Goal: Task Accomplishment & Management: Manage account settings

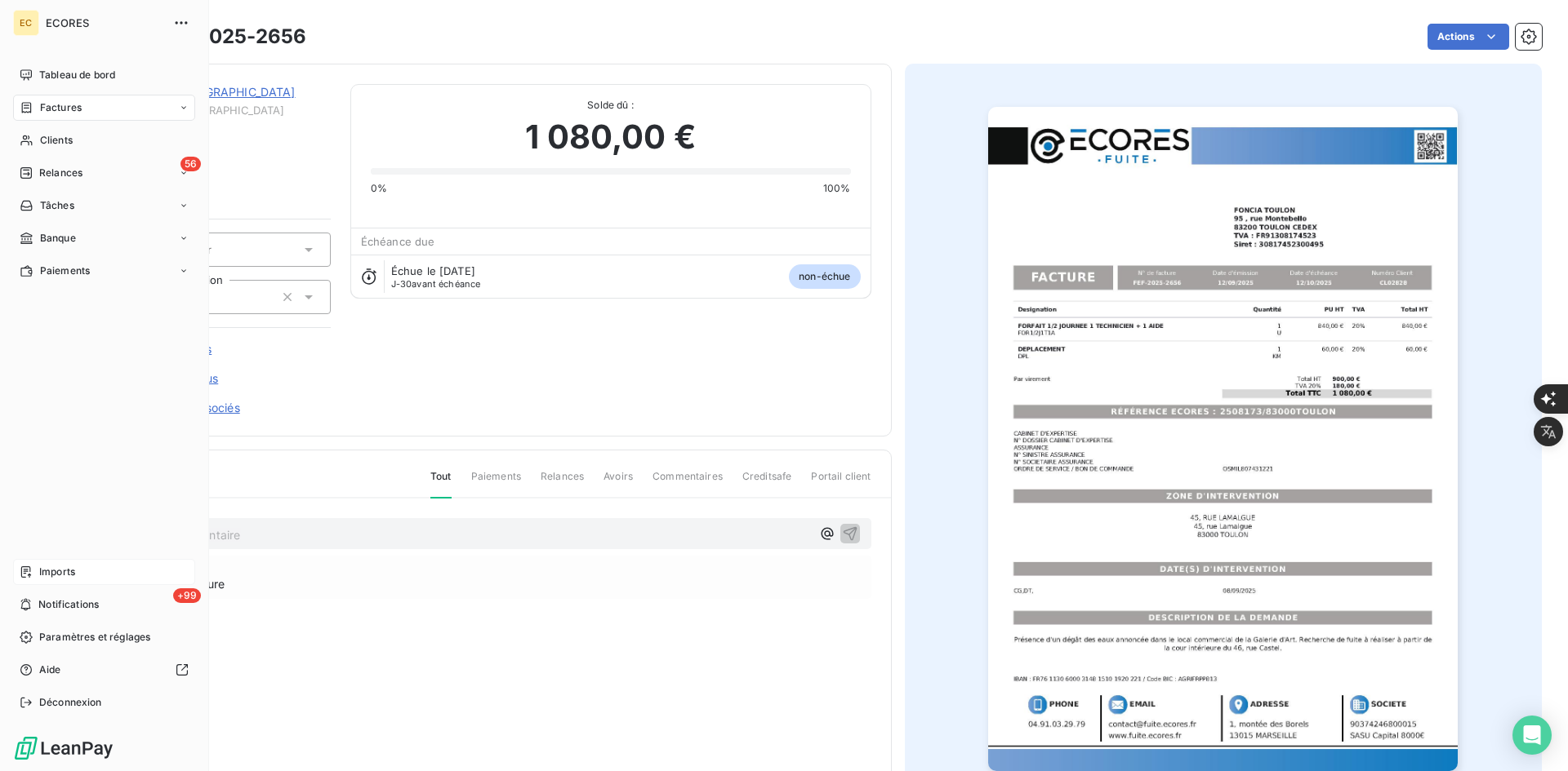
click at [26, 575] on icon at bounding box center [26, 572] width 13 height 13
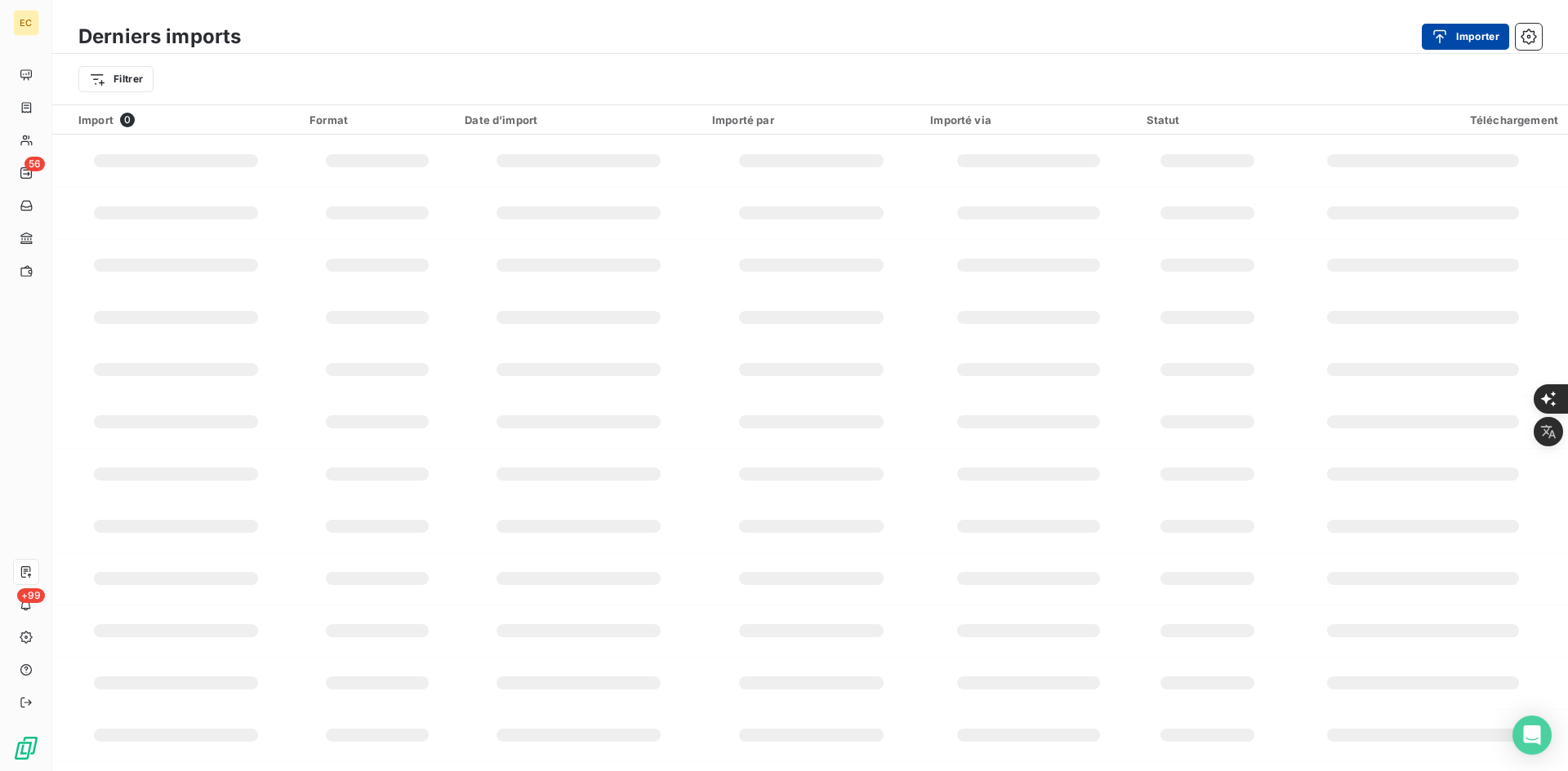
click at [1444, 39] on icon "button" at bounding box center [1440, 36] width 16 height 16
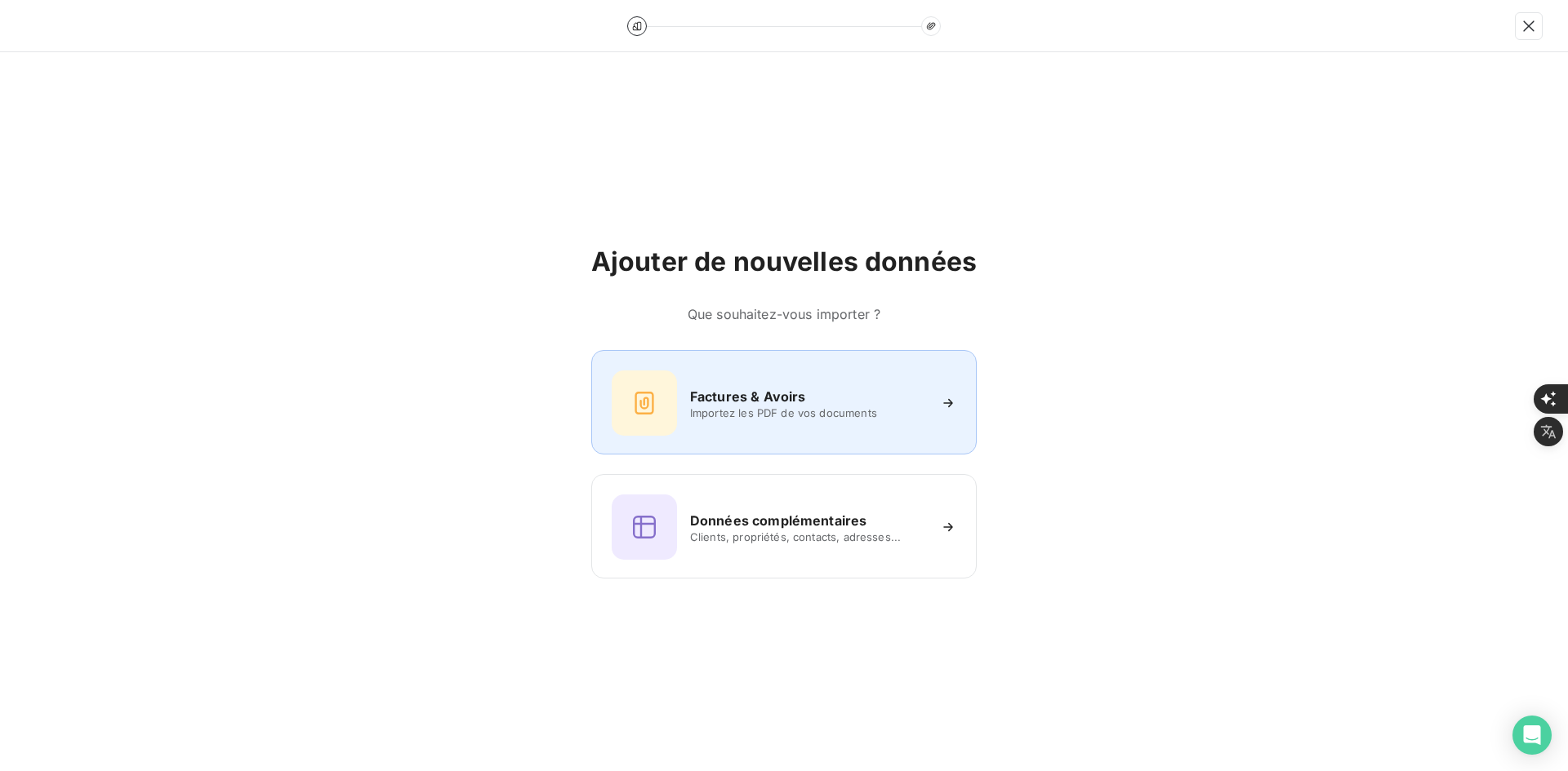
click at [776, 358] on div "Factures & Avoirs Importez les PDF de vos documents" at bounding box center [784, 402] width 386 height 105
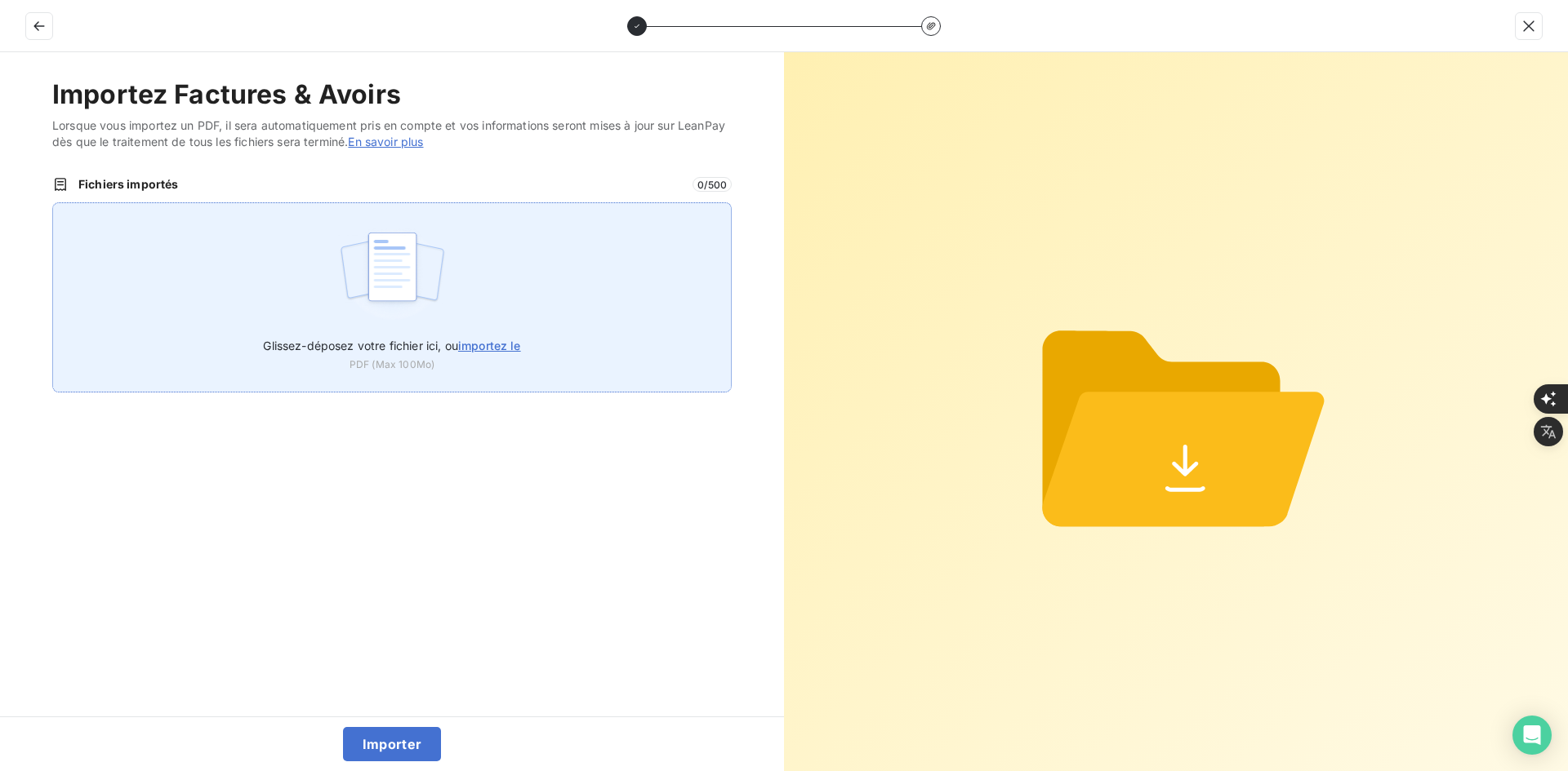
click at [612, 295] on div "Glissez-déposez votre fichier ici, ou importez le PDF (Max 100Mo)" at bounding box center [392, 298] width 679 height 190
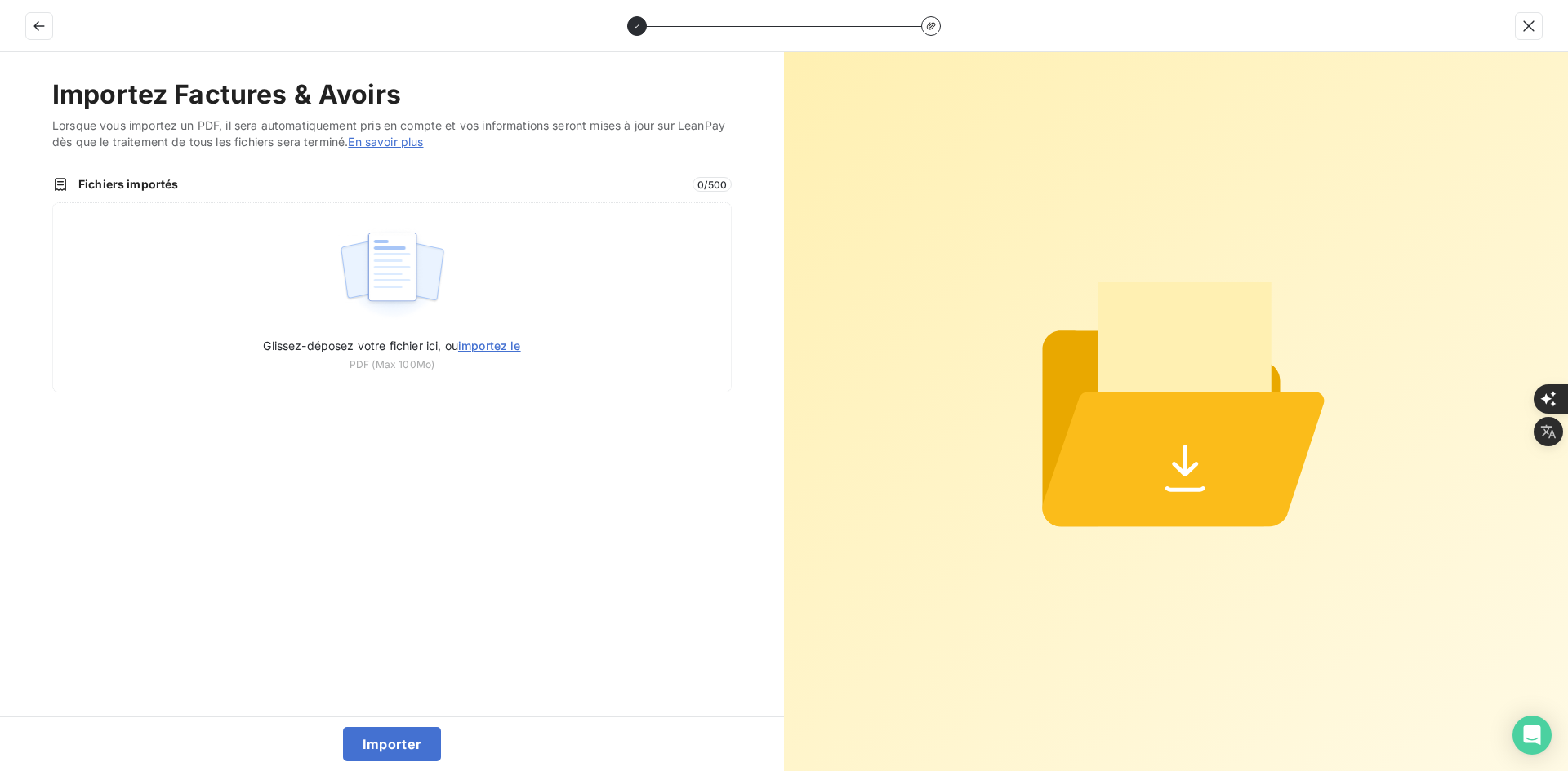
type input "C:\fakepath\FEF-2025-2657.pdf"
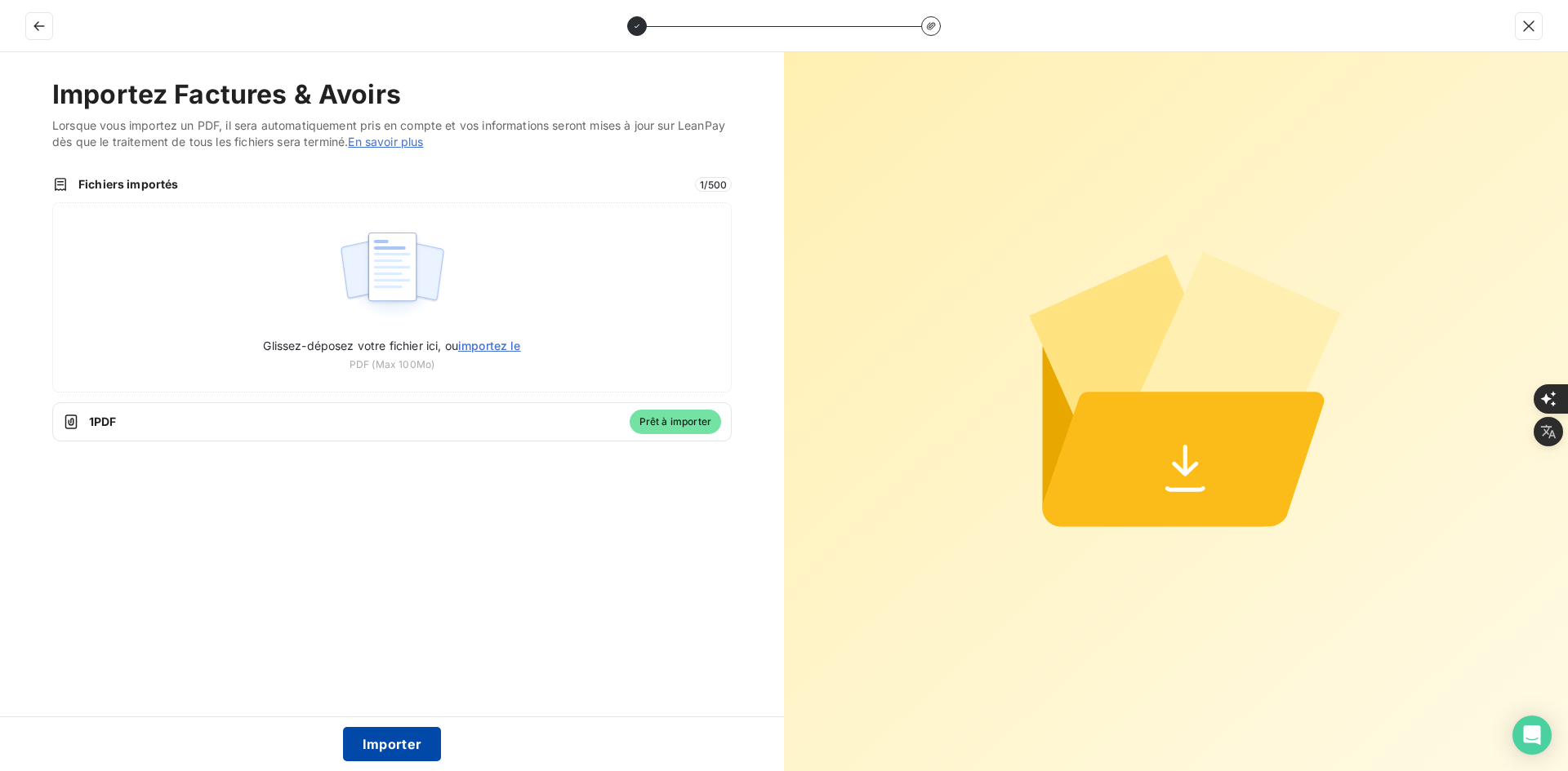
click at [396, 746] on button "Importer" at bounding box center [392, 744] width 99 height 34
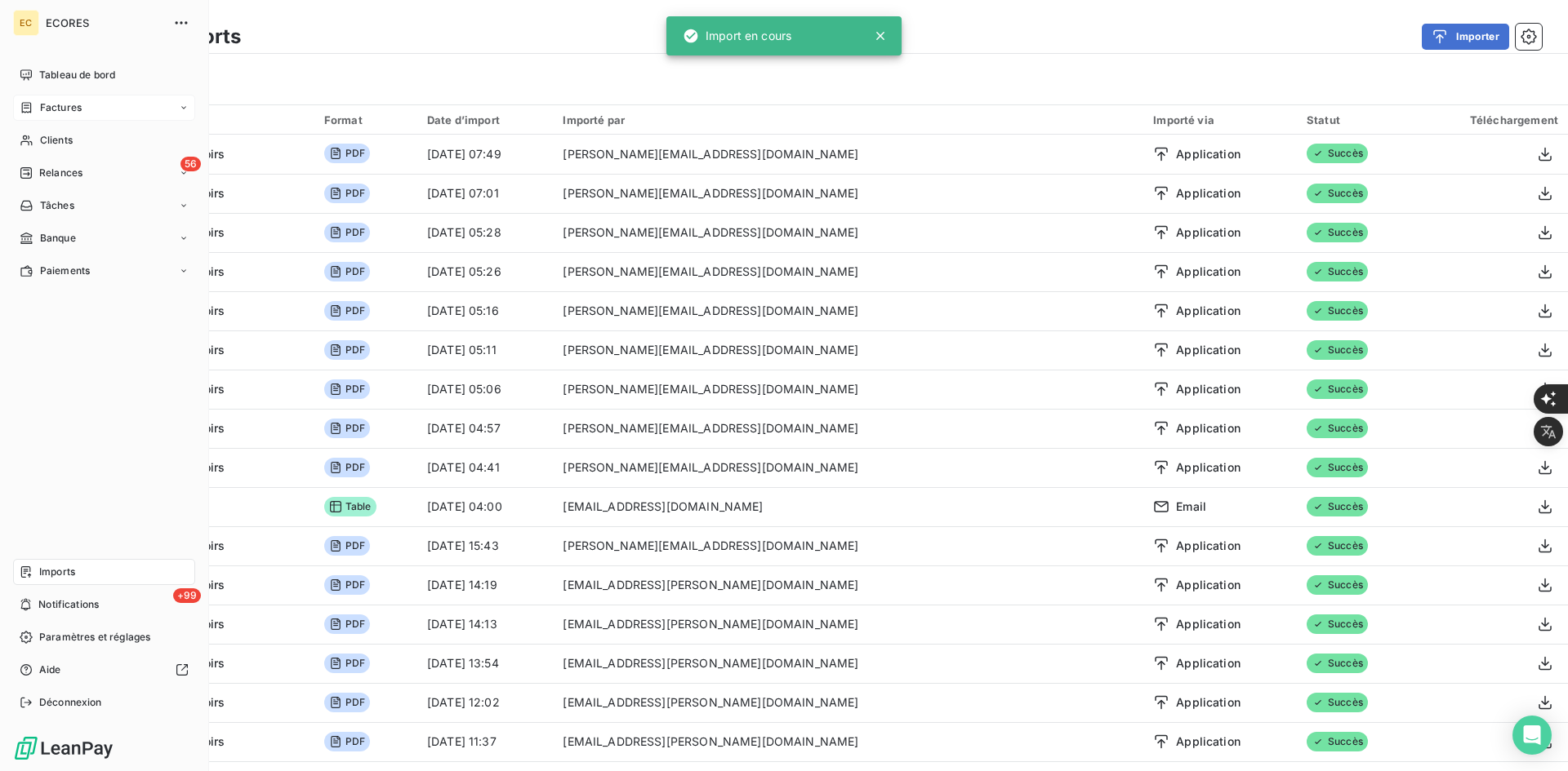
click at [34, 106] on div "Factures" at bounding box center [50, 108] width 62 height 15
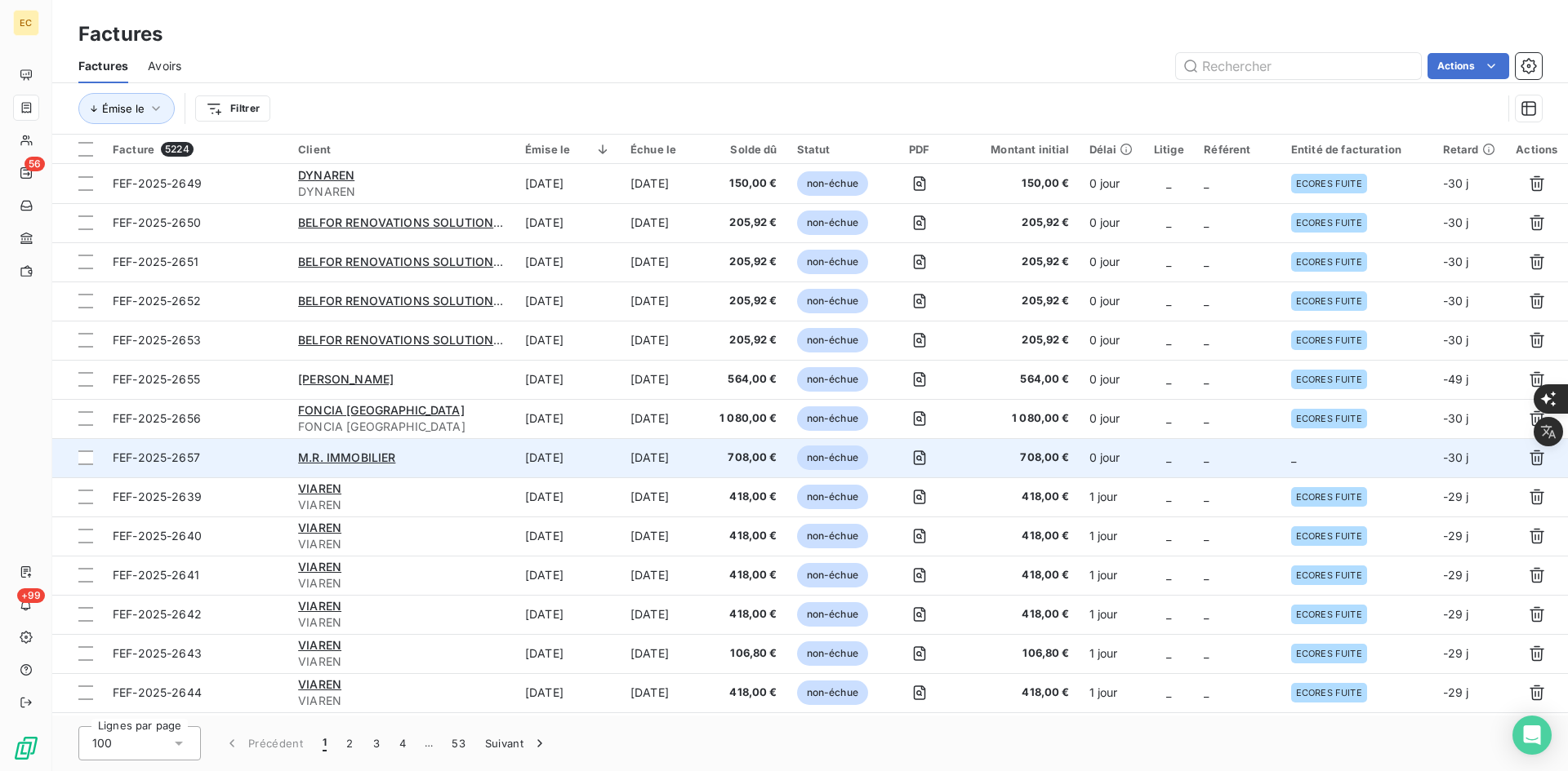
click at [1355, 459] on td "_" at bounding box center [1357, 458] width 152 height 39
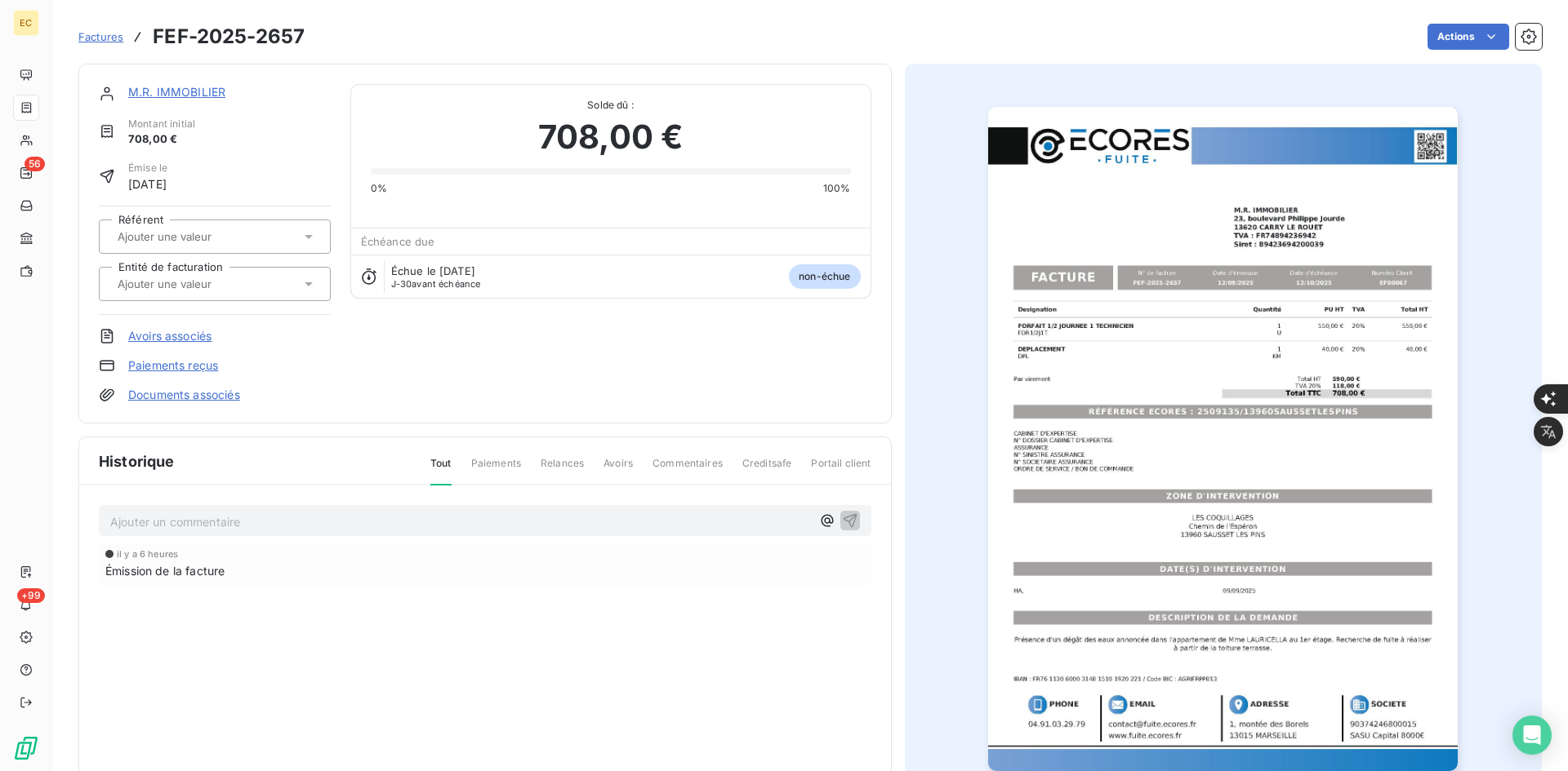
click at [217, 296] on div at bounding box center [215, 284] width 232 height 34
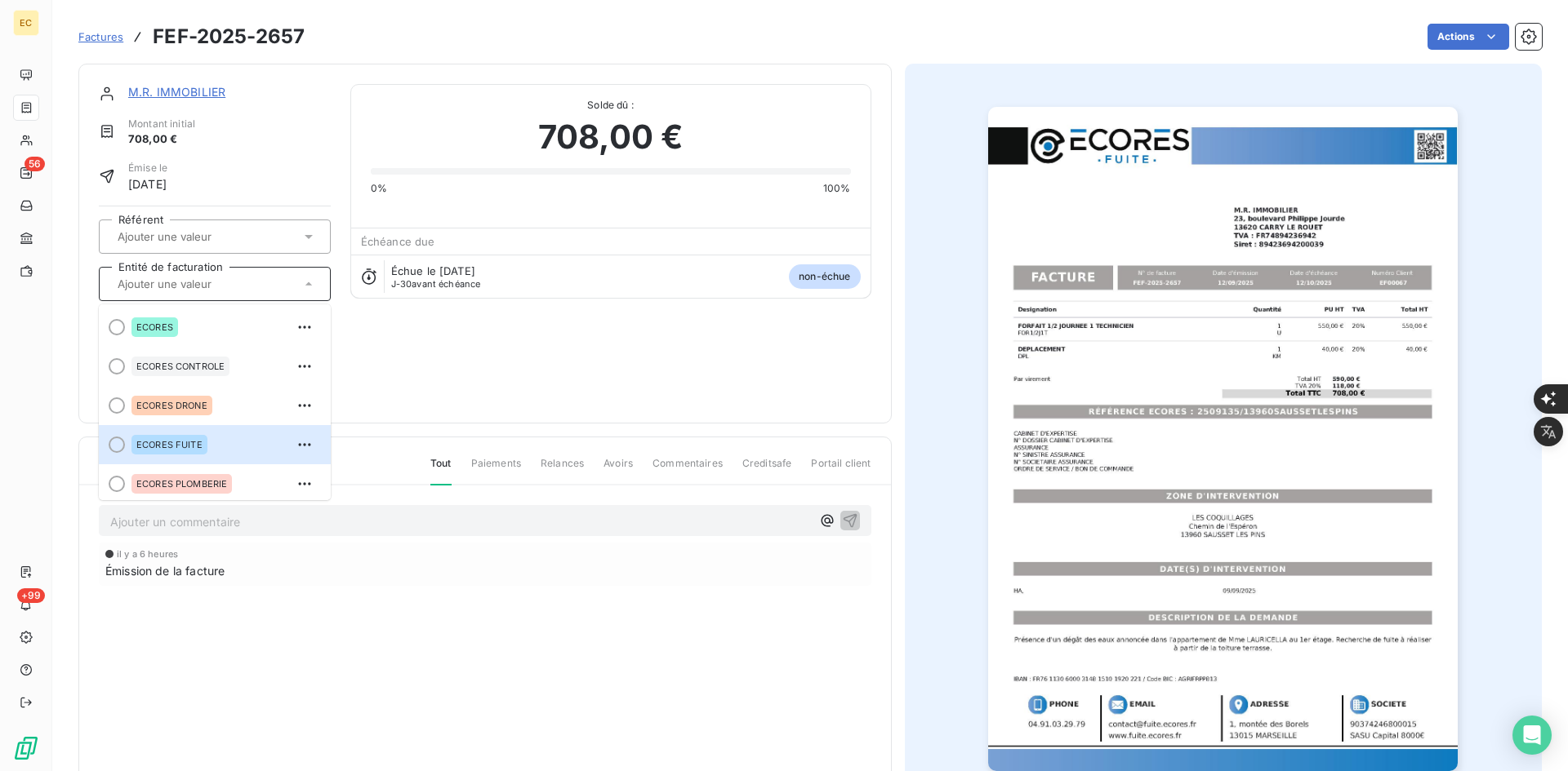
click at [188, 434] on div "ECORES FUITE" at bounding box center [225, 444] width 186 height 26
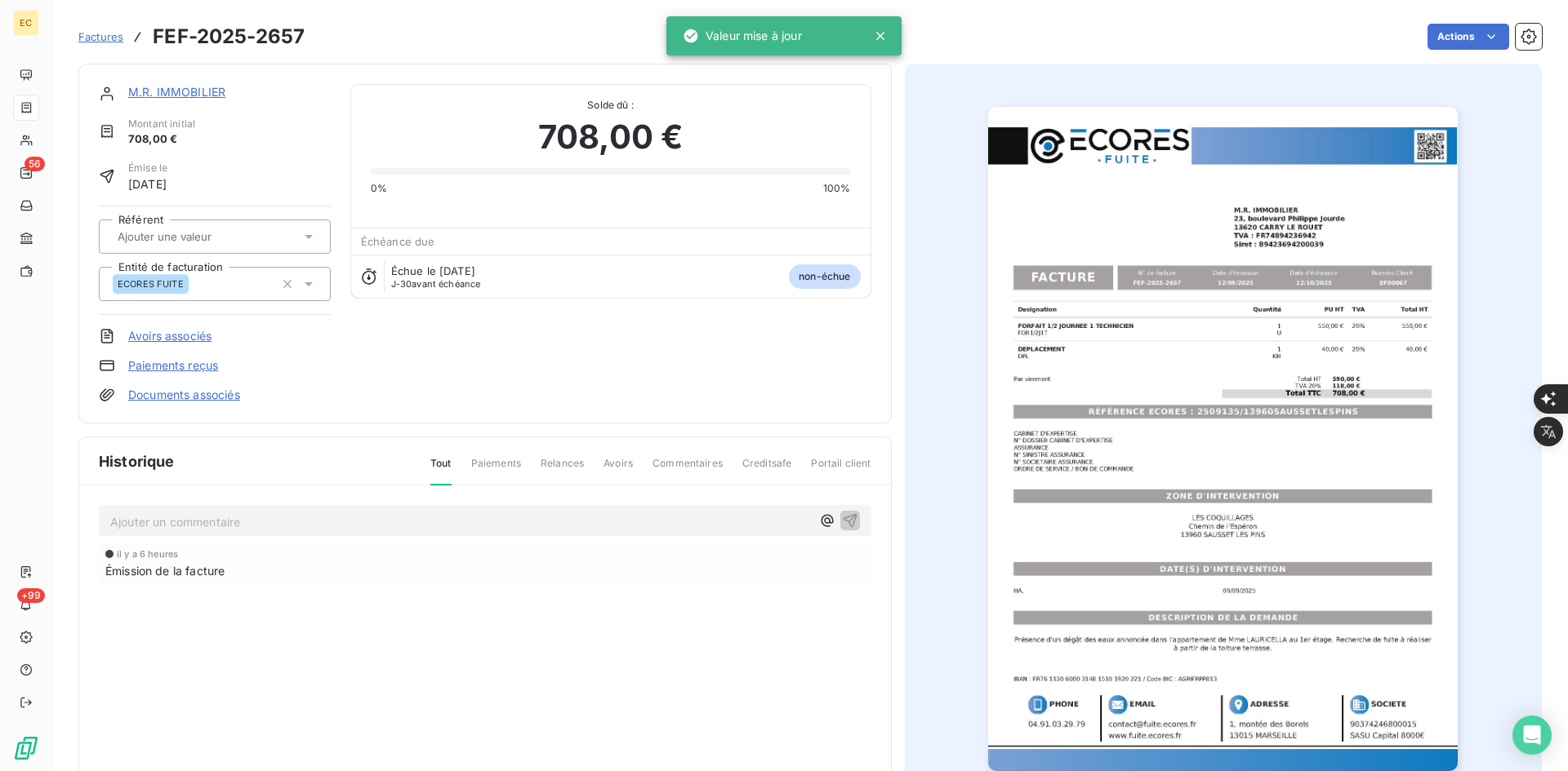
click at [198, 405] on div "M.R. IMMOBILIER Montant initial 708,00 € Émise le [DATE] Référent Entité de fac…" at bounding box center [485, 244] width 813 height 360
click at [201, 394] on link "Documents associés" at bounding box center [184, 395] width 112 height 16
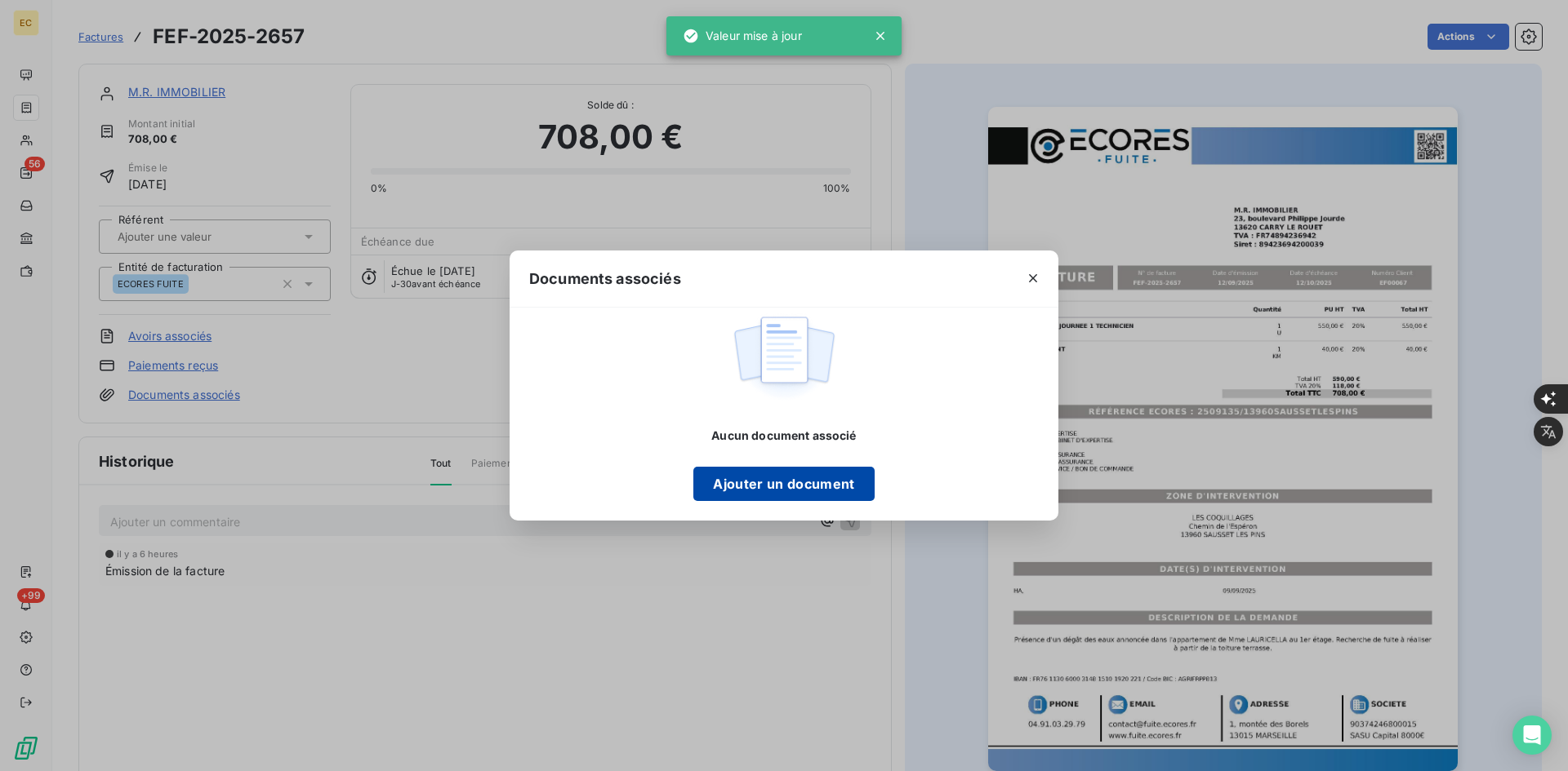
click at [781, 487] on button "Ajouter un document" at bounding box center [783, 484] width 180 height 34
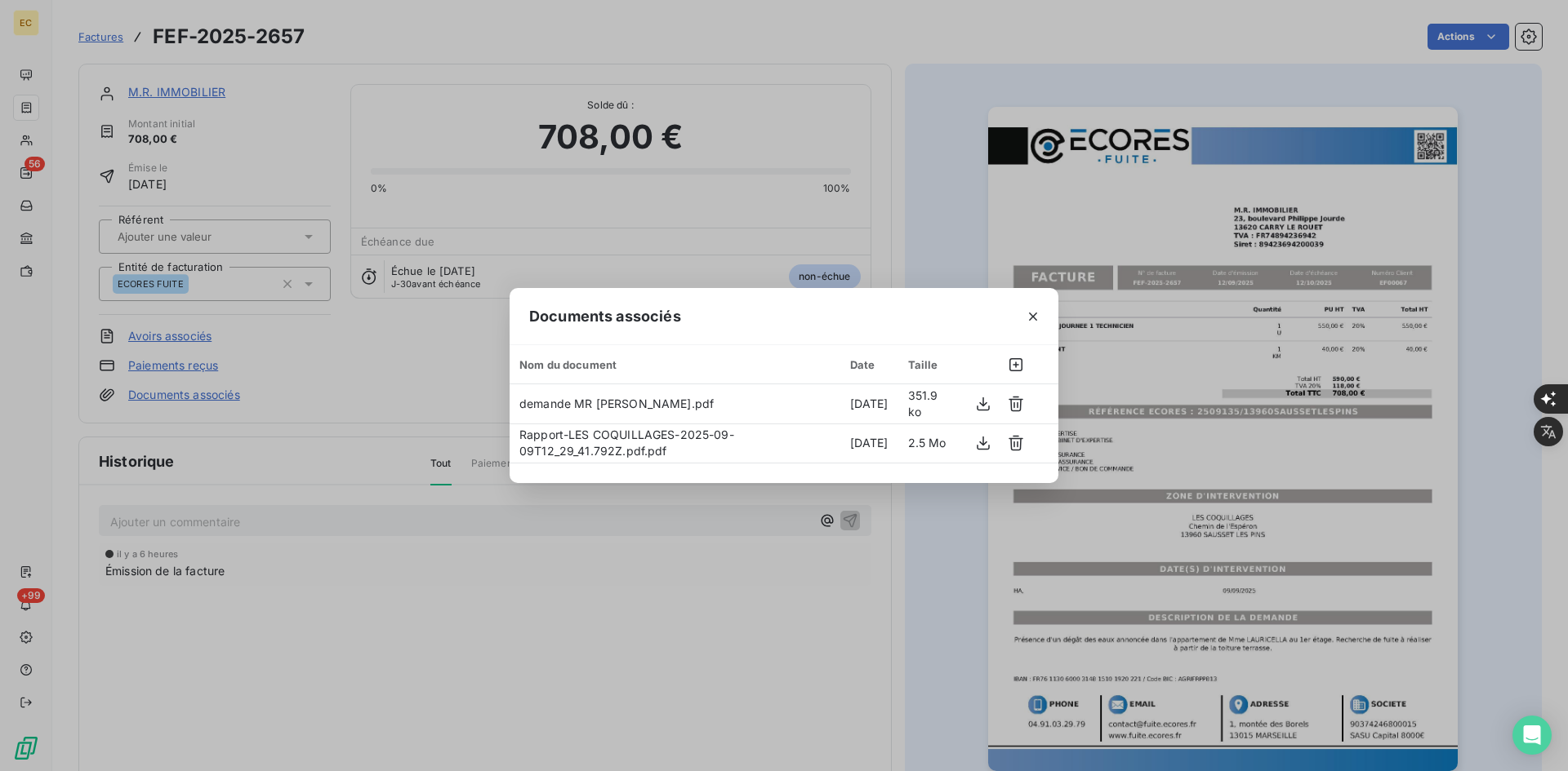
drag, startPoint x: 1029, startPoint y: 318, endPoint x: 1267, endPoint y: 313, distance: 238.1
click at [1030, 318] on icon "button" at bounding box center [1032, 316] width 16 height 16
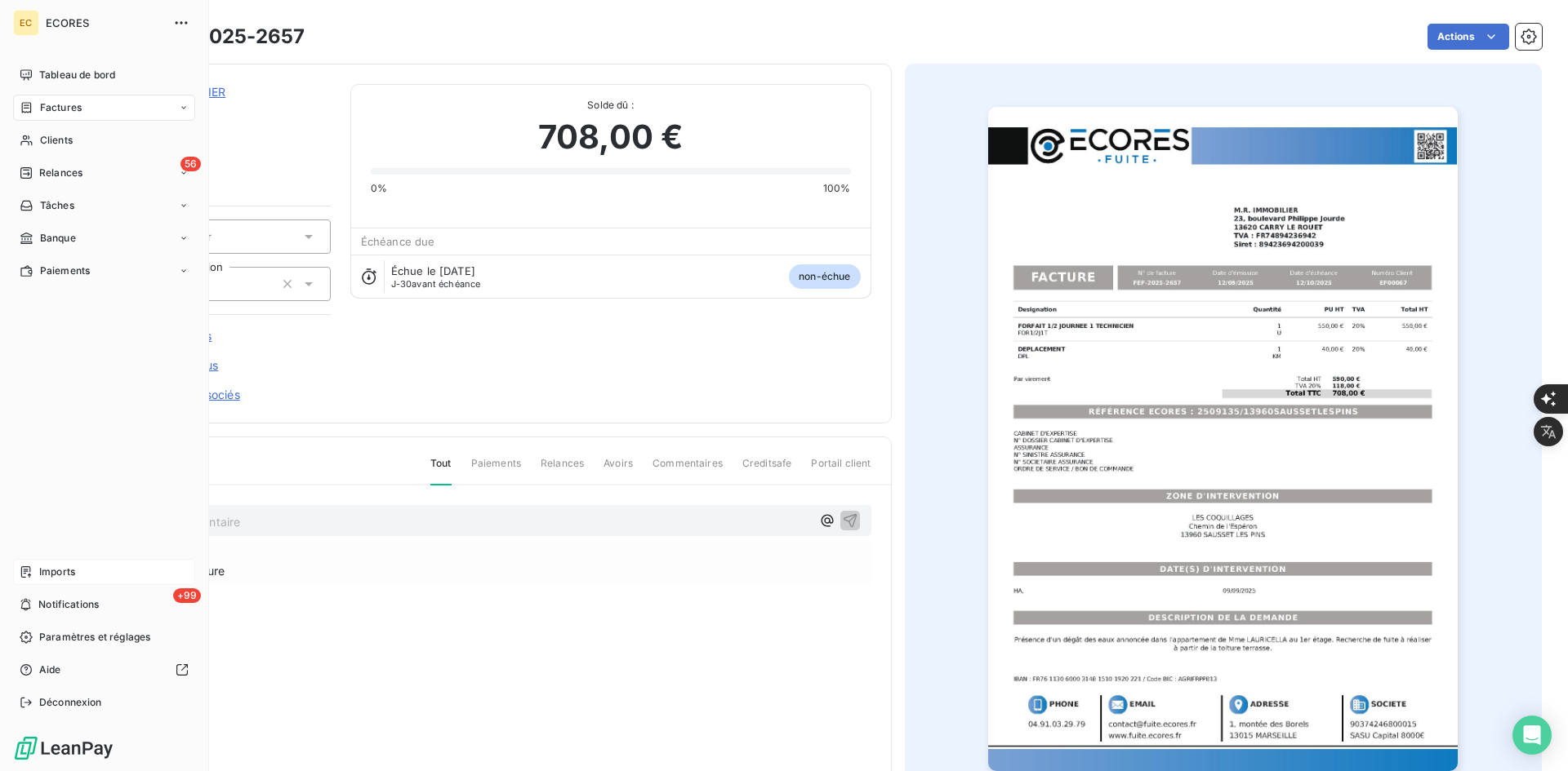
click at [30, 582] on div "Imports" at bounding box center [104, 572] width 182 height 26
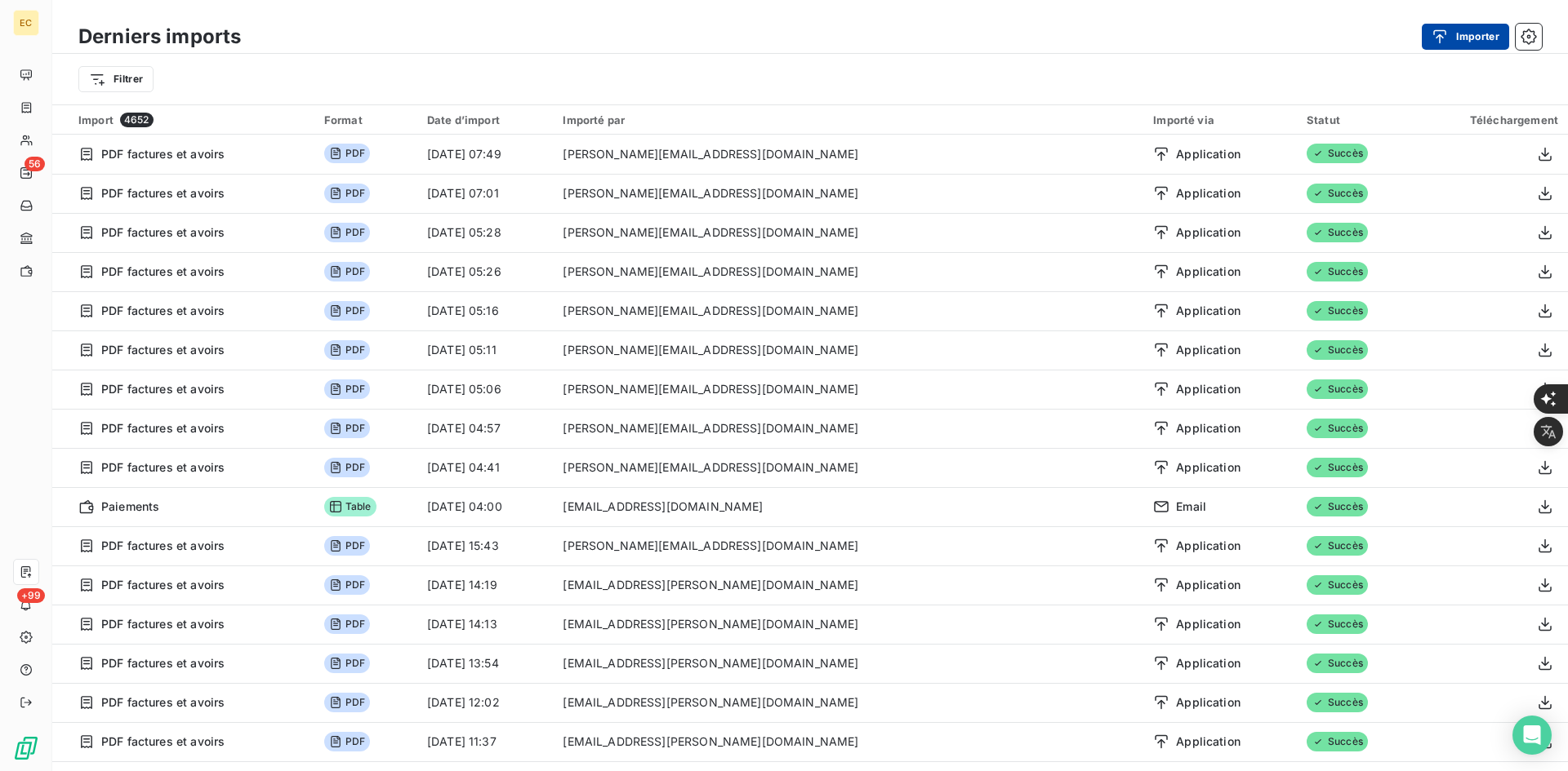
click at [1440, 29] on icon "button" at bounding box center [1440, 36] width 16 height 16
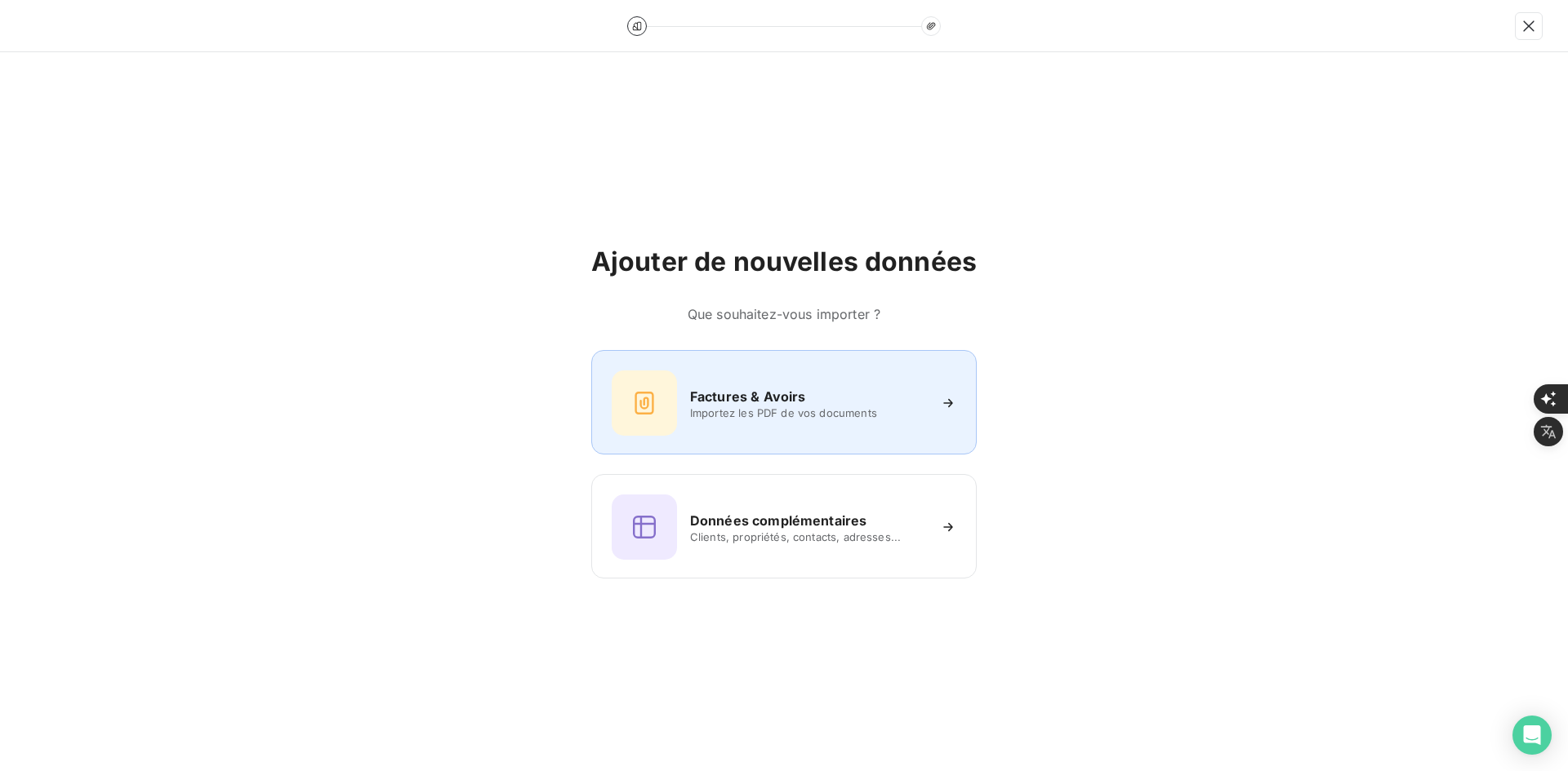
click at [646, 405] on icon at bounding box center [644, 403] width 26 height 26
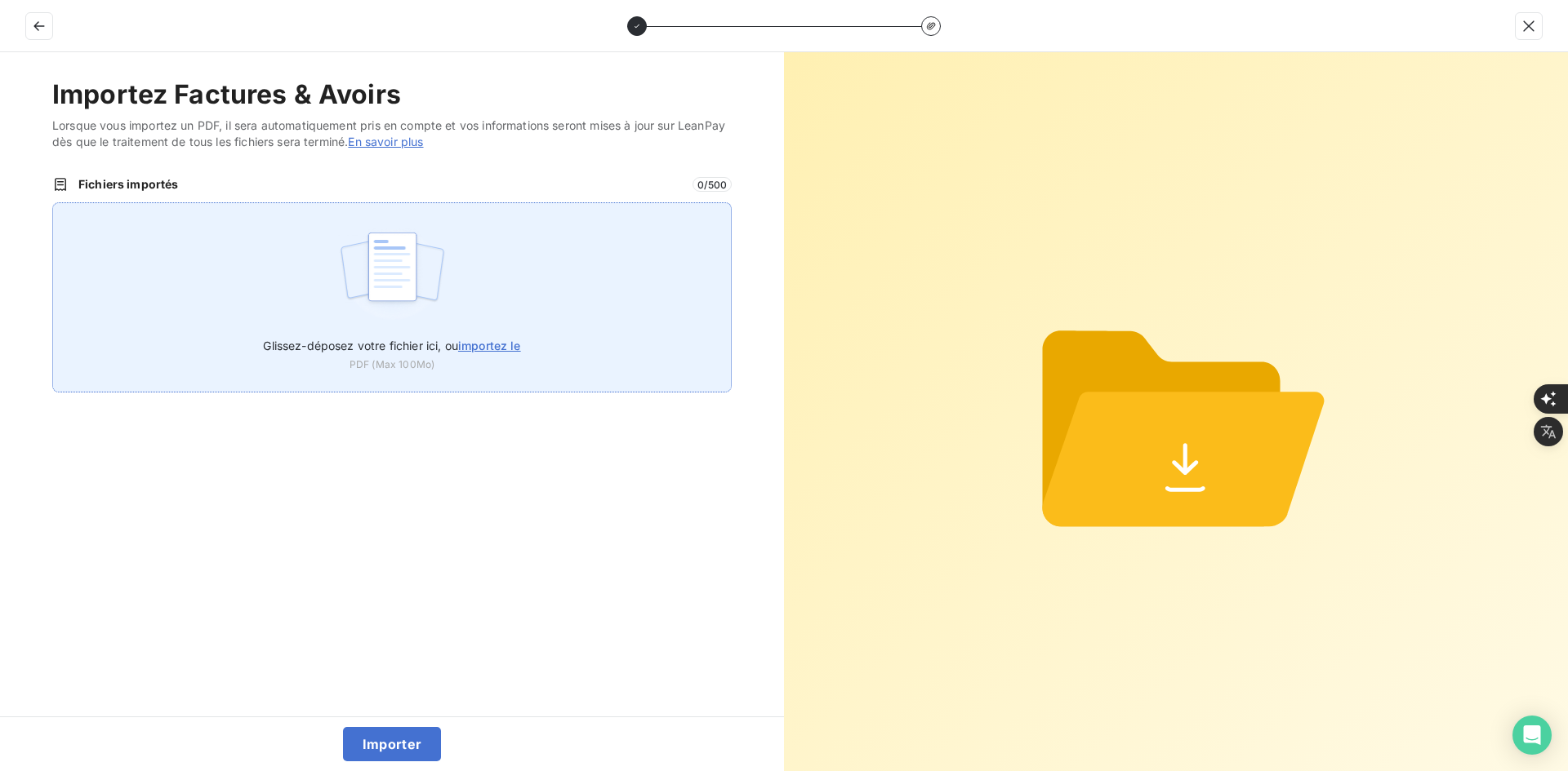
click at [416, 267] on img at bounding box center [392, 275] width 109 height 105
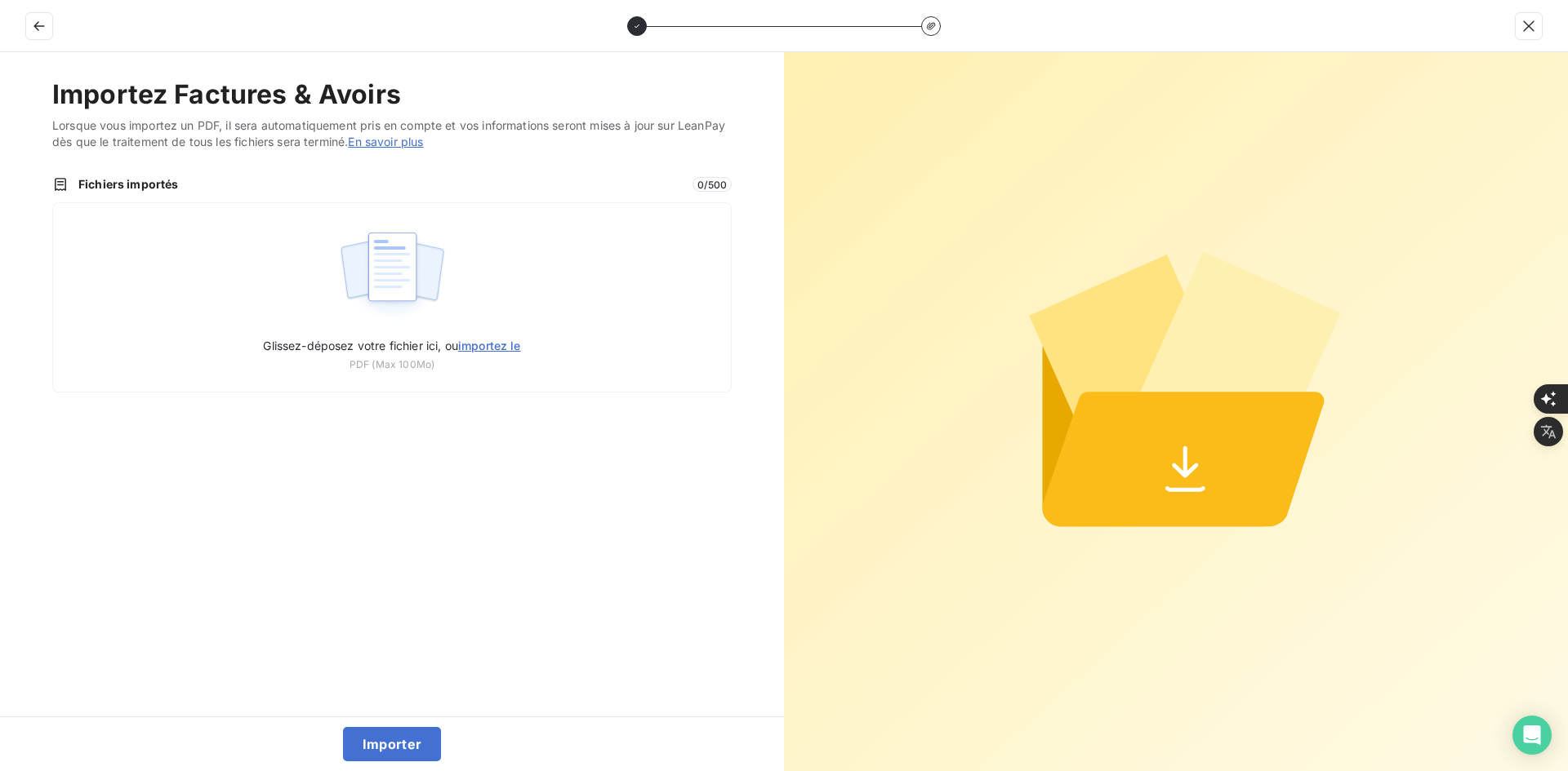
type input "C:\fakepath\FEF-2025-2658.pdf"
click at [417, 740] on button "Importer" at bounding box center [392, 744] width 99 height 34
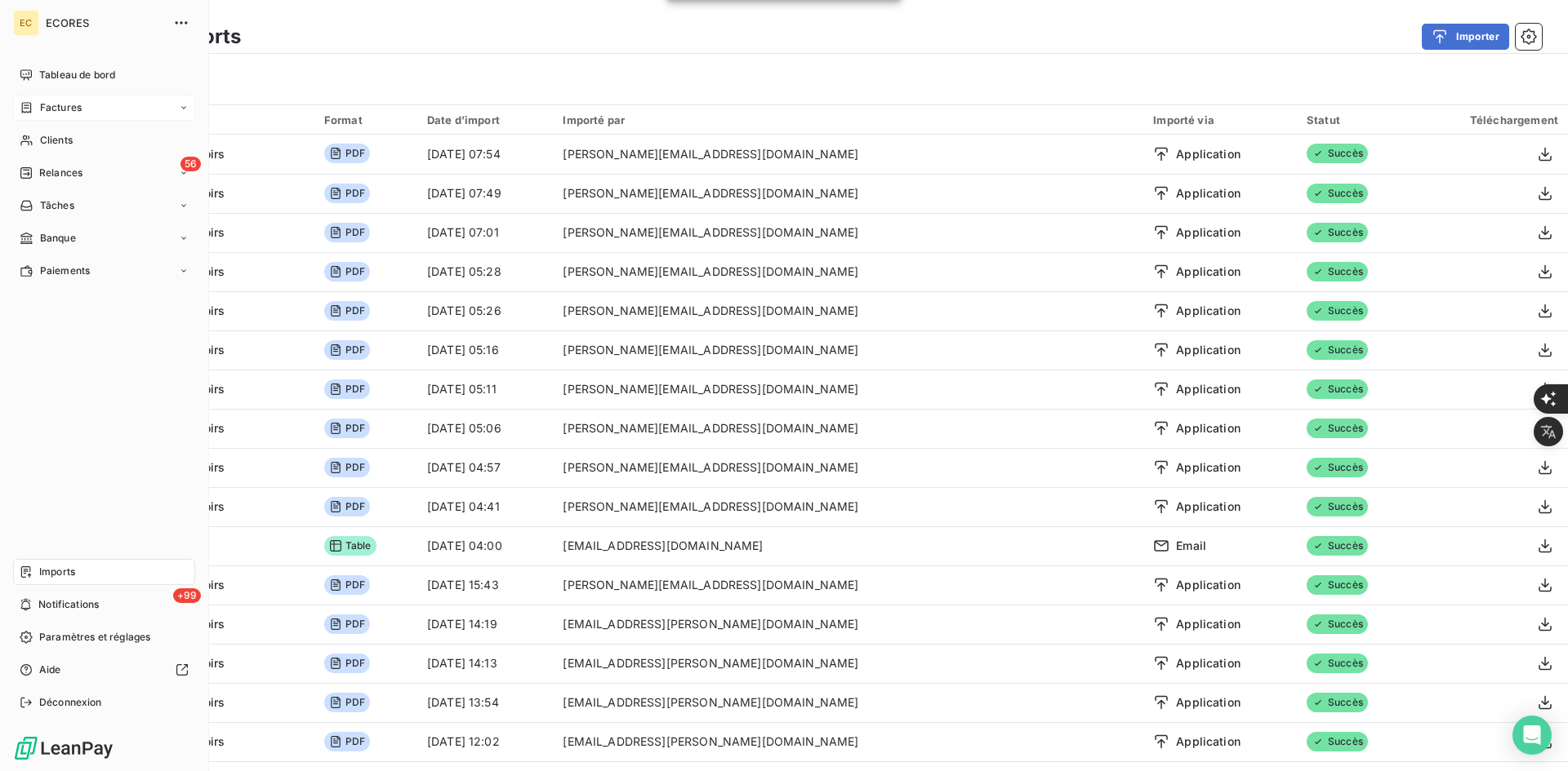
click at [53, 106] on span "Factures" at bounding box center [61, 108] width 42 height 15
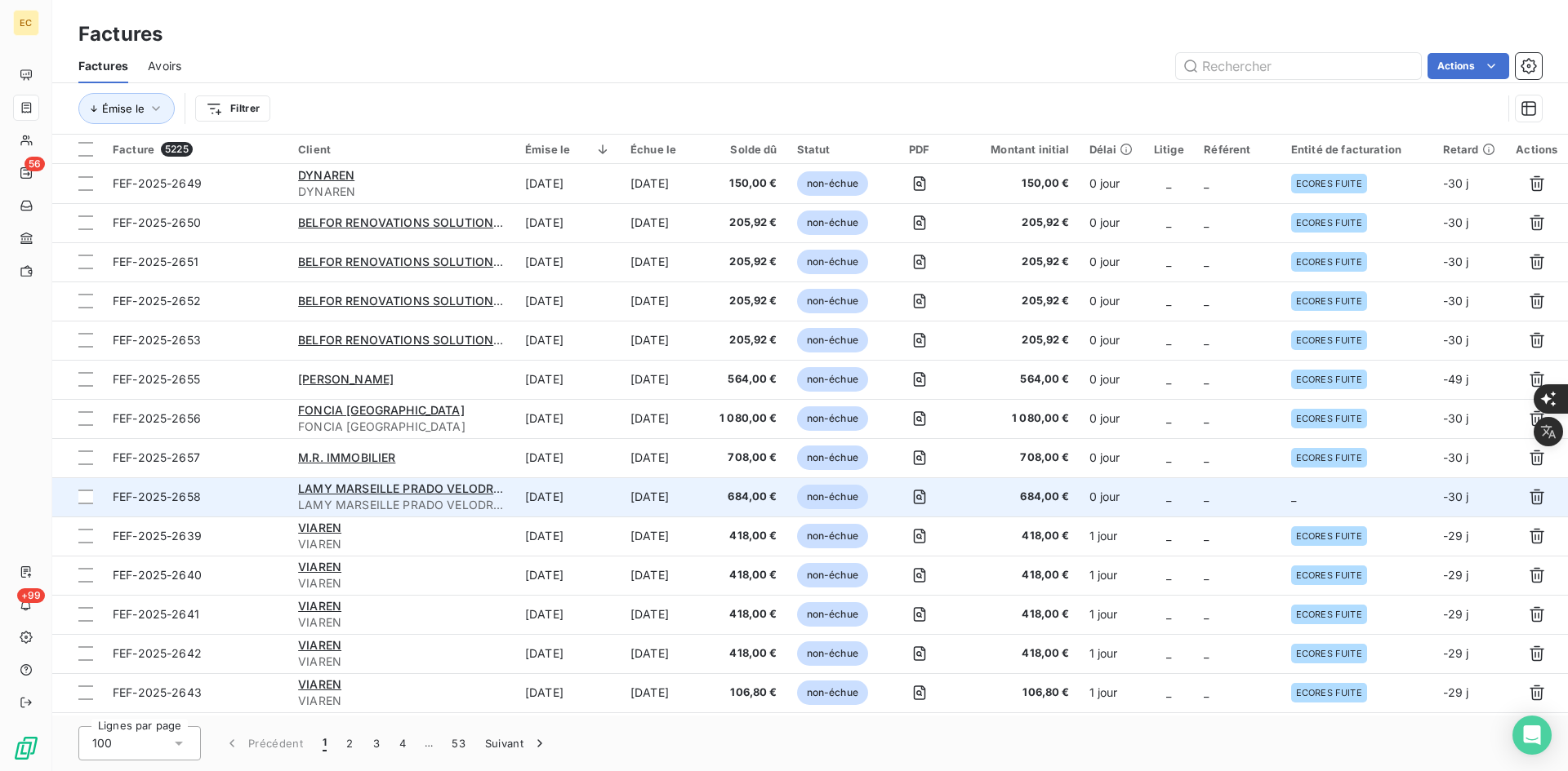
click at [1263, 494] on td "_" at bounding box center [1238, 497] width 87 height 39
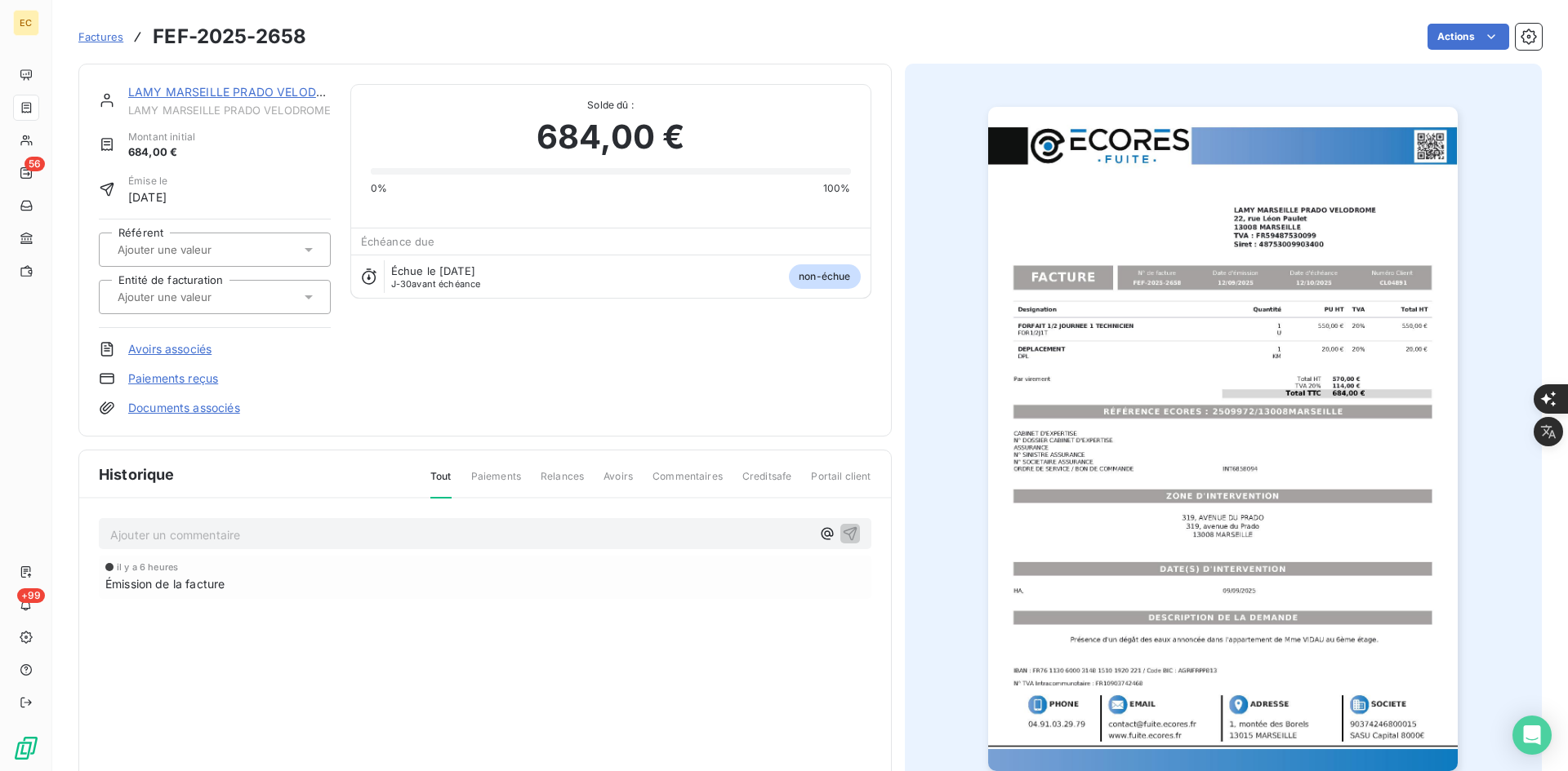
click at [275, 306] on div at bounding box center [206, 297] width 188 height 21
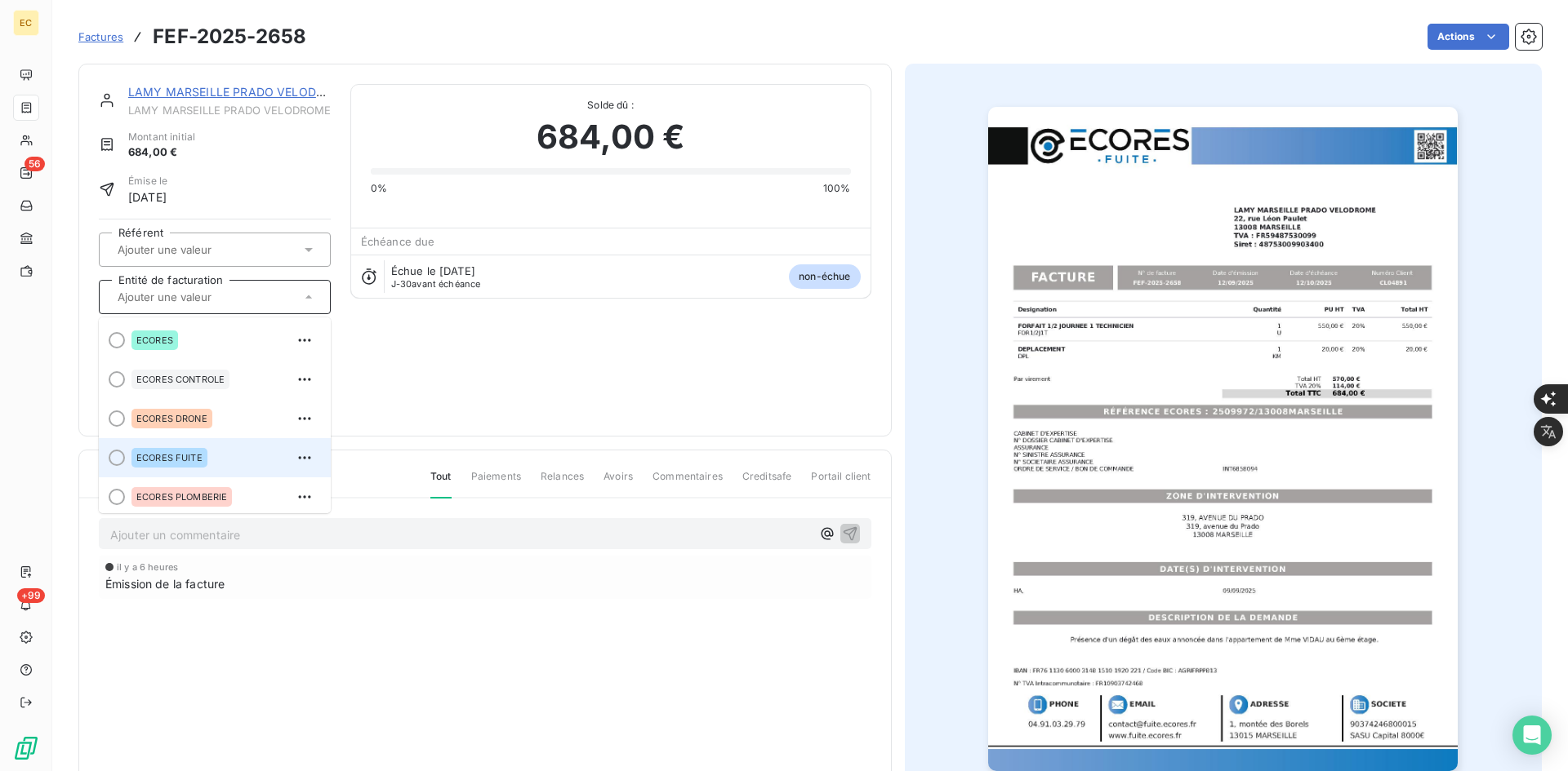
click at [192, 457] on span "ECORES FUITE" at bounding box center [169, 458] width 66 height 10
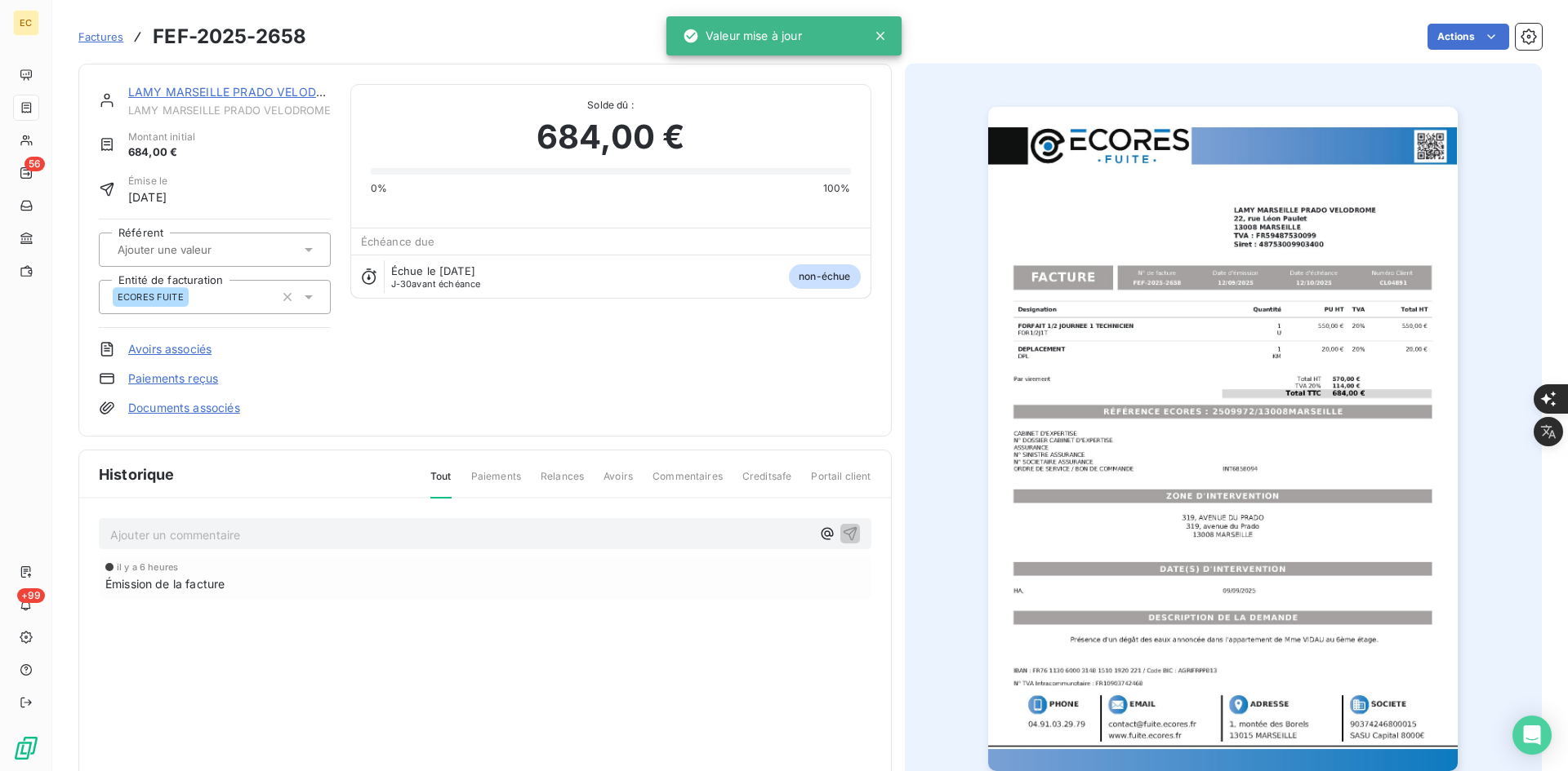
click at [205, 408] on link "Documents associés" at bounding box center [184, 407] width 112 height 16
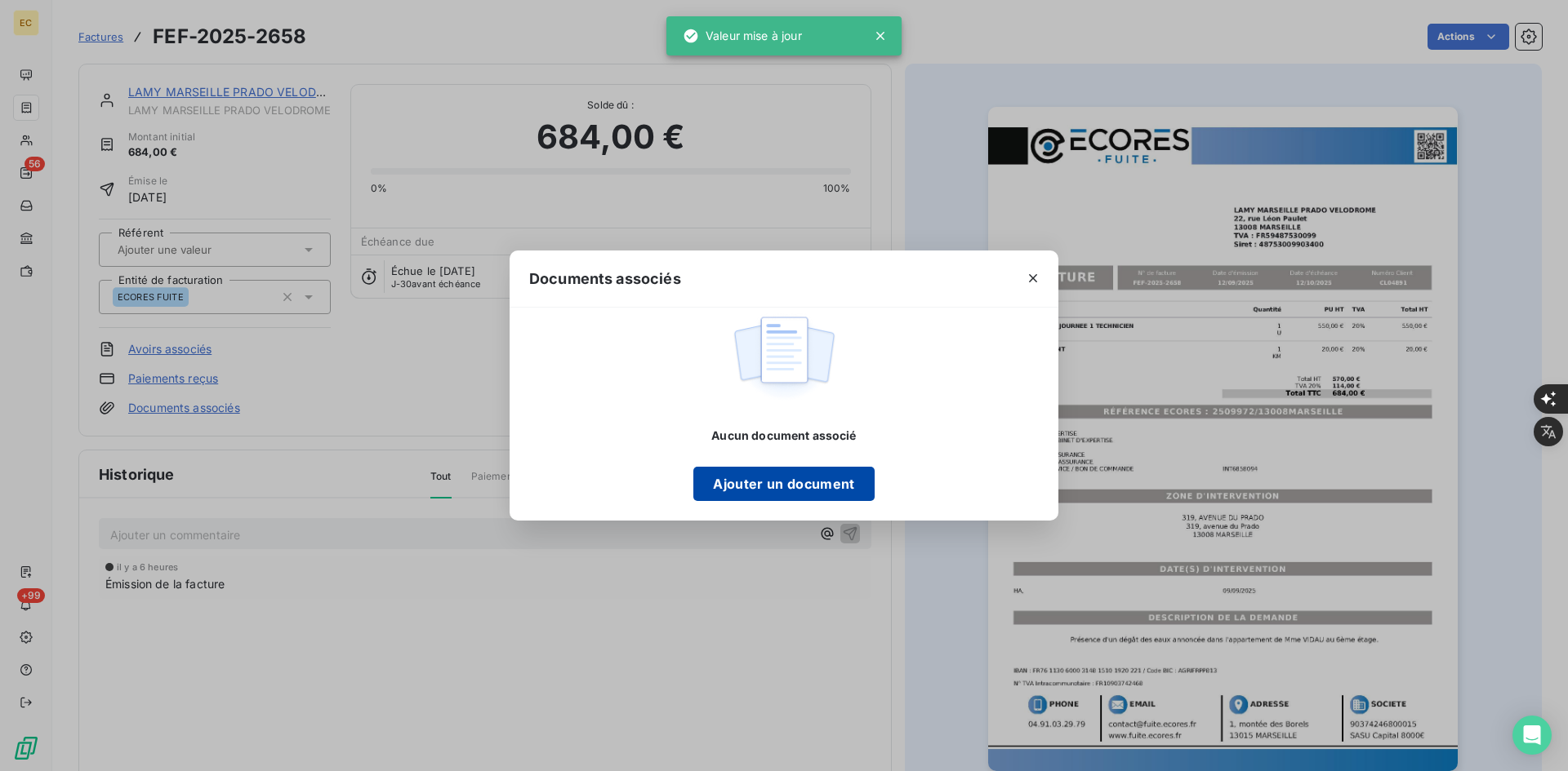
click at [756, 494] on button "Ajouter un document" at bounding box center [783, 484] width 180 height 34
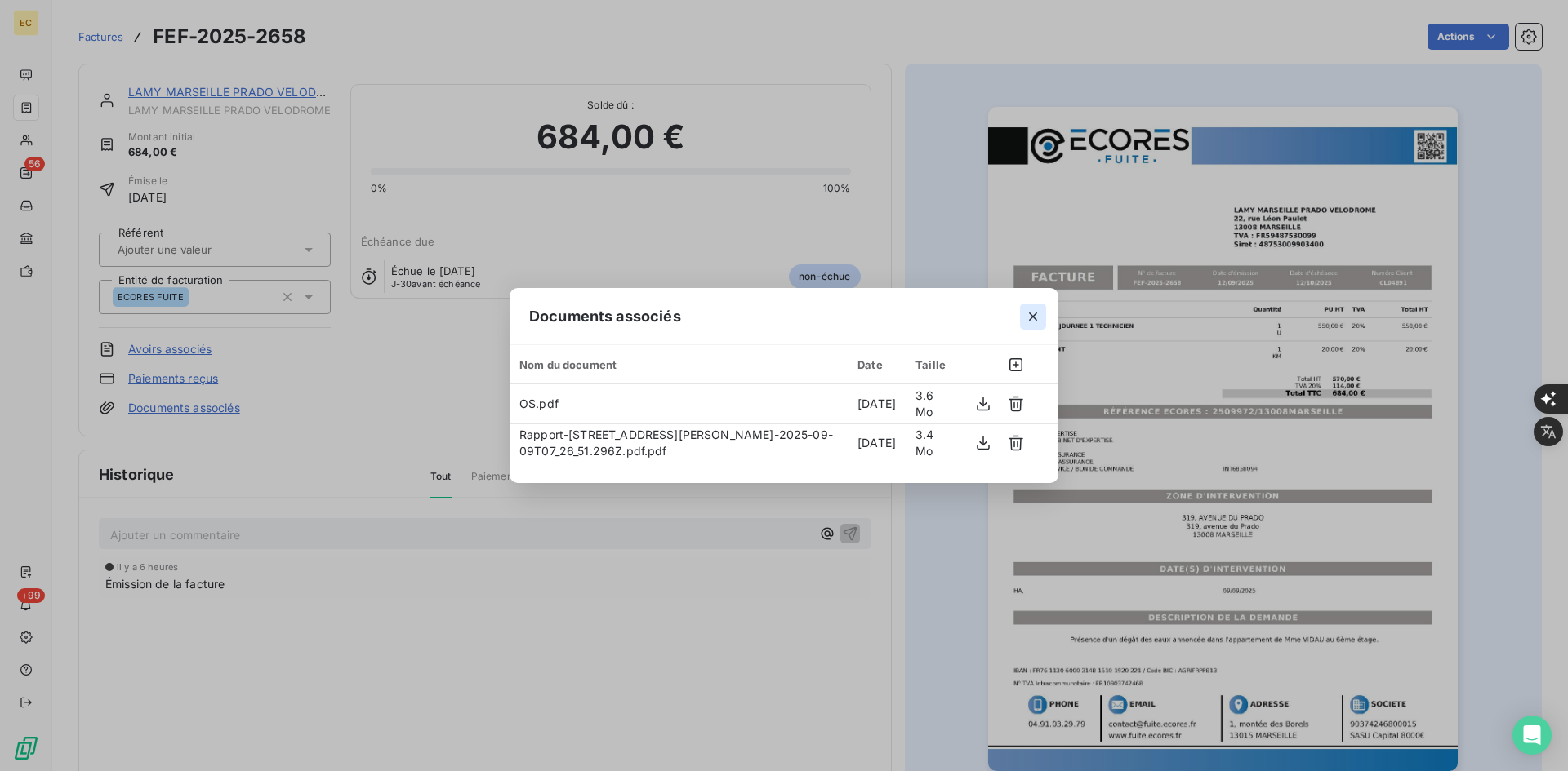
click at [1034, 318] on icon "button" at bounding box center [1032, 316] width 16 height 16
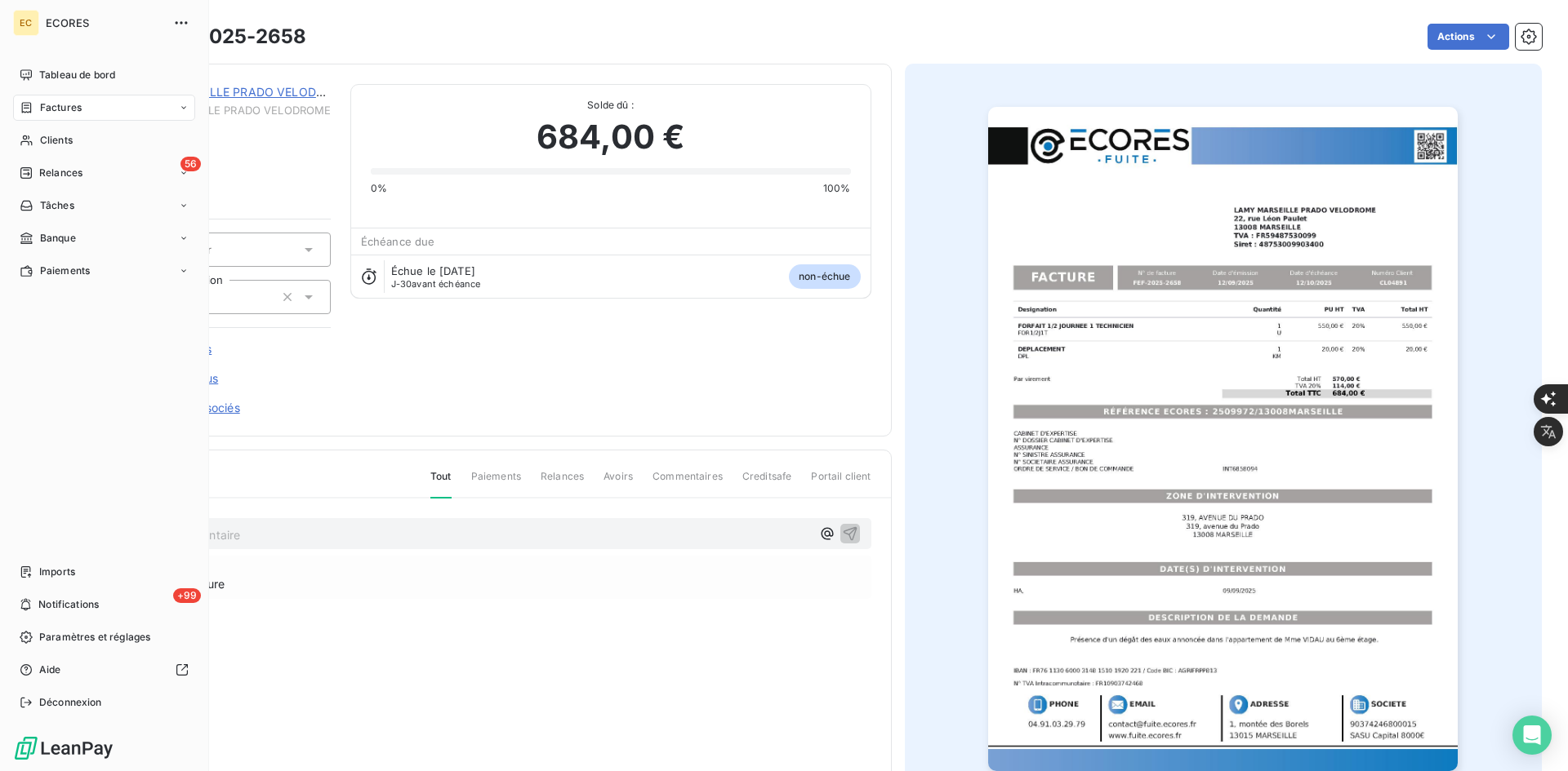
click at [51, 109] on span "Factures" at bounding box center [61, 108] width 42 height 15
click at [71, 568] on span "Imports" at bounding box center [57, 572] width 36 height 15
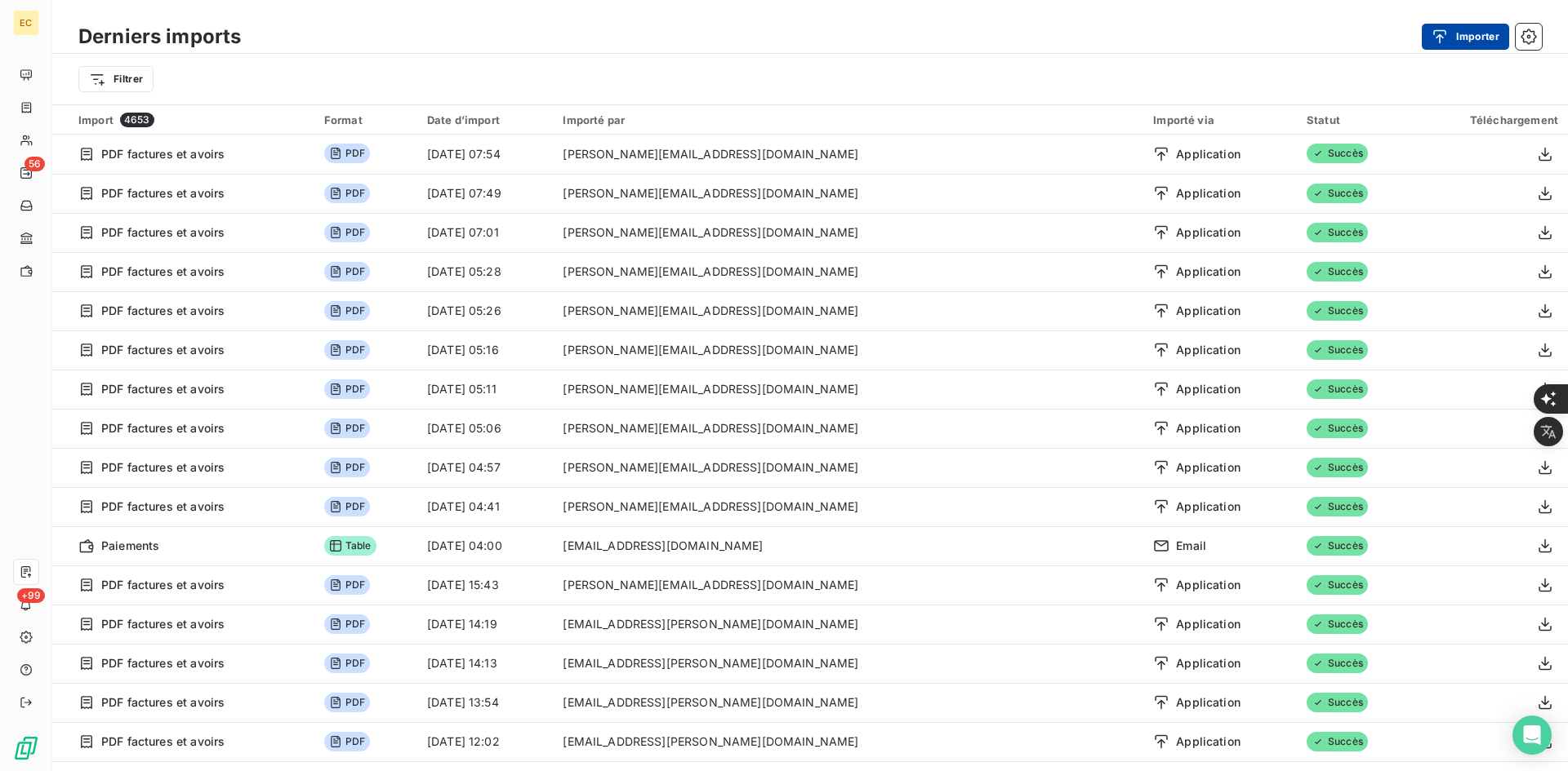
click at [1464, 30] on button "Importer" at bounding box center [1466, 36] width 87 height 26
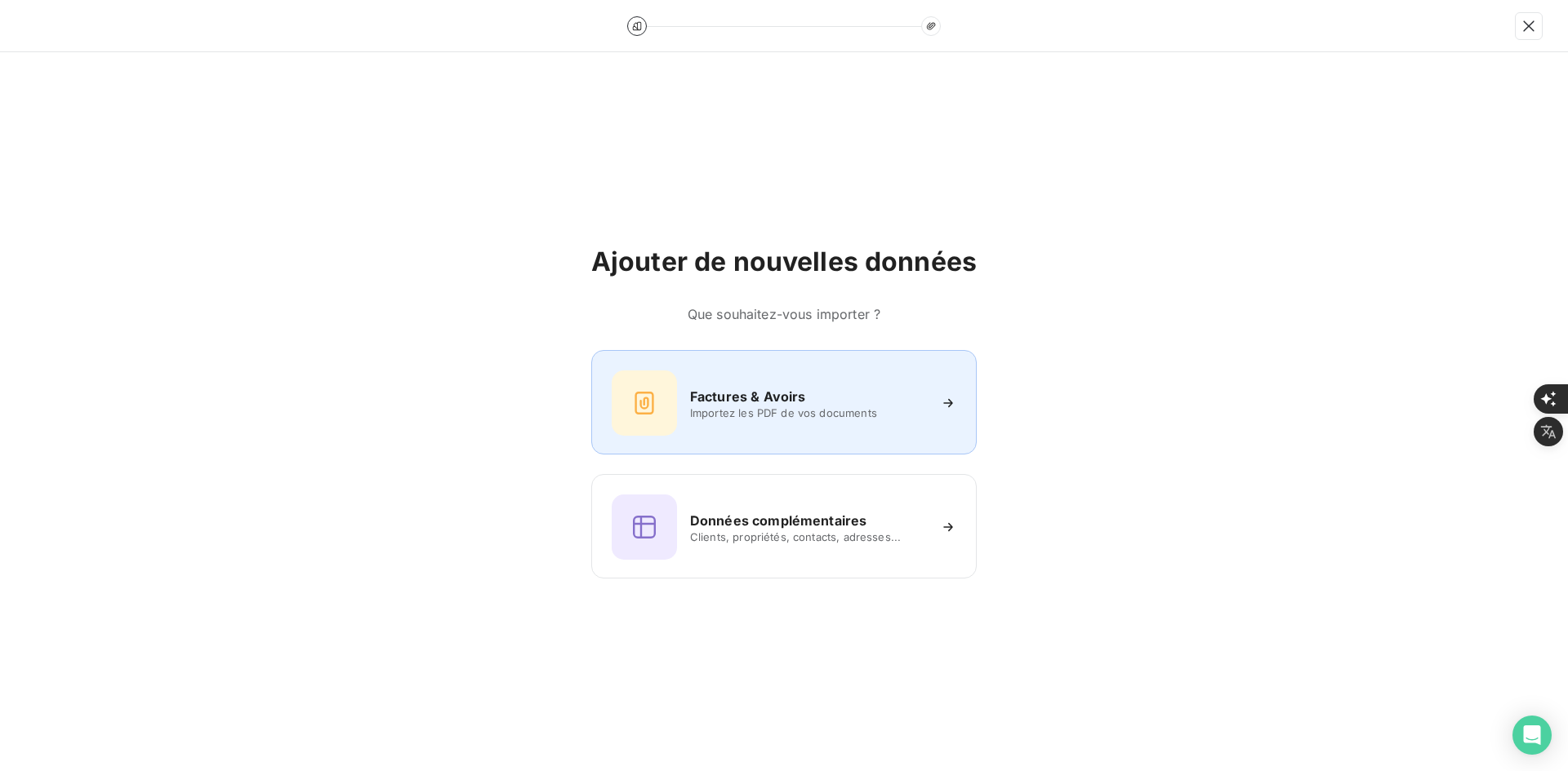
click at [803, 419] on span "Importez les PDF de vos documents" at bounding box center [808, 413] width 236 height 13
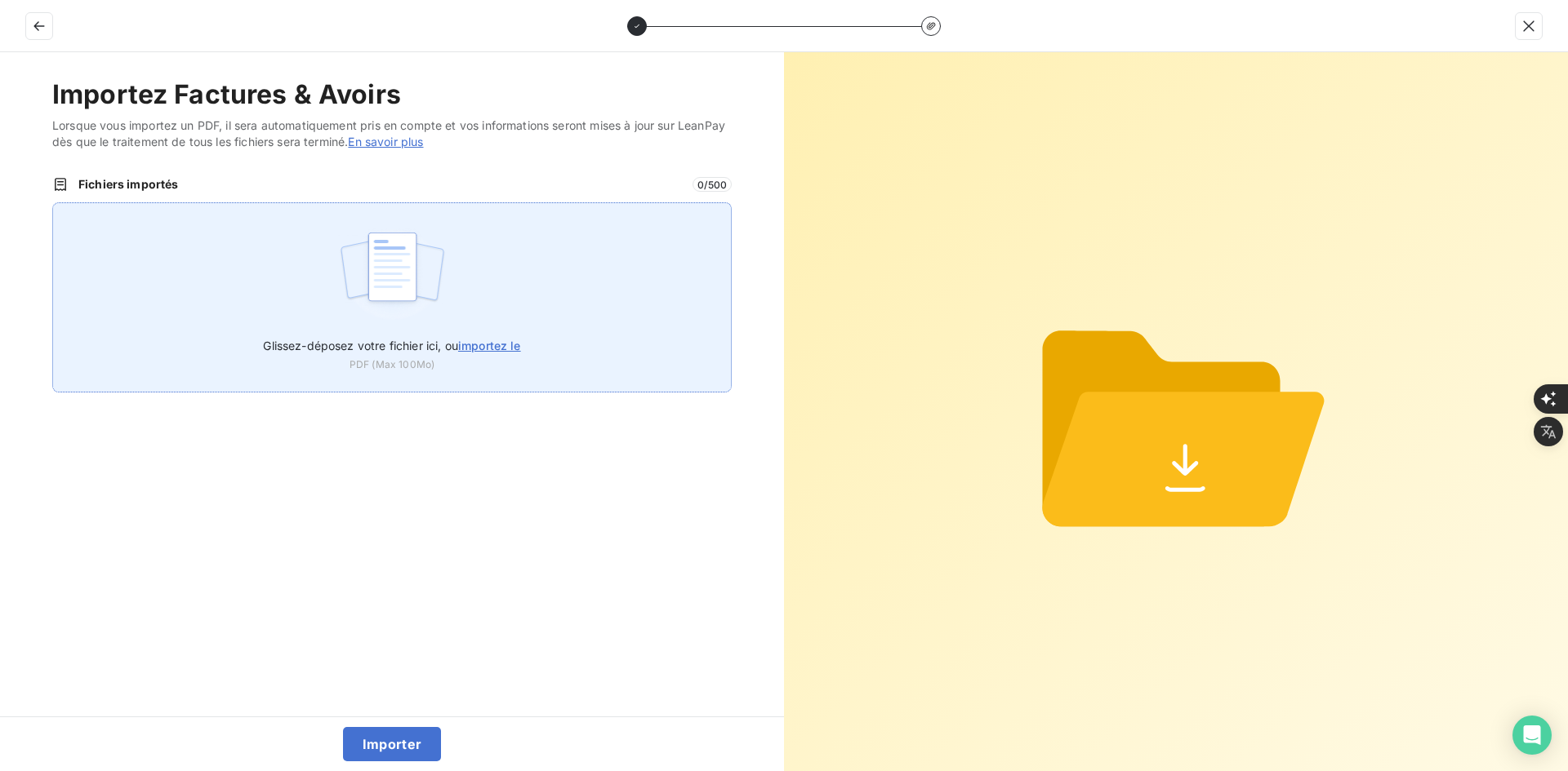
click at [530, 300] on div "Glissez-déposez votre fichier ici, ou importez le PDF (Max 100Mo)" at bounding box center [392, 298] width 679 height 190
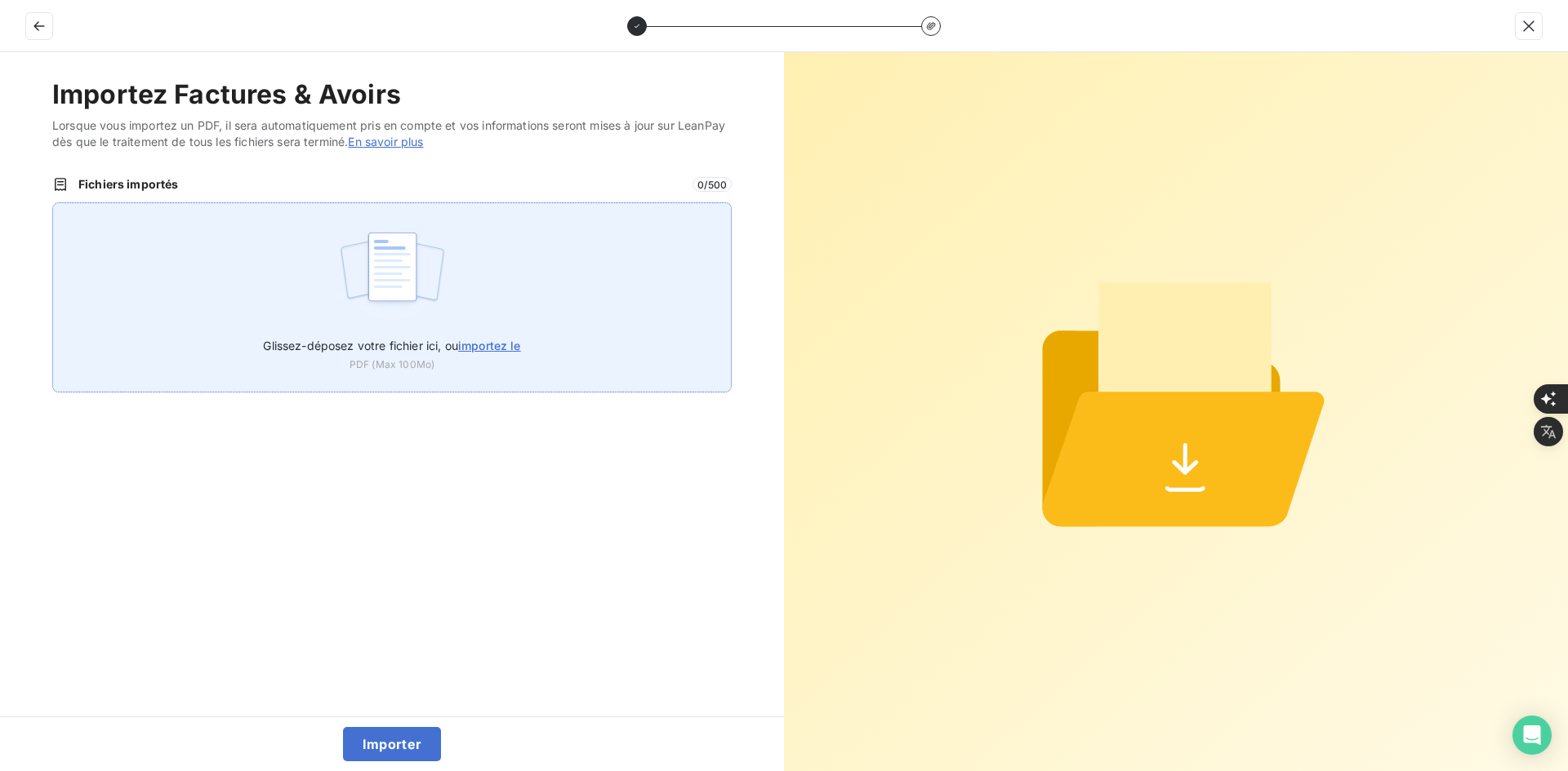
type input "C:\fakepath\FEF-2025-2659.pdf"
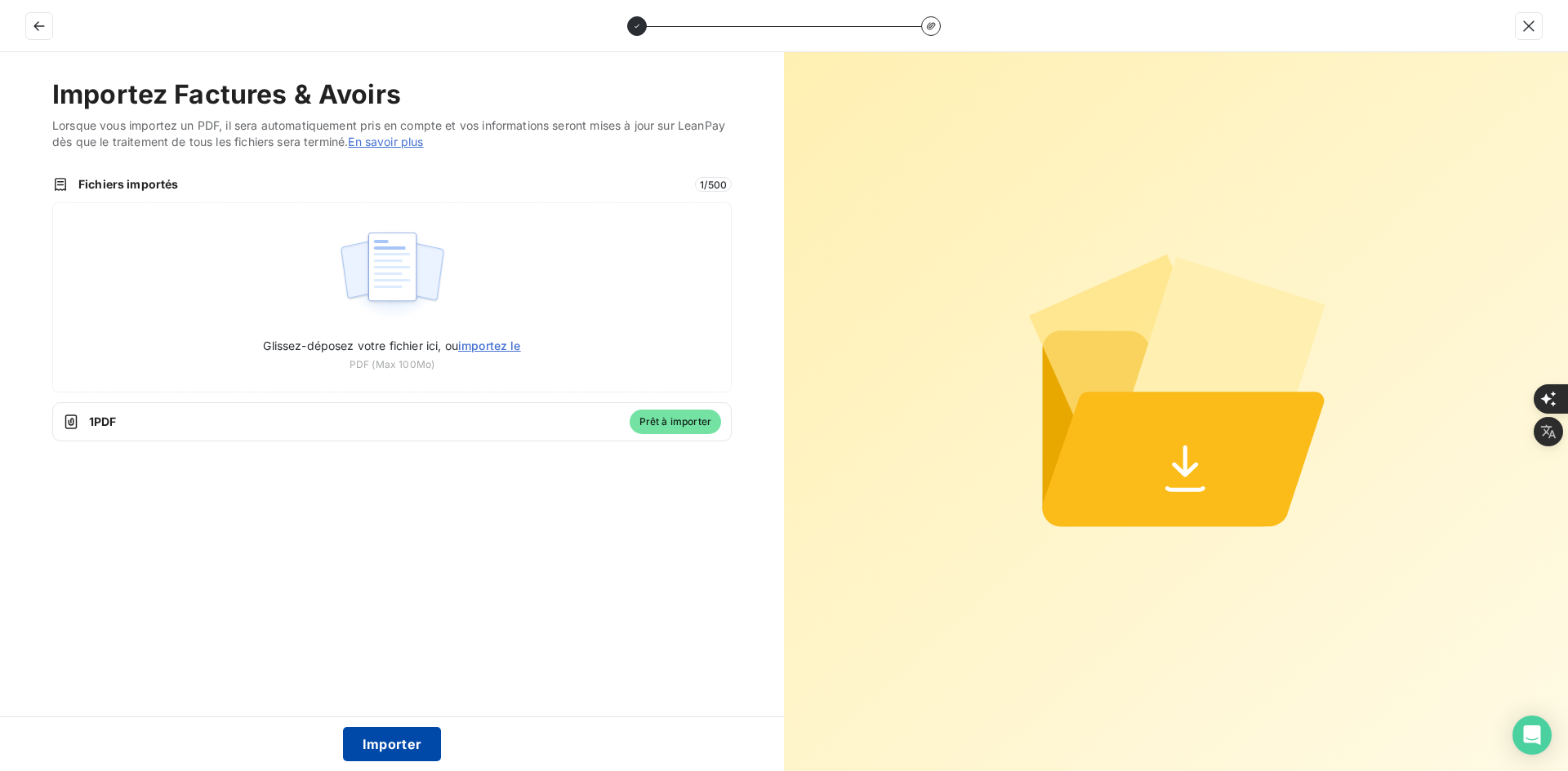
click at [396, 748] on button "Importer" at bounding box center [392, 744] width 99 height 34
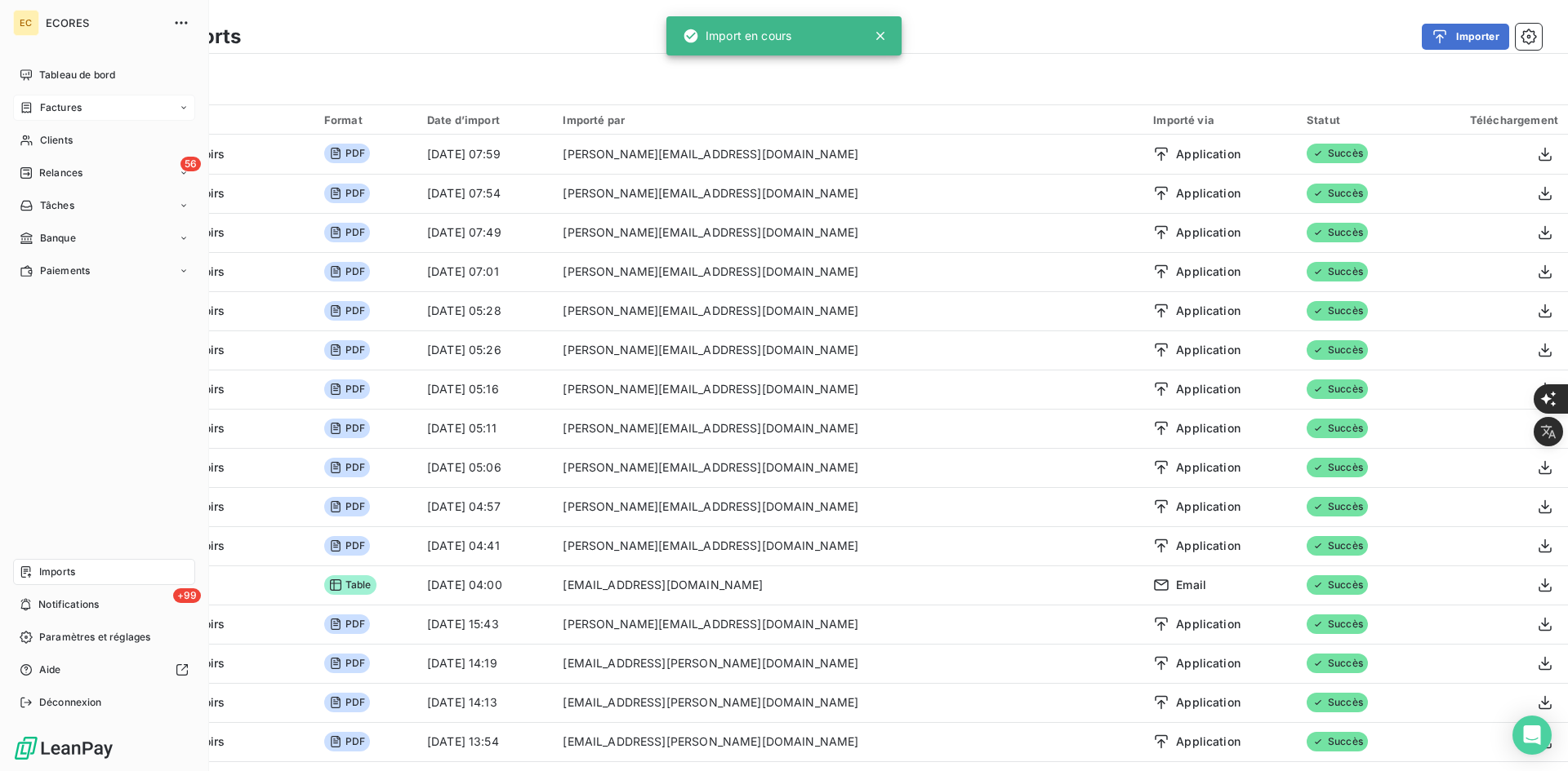
click at [45, 109] on span "Factures" at bounding box center [61, 108] width 42 height 15
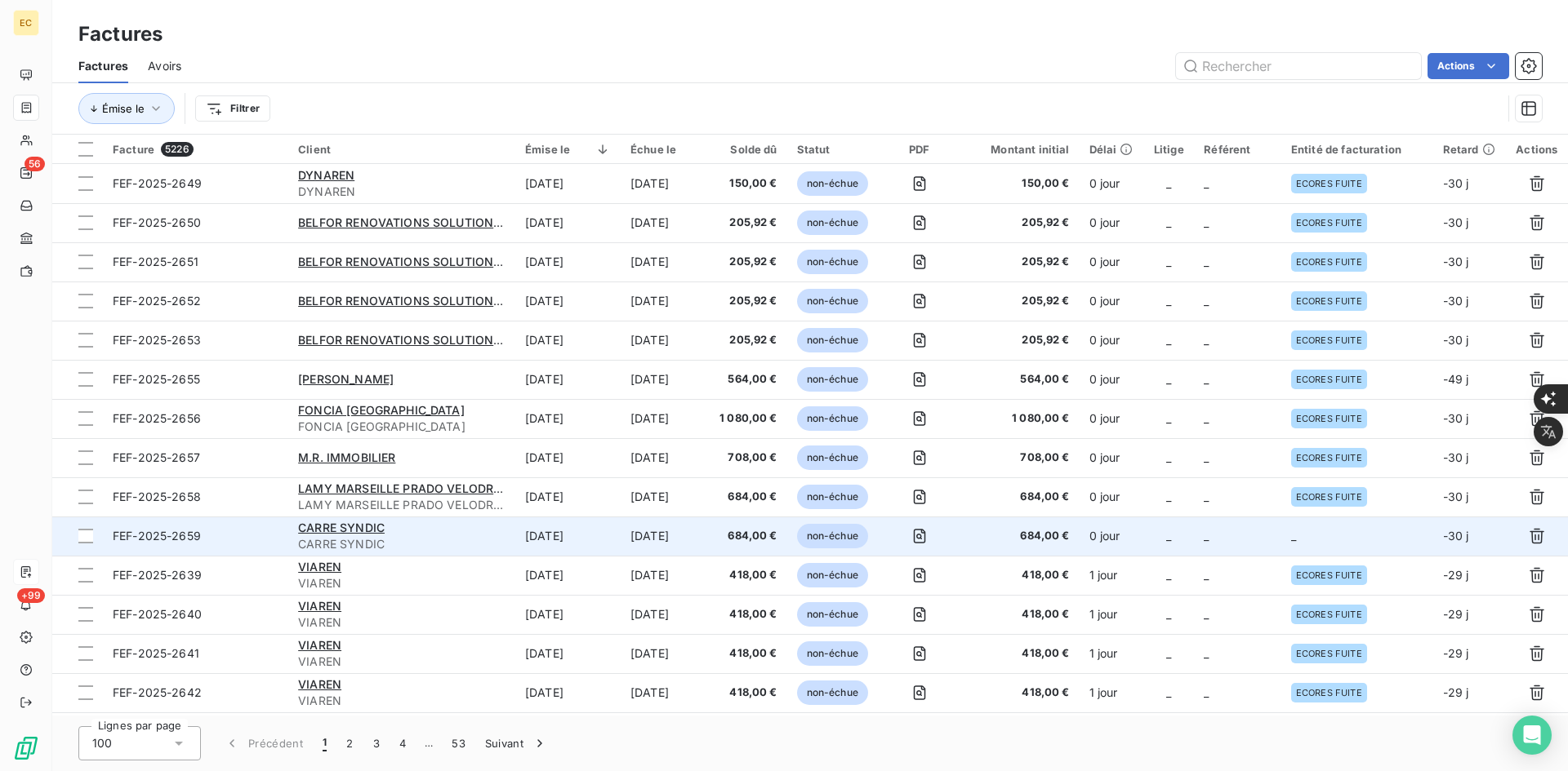
click at [1321, 537] on td "_" at bounding box center [1357, 536] width 152 height 39
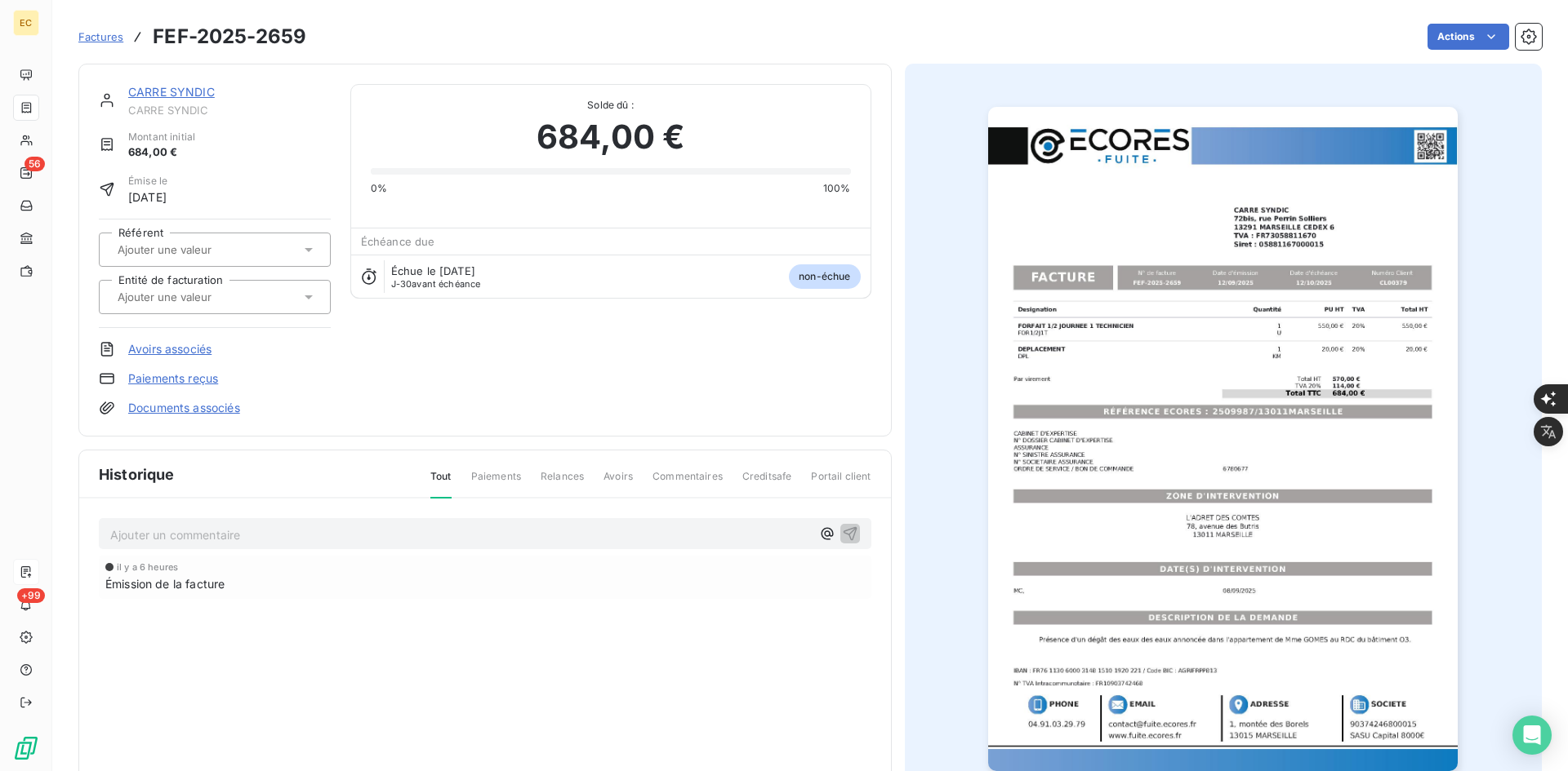
click at [196, 306] on div at bounding box center [206, 297] width 188 height 21
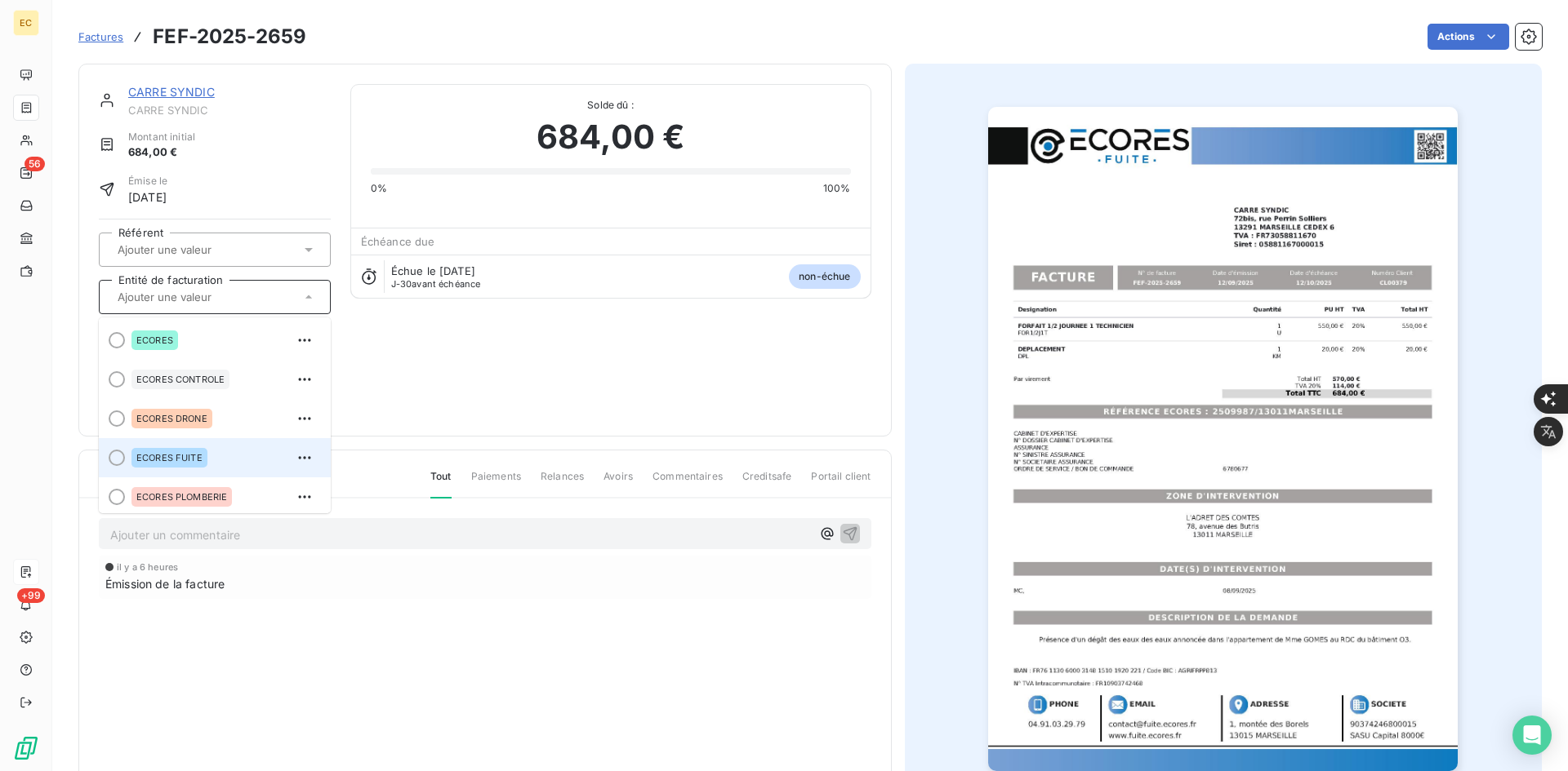
click at [191, 459] on span "ECORES FUITE" at bounding box center [169, 458] width 66 height 10
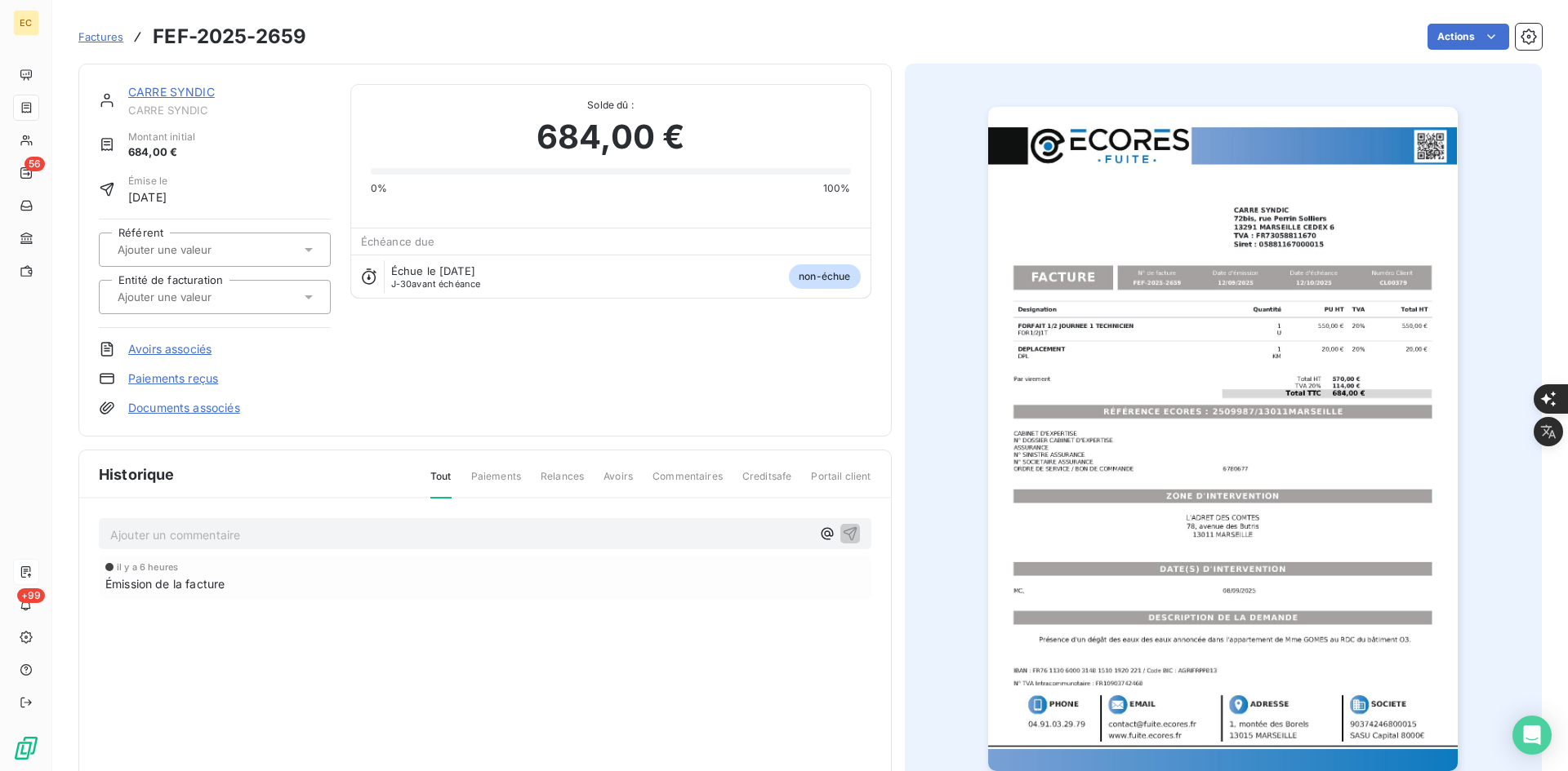
click at [188, 403] on link "Documents associés" at bounding box center [184, 407] width 112 height 16
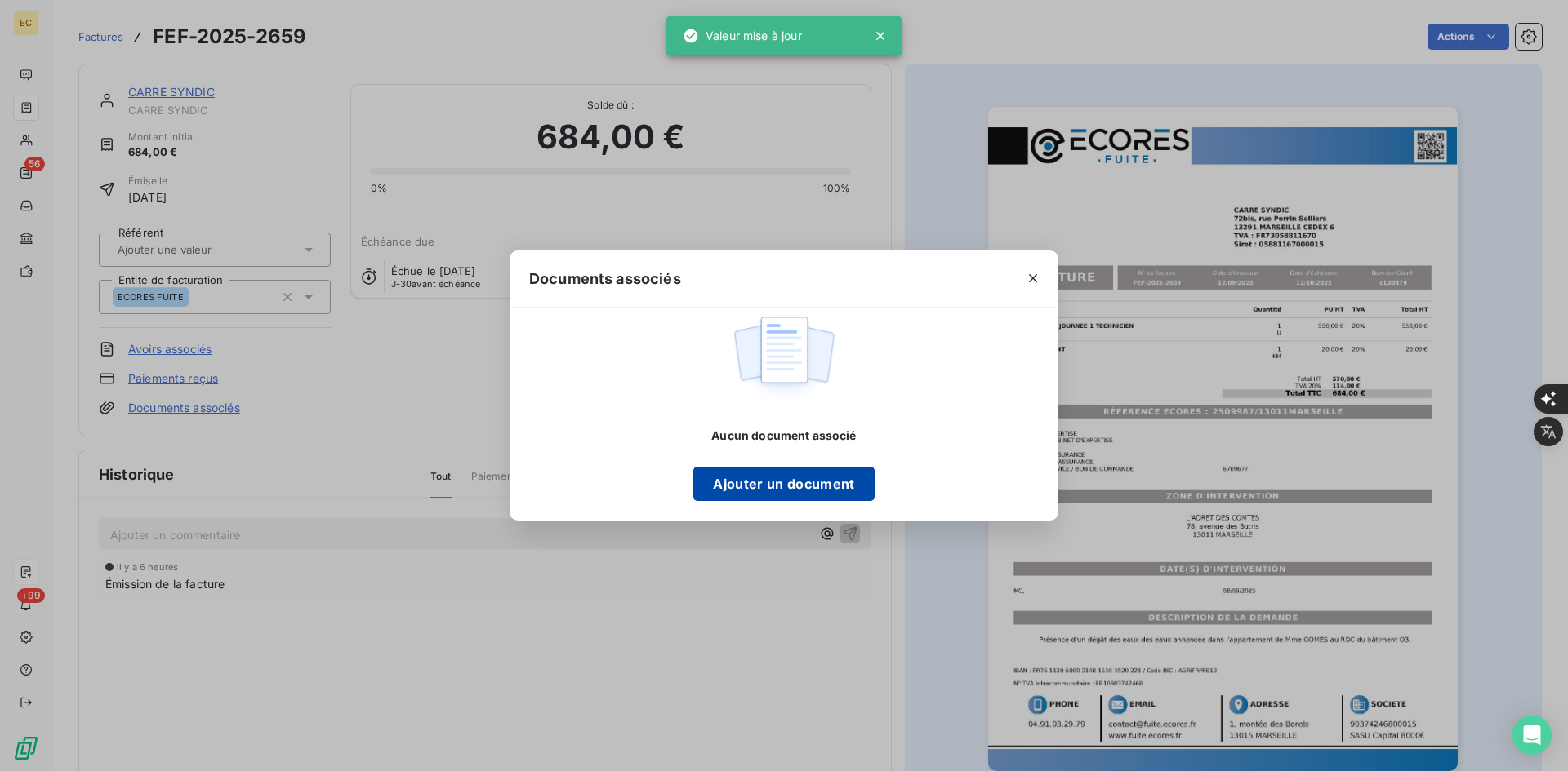
click at [740, 501] on button "Ajouter un document" at bounding box center [783, 484] width 180 height 34
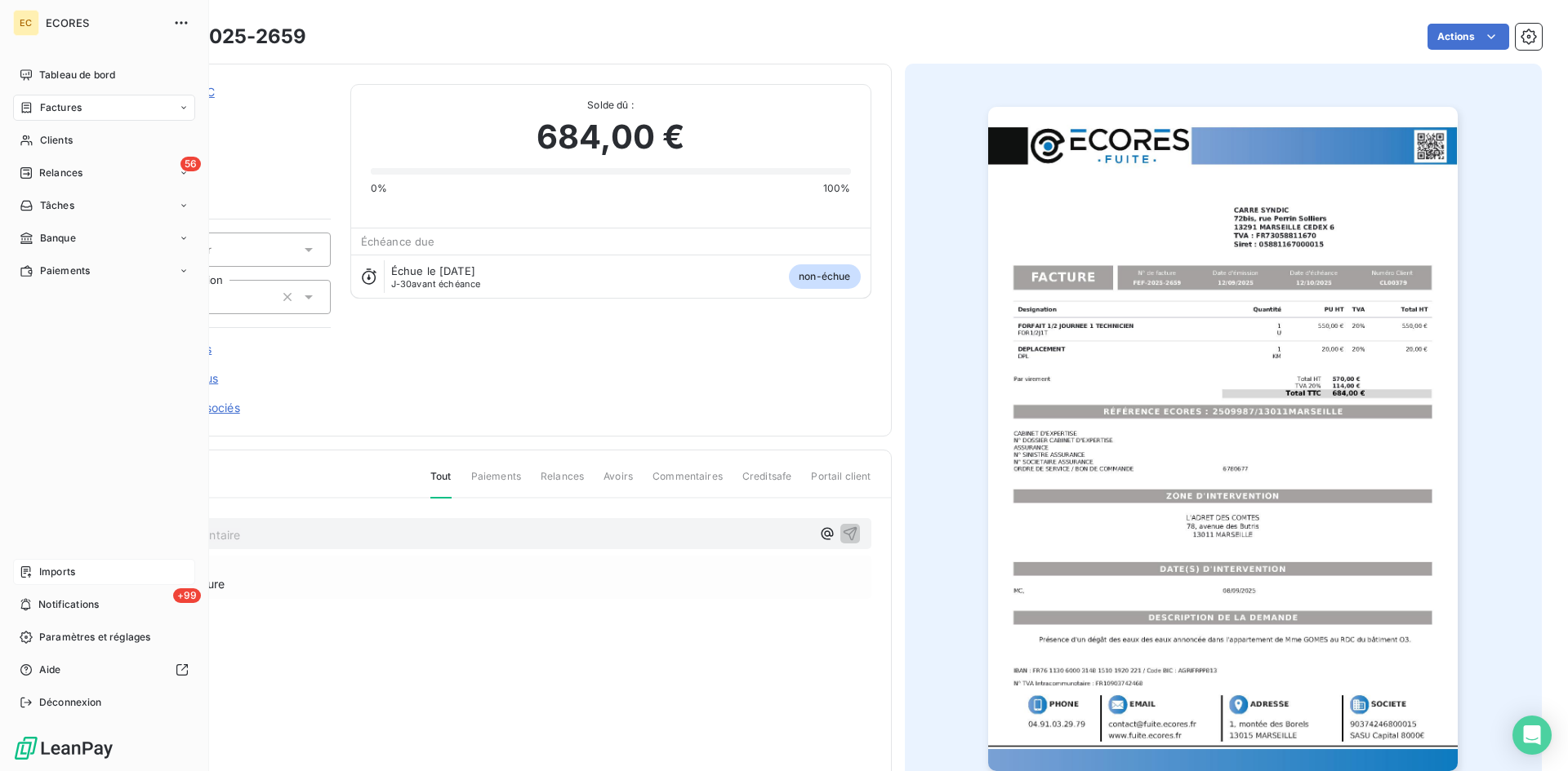
click at [41, 582] on div "Imports" at bounding box center [104, 572] width 182 height 26
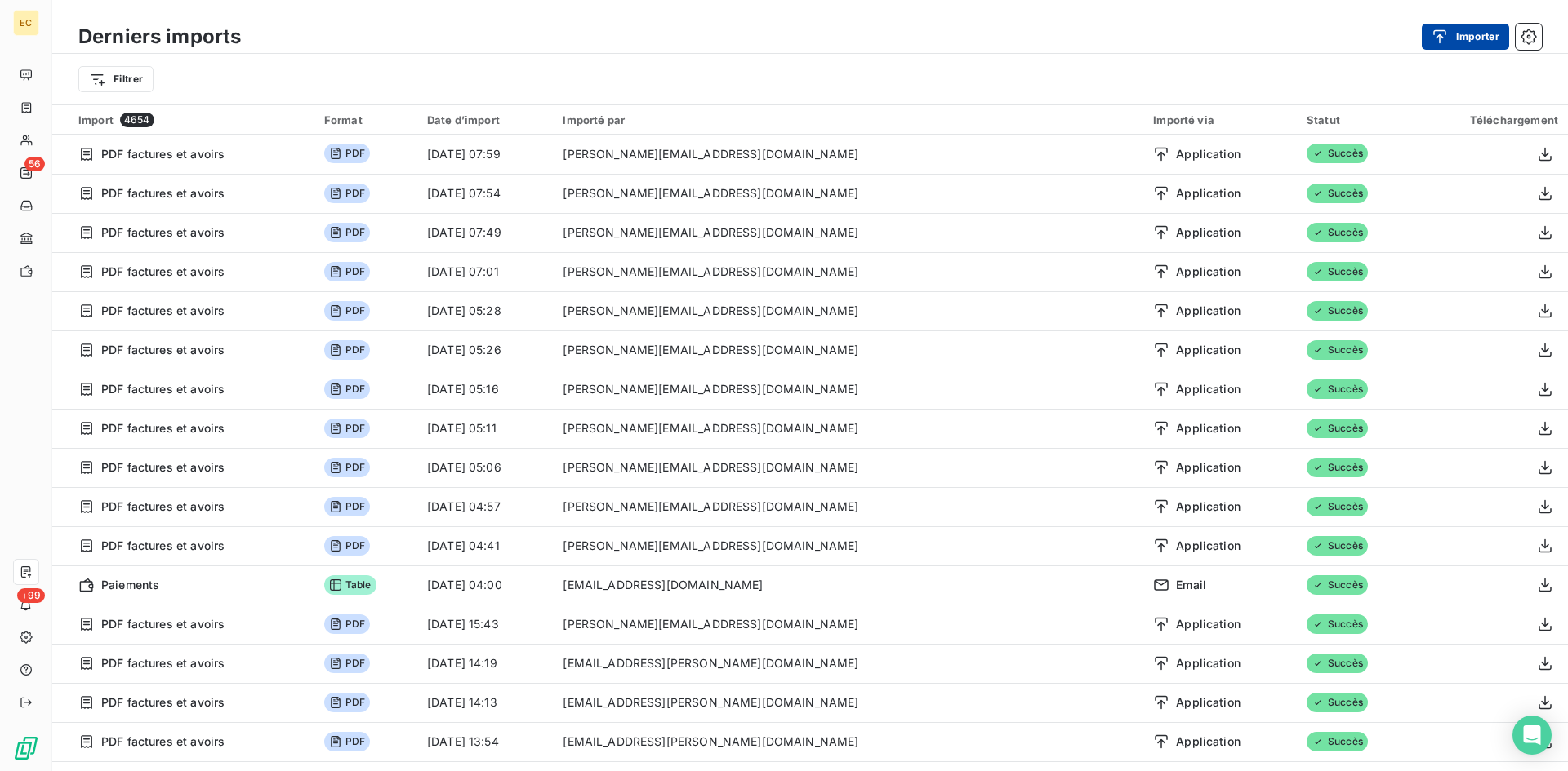
click at [1474, 36] on button "Importer" at bounding box center [1466, 36] width 87 height 26
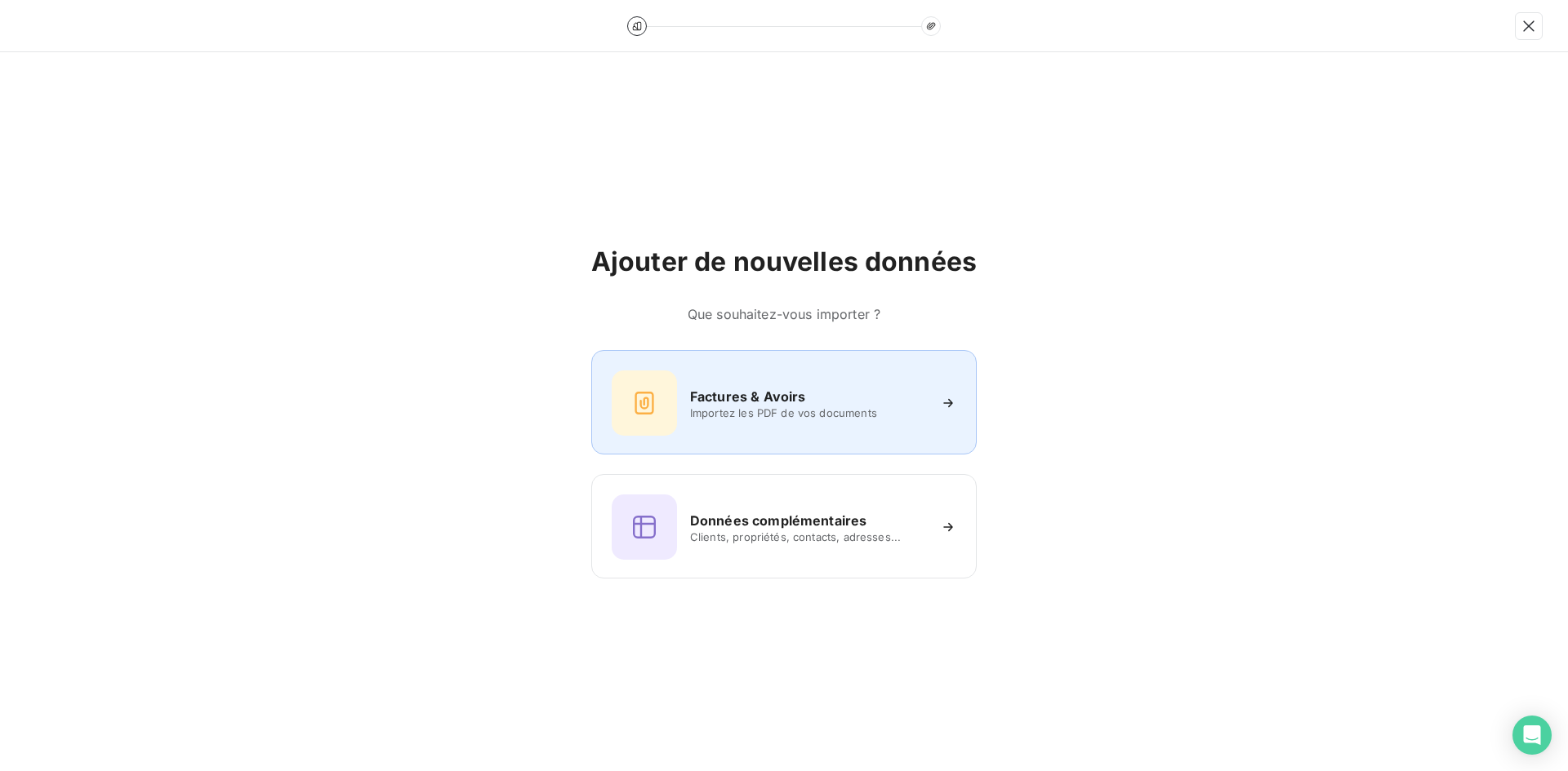
click at [813, 392] on div "Factures & Avoirs" at bounding box center [808, 396] width 236 height 19
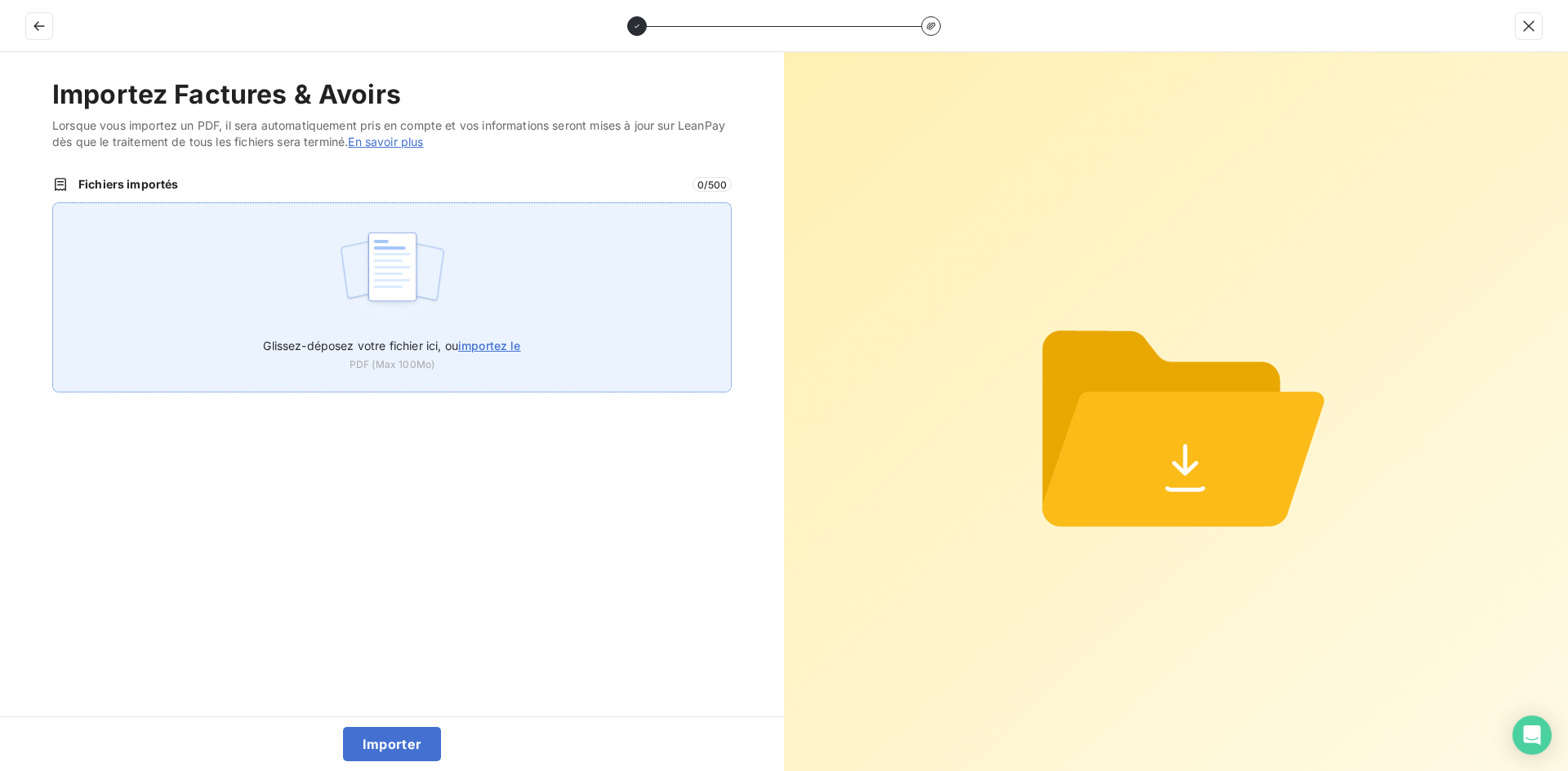
click at [496, 331] on label "Glissez-déposez votre fichier ici, ou importez le" at bounding box center [392, 343] width 257 height 30
click at [53, 204] on input "Glissez-déposez votre fichier ici, ou importez le" at bounding box center [52, 203] width 1 height 1
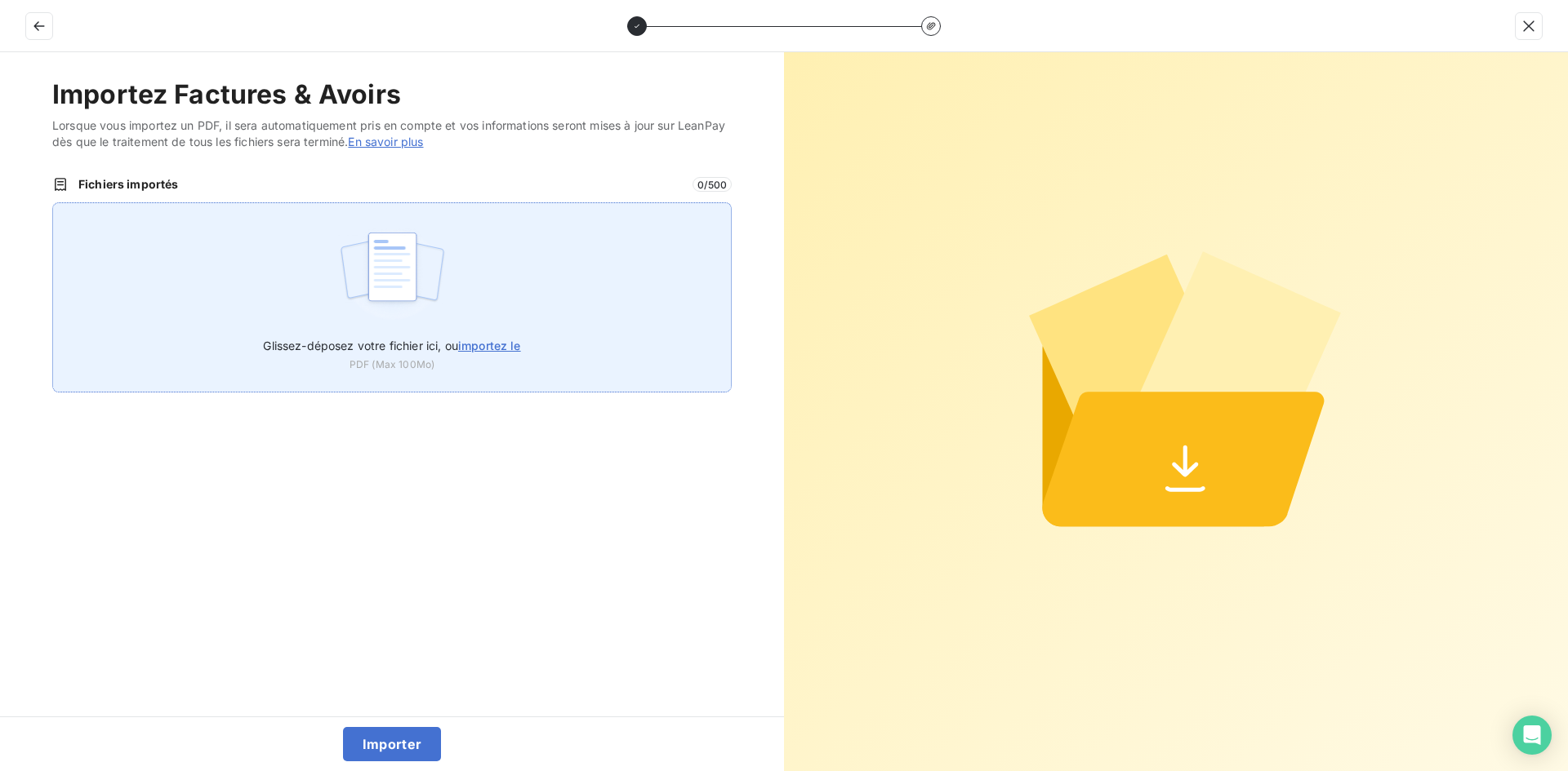
type input "C:\fakepath\FEF-2025-2660.pdf"
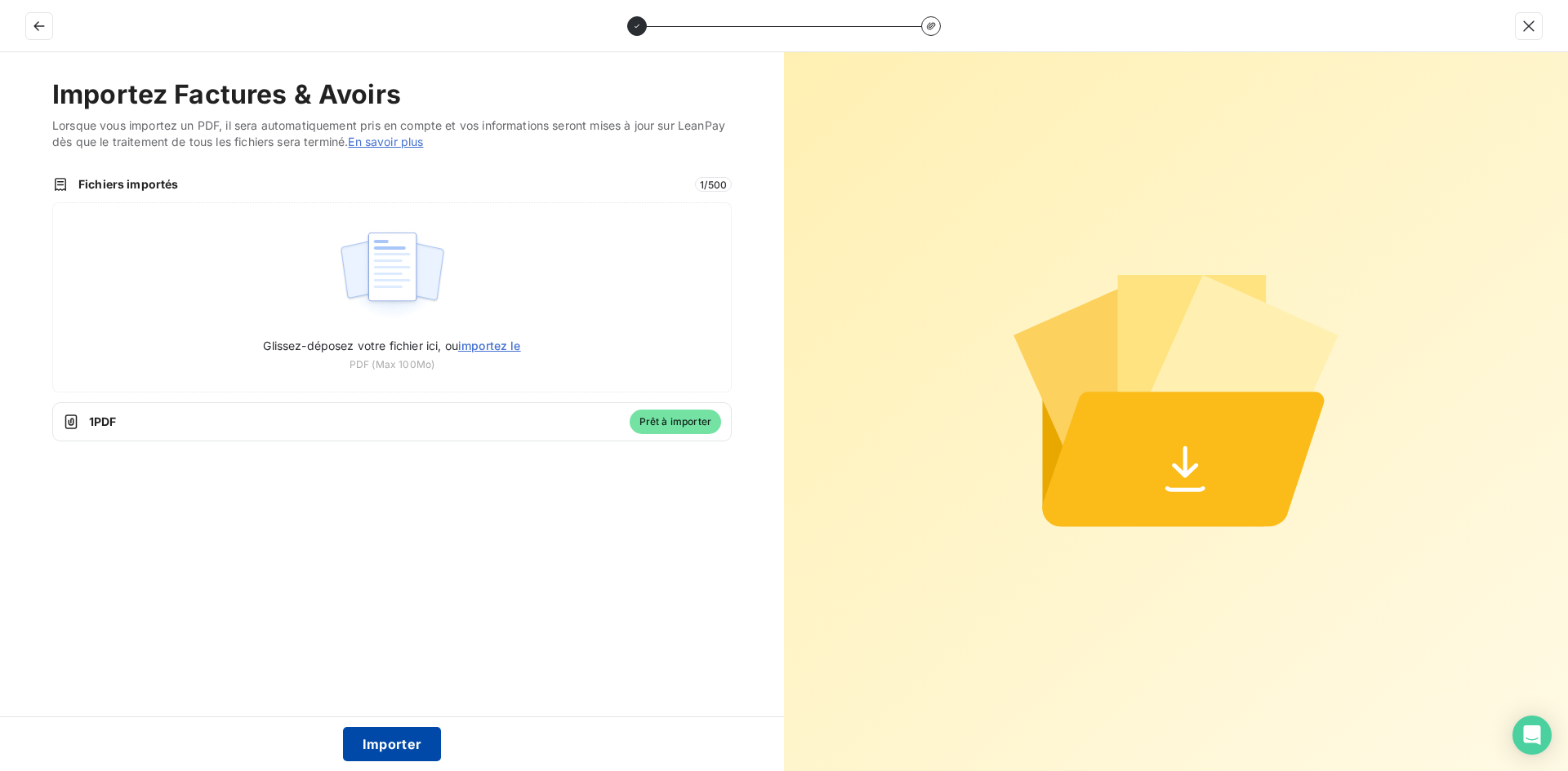
click at [416, 742] on button "Importer" at bounding box center [392, 744] width 99 height 34
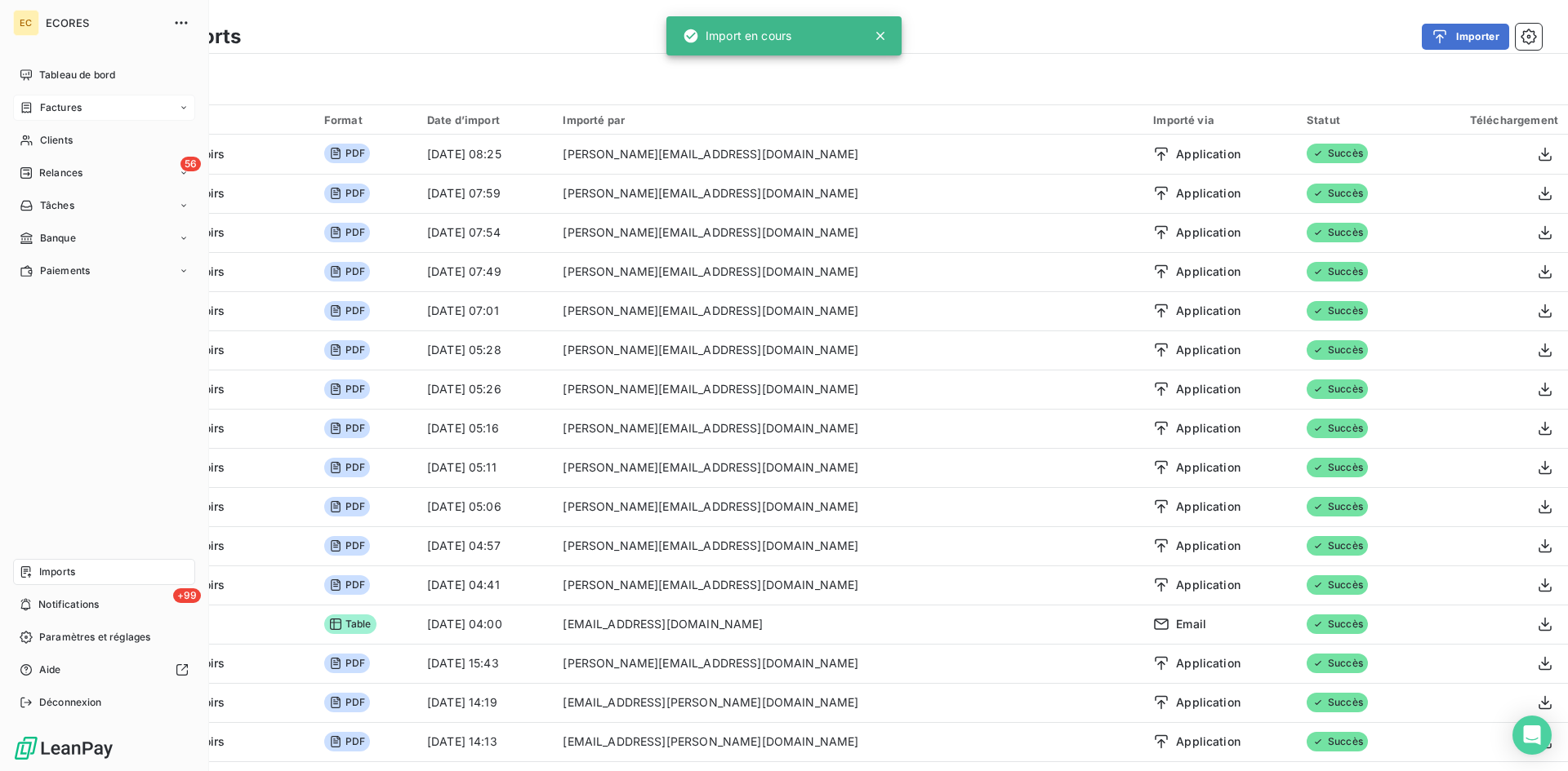
click at [37, 111] on div "Factures" at bounding box center [50, 108] width 62 height 15
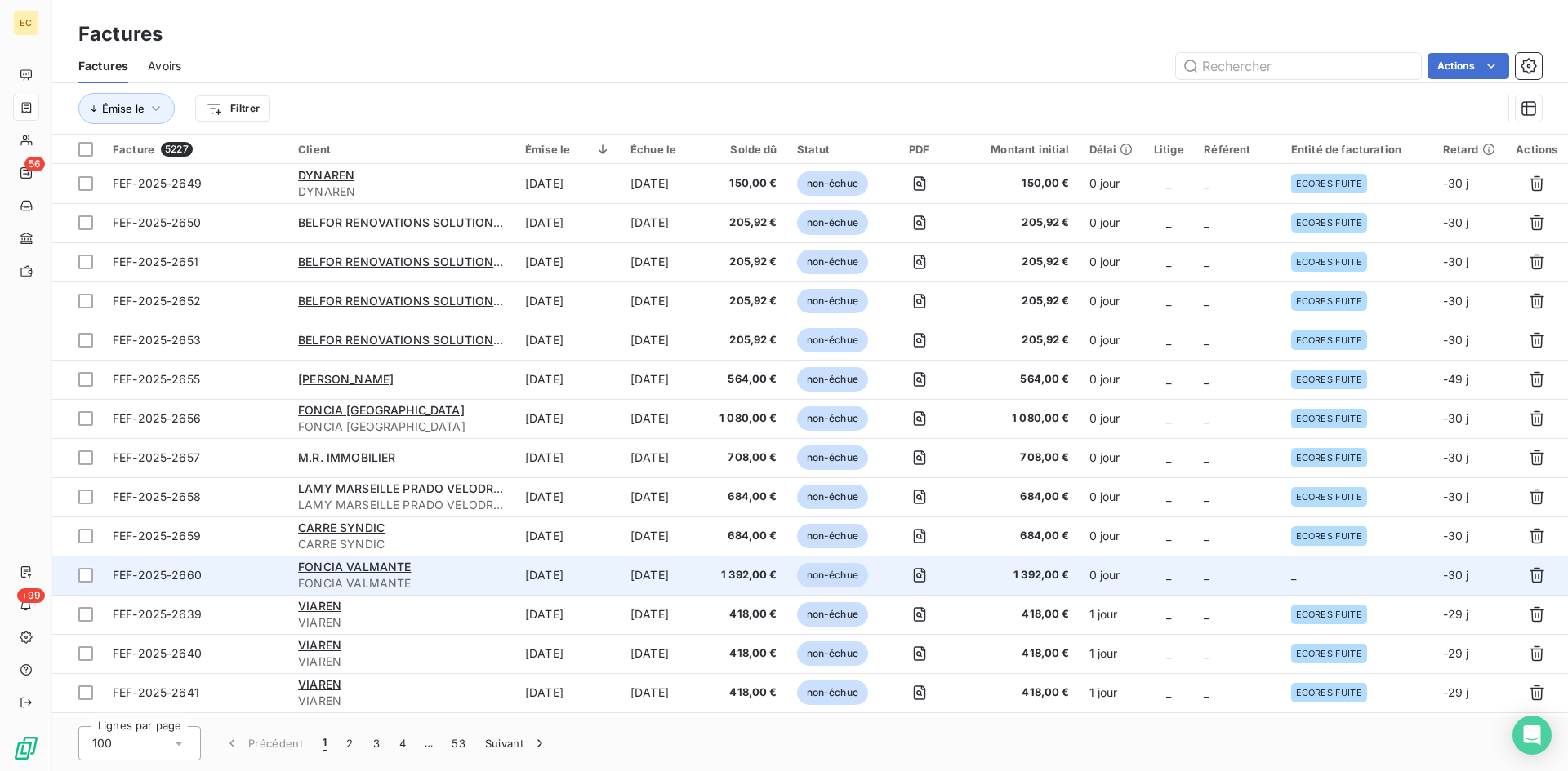
click at [1243, 579] on td "_" at bounding box center [1238, 575] width 87 height 39
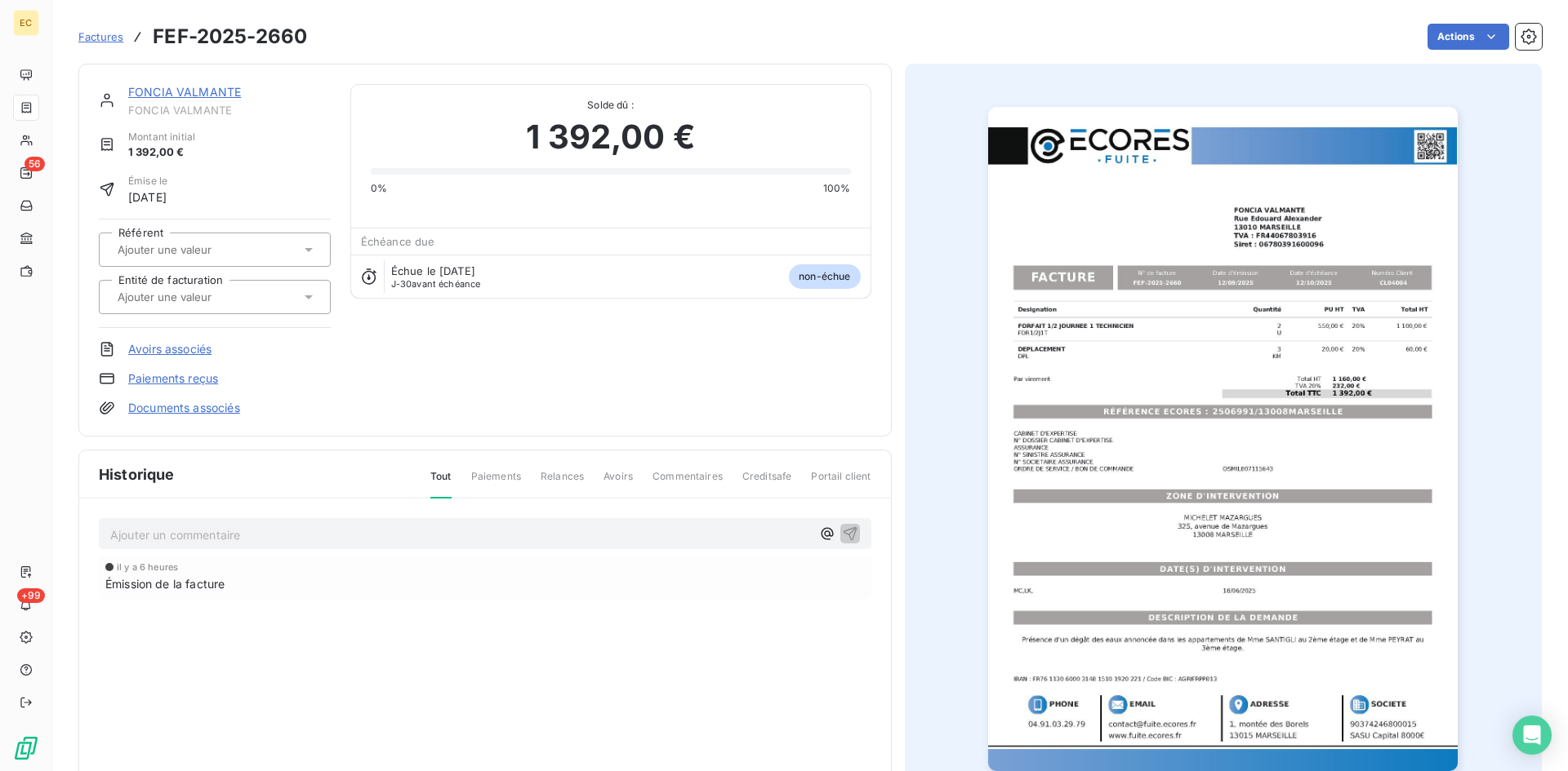
click at [245, 287] on div at bounding box center [206, 297] width 188 height 21
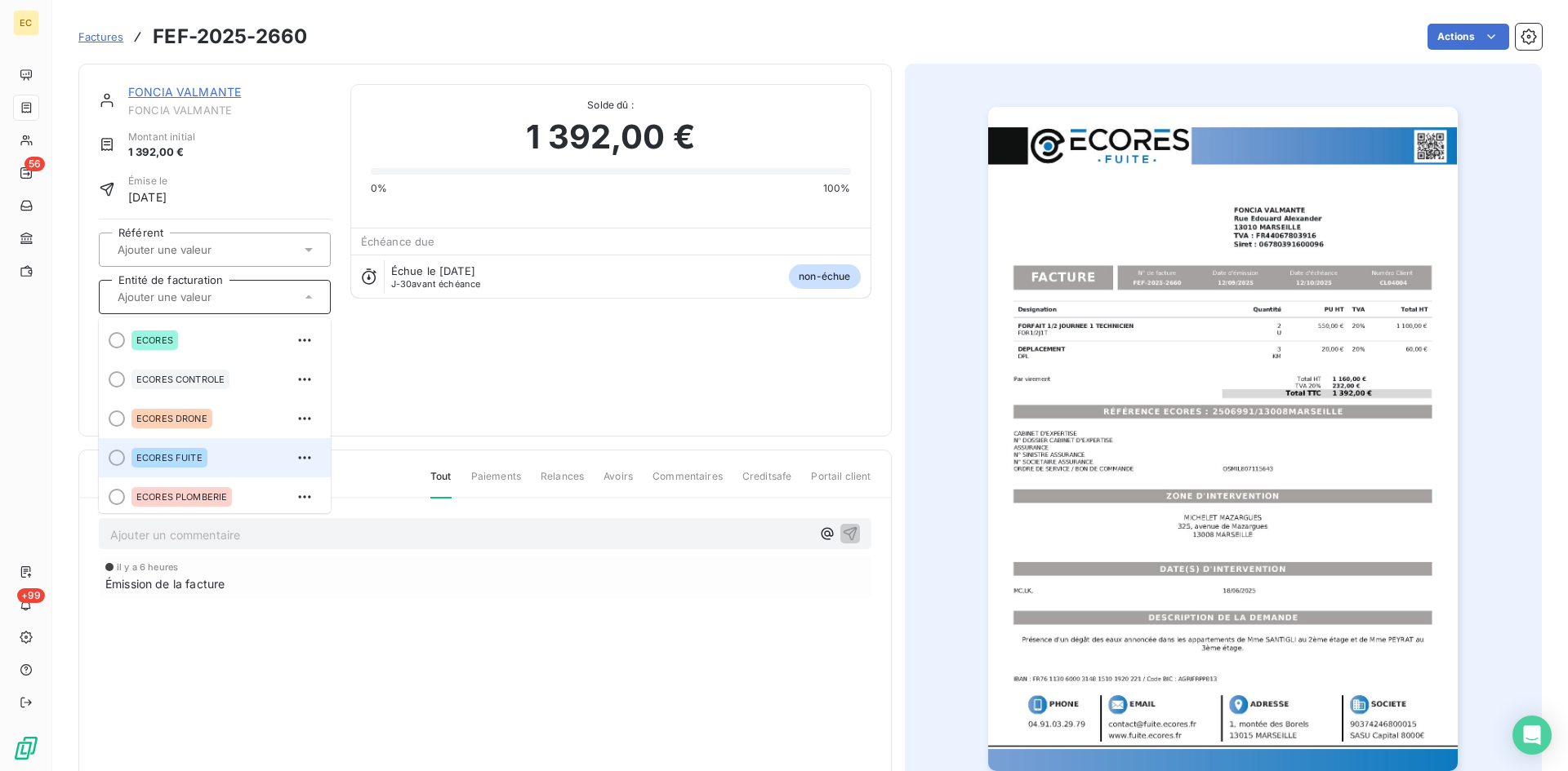
click at [178, 464] on div "ECORES FUITE" at bounding box center [169, 458] width 76 height 19
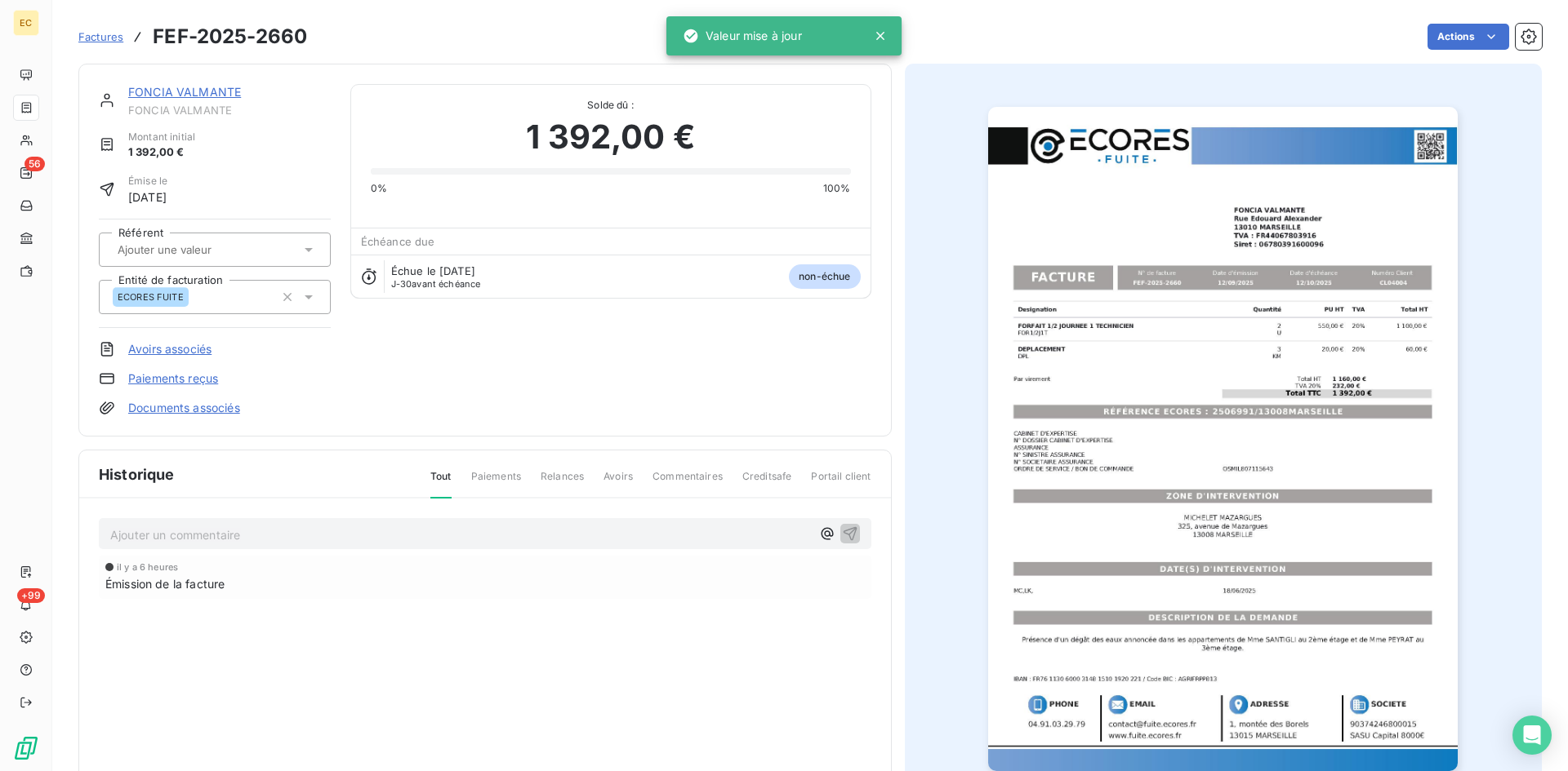
click at [205, 405] on link "Documents associés" at bounding box center [184, 407] width 112 height 16
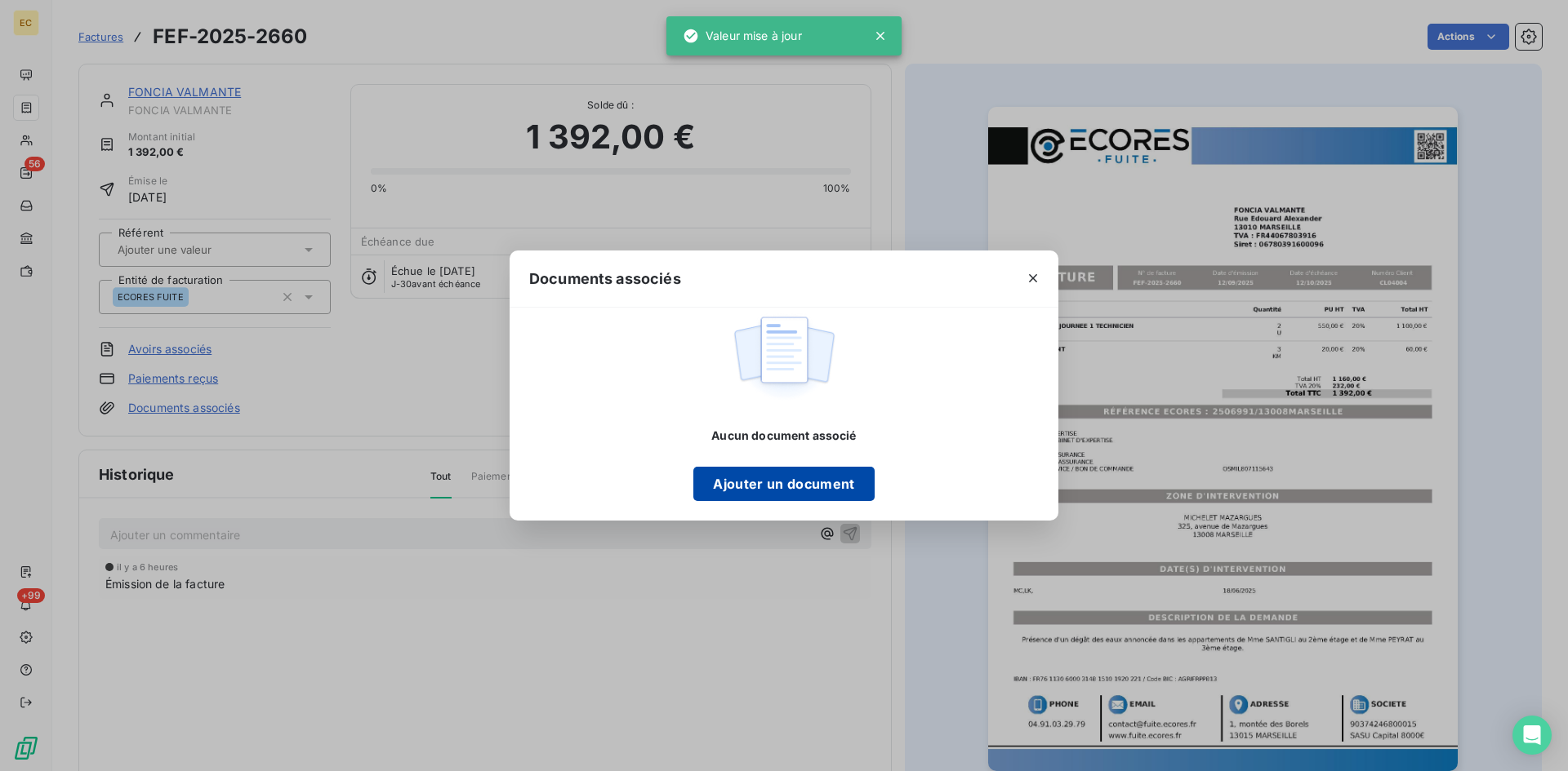
click at [810, 494] on button "Ajouter un document" at bounding box center [783, 484] width 180 height 34
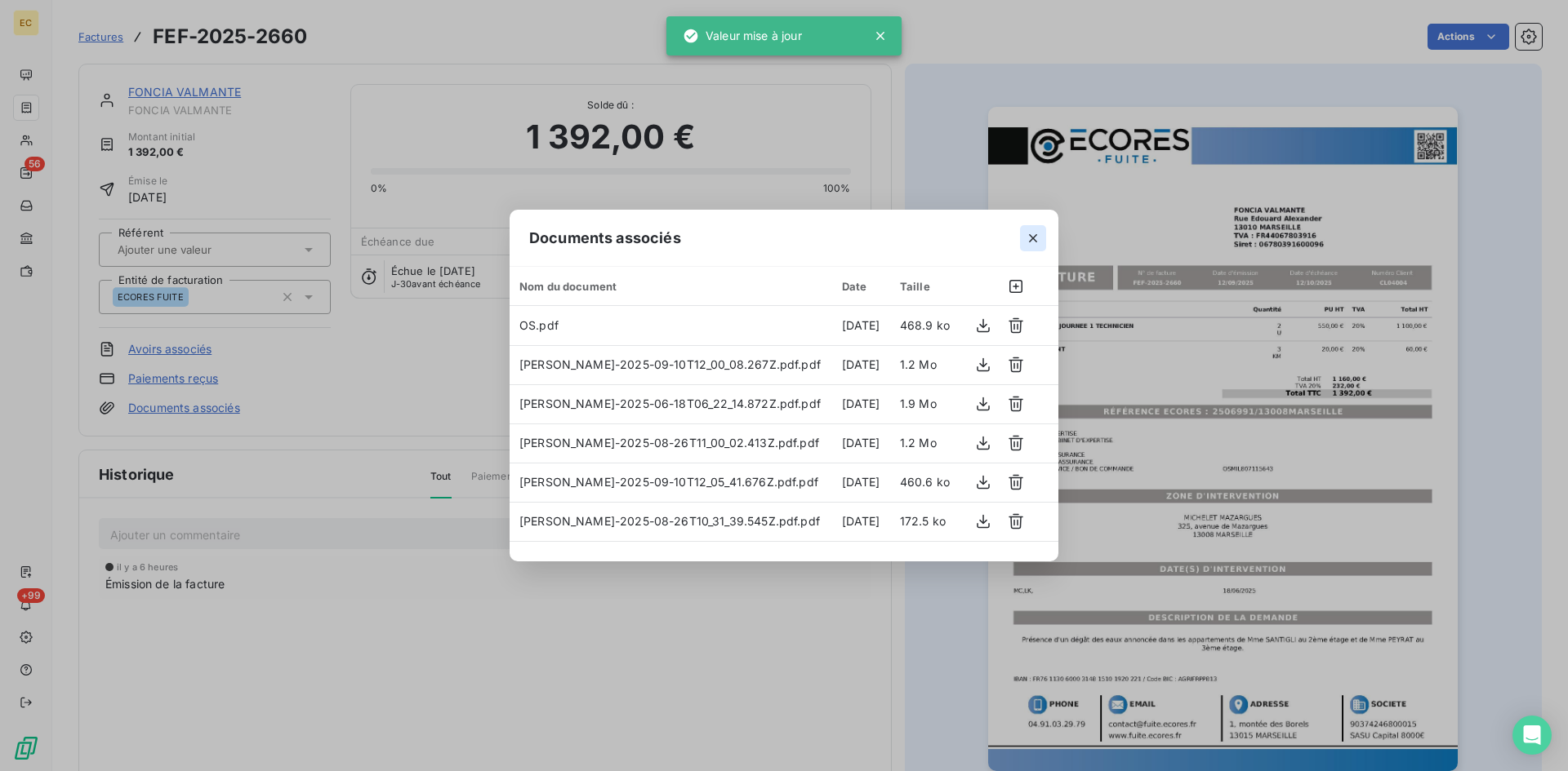
click at [1036, 236] on icon "button" at bounding box center [1032, 238] width 16 height 16
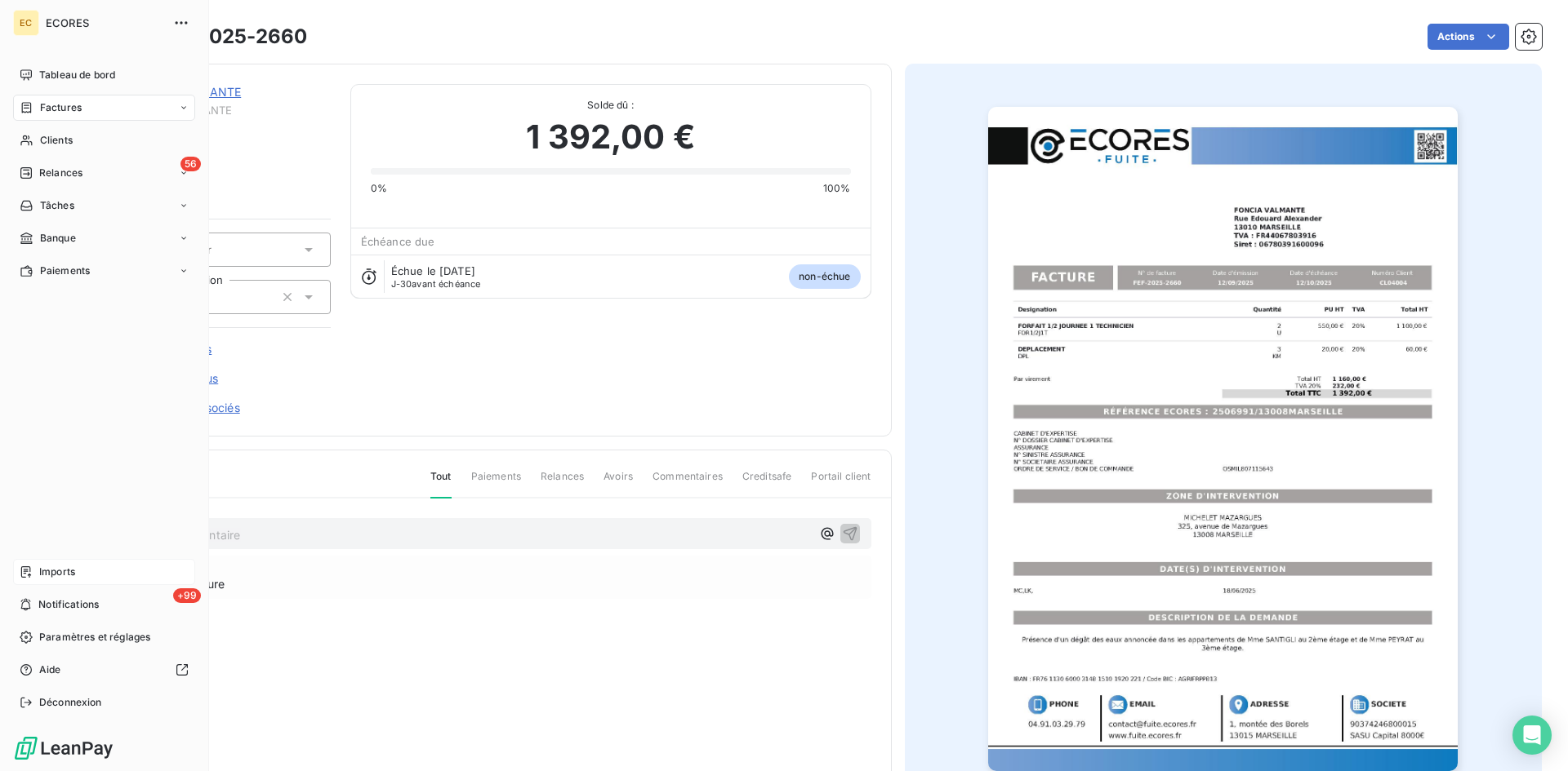
click at [58, 574] on span "Imports" at bounding box center [57, 572] width 36 height 15
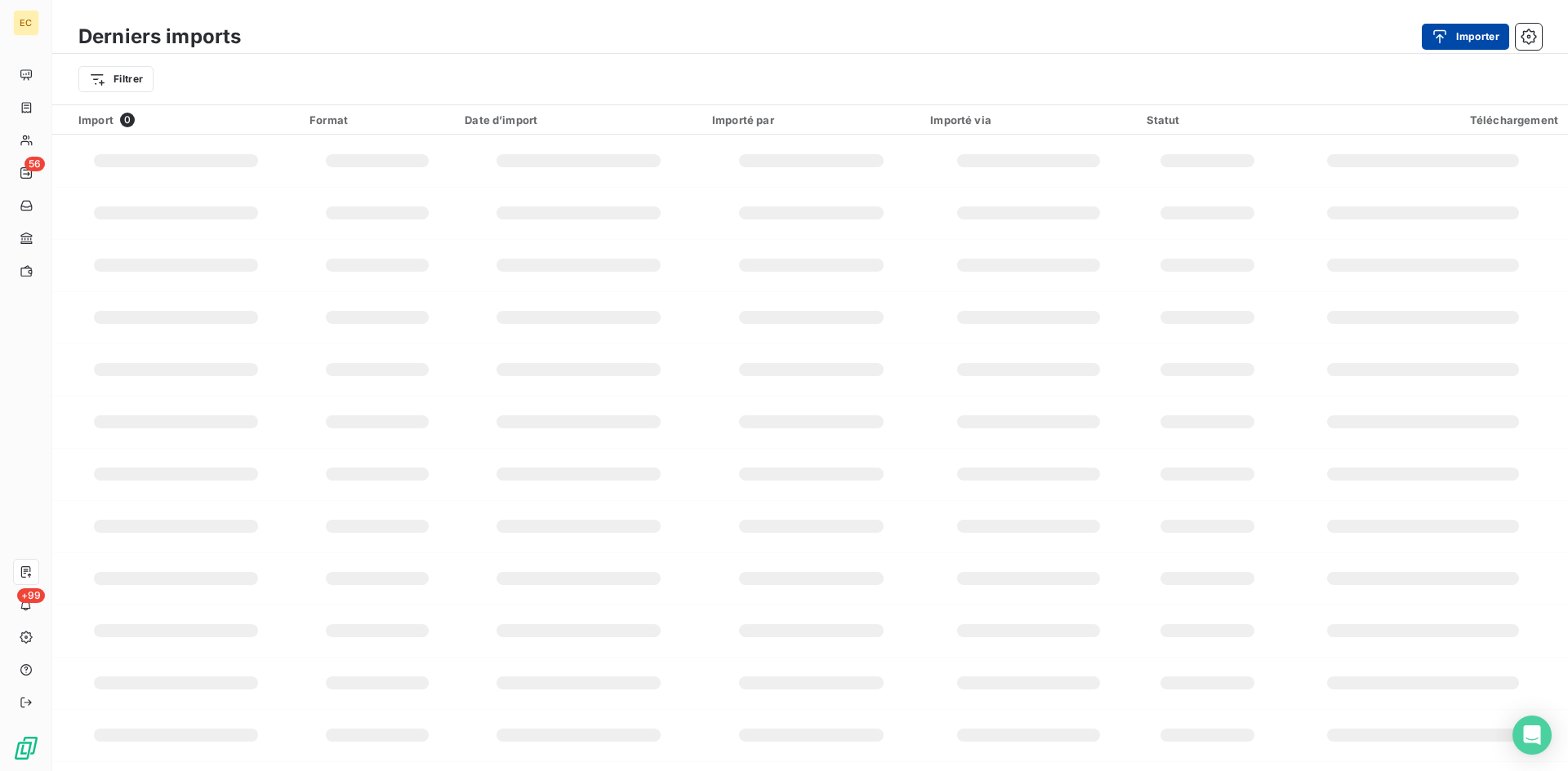
click at [1483, 44] on button "Importer" at bounding box center [1466, 36] width 87 height 26
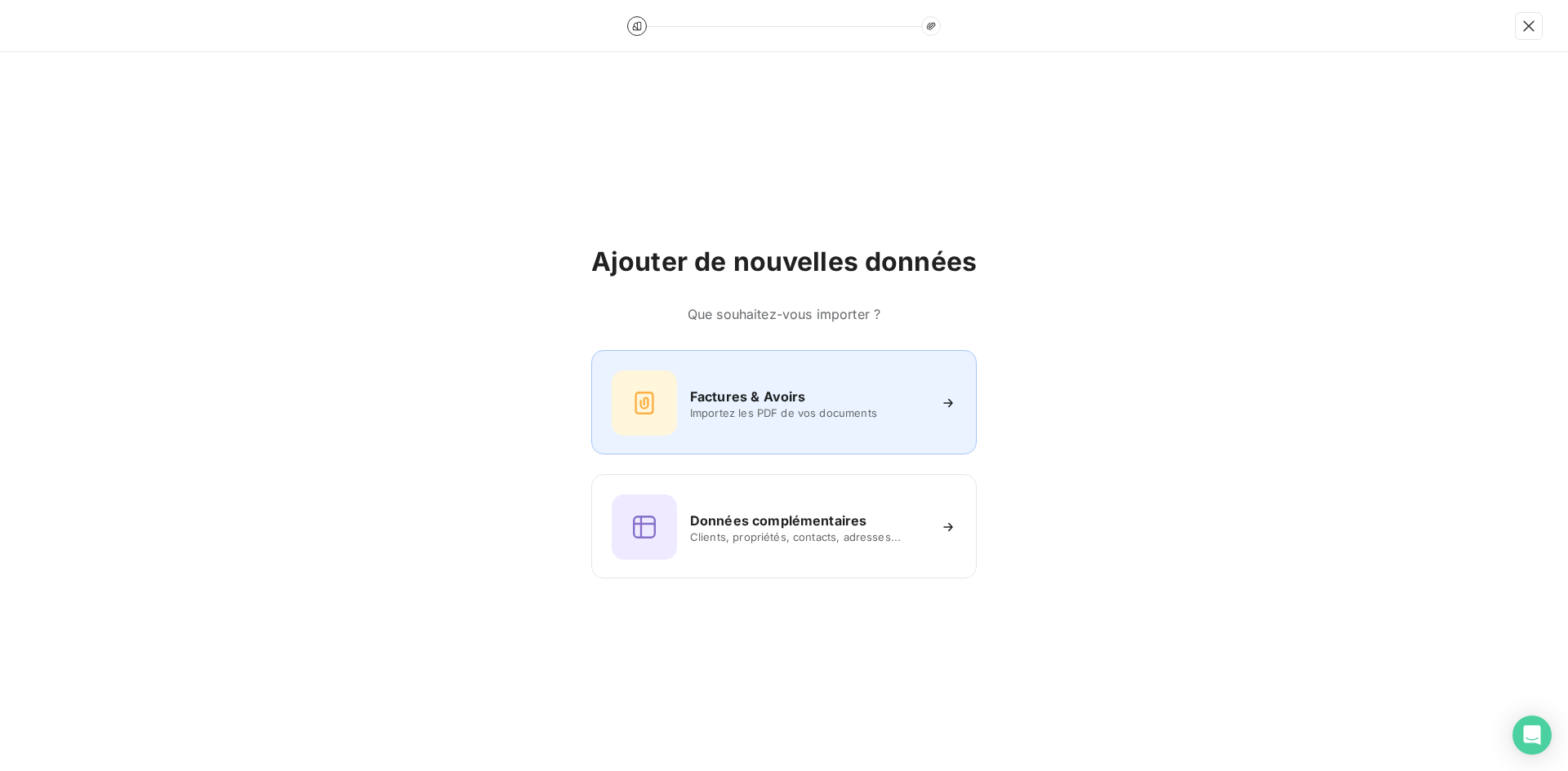
click at [796, 395] on h6 "Factures & Avoirs" at bounding box center [748, 396] width 116 height 19
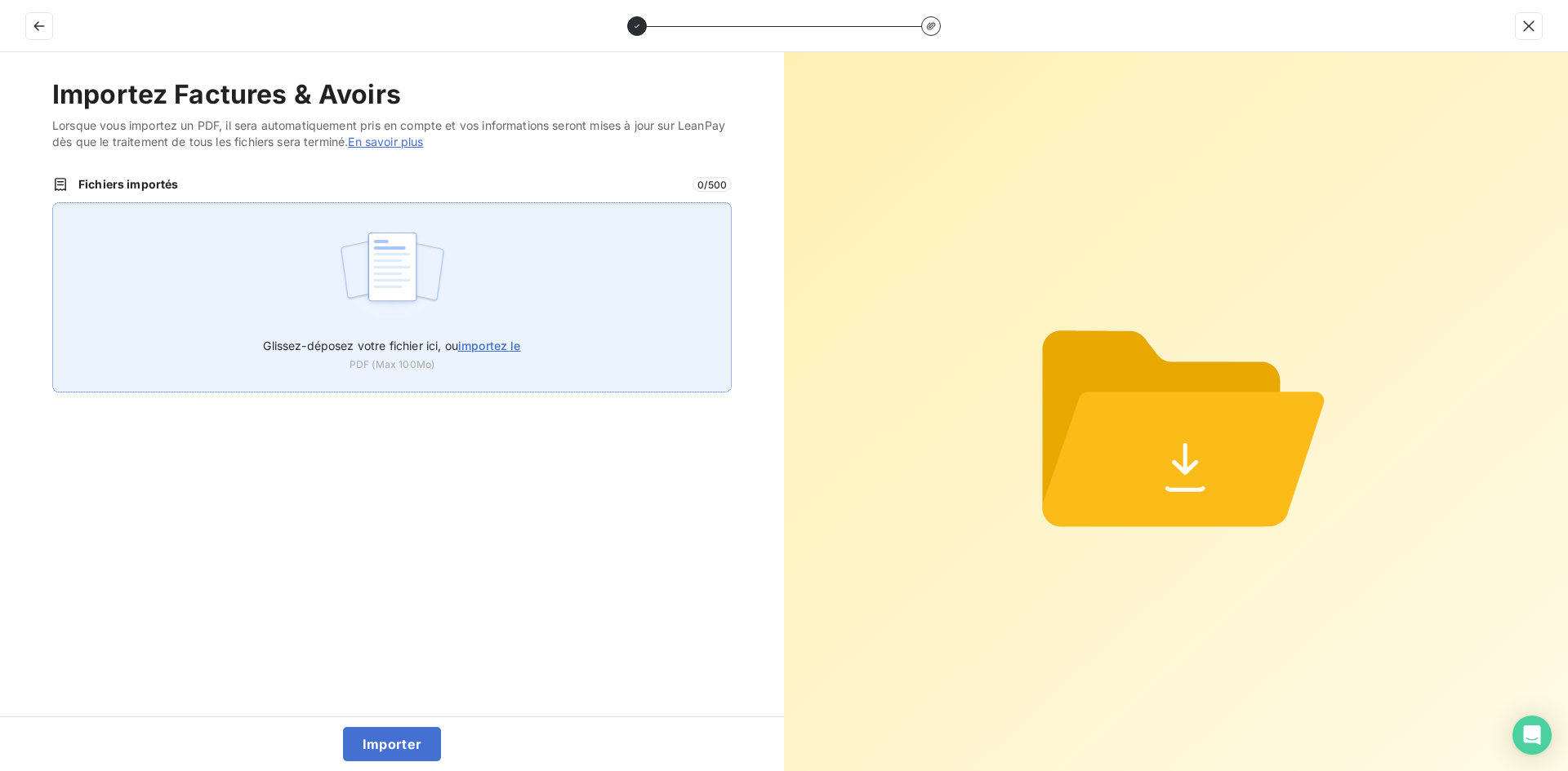
click at [505, 314] on div "Glissez-déposez votre fichier ici, ou importez le PDF (Max 100Mo)" at bounding box center [392, 298] width 679 height 190
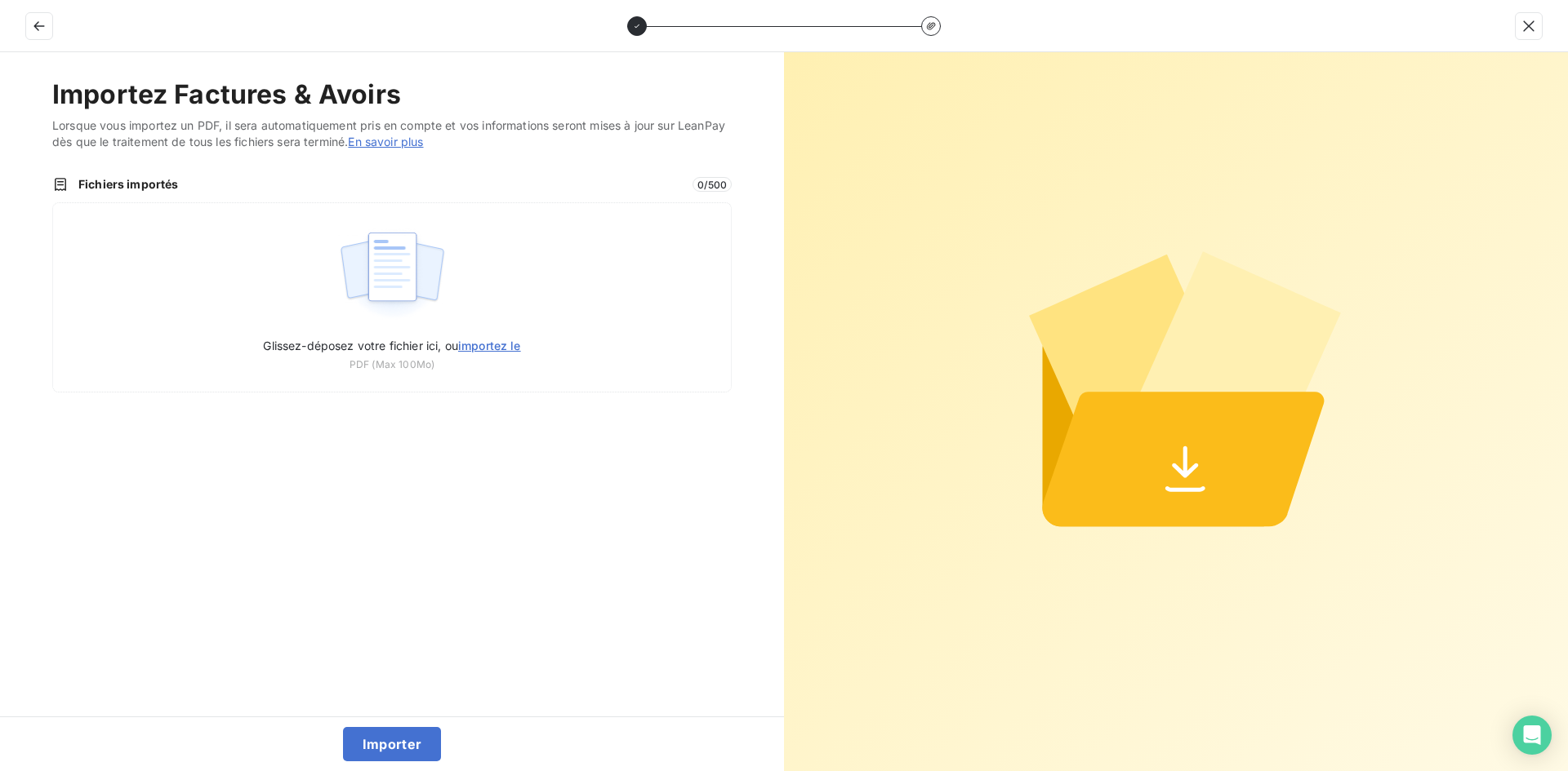
type input "C:\fakepath\FEF-2025-2661.pdf"
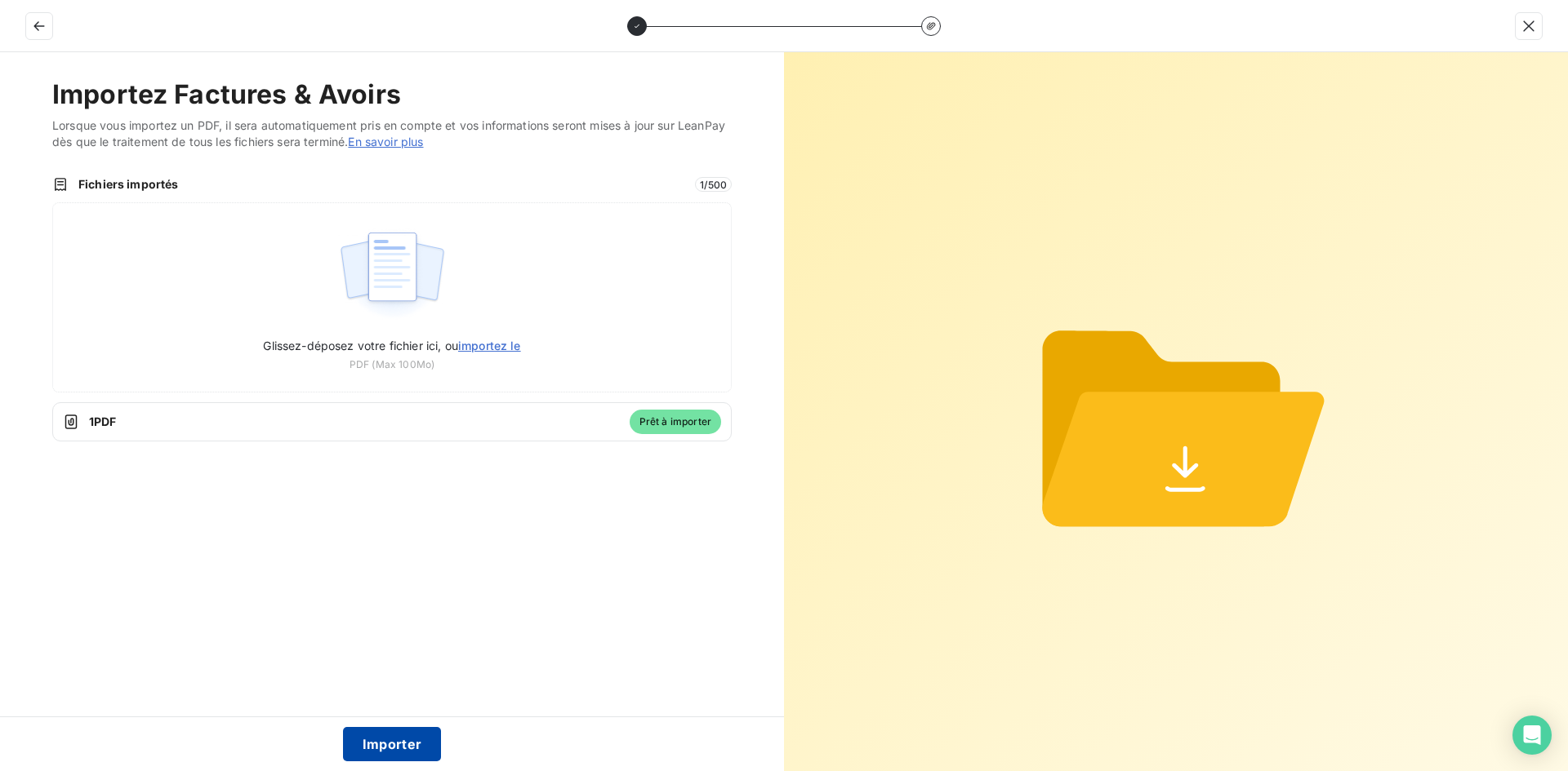
click at [404, 750] on button "Importer" at bounding box center [392, 744] width 99 height 34
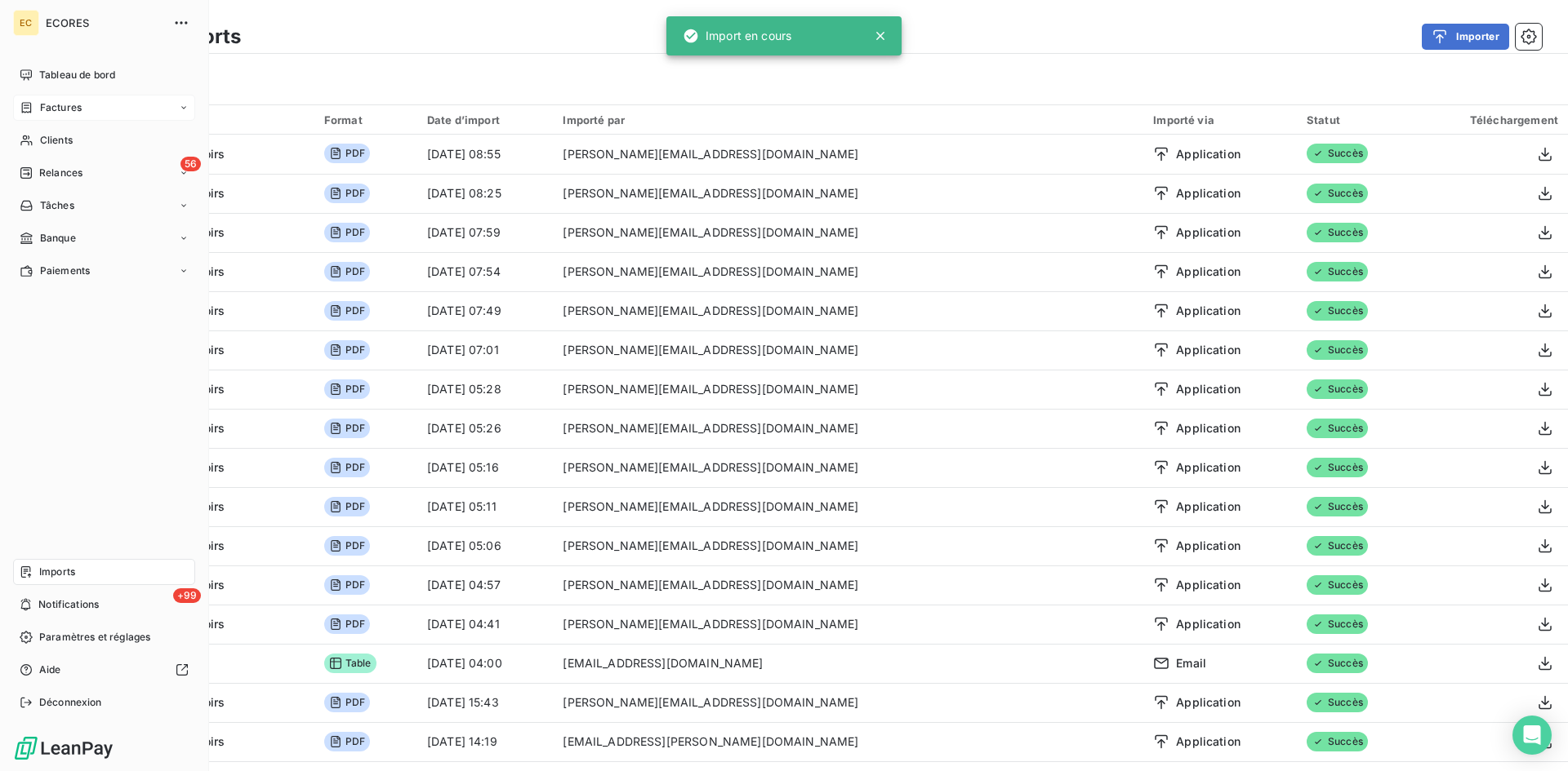
click at [44, 98] on div "Factures" at bounding box center [104, 107] width 182 height 26
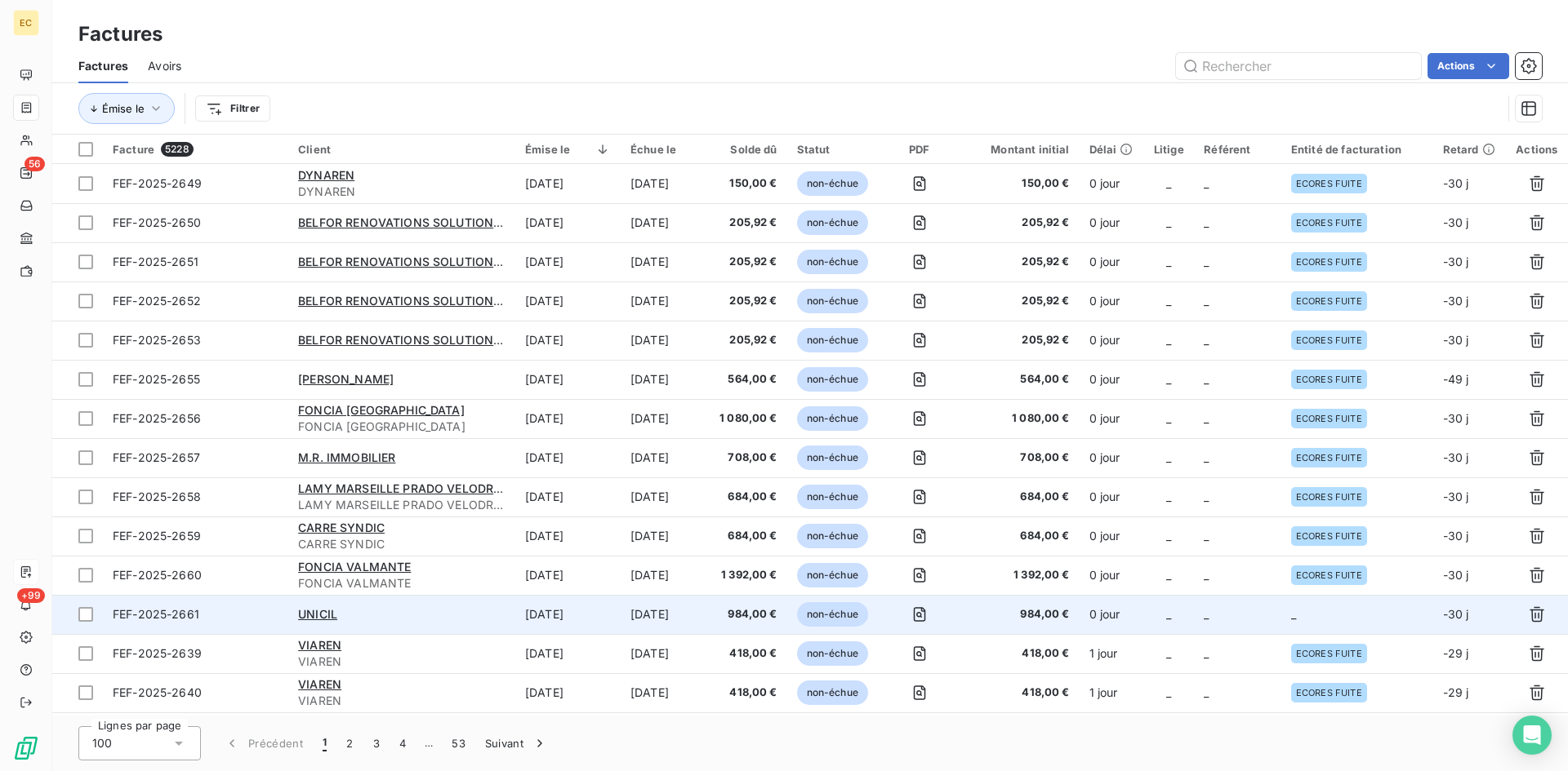
click at [1285, 618] on td "_" at bounding box center [1357, 614] width 152 height 39
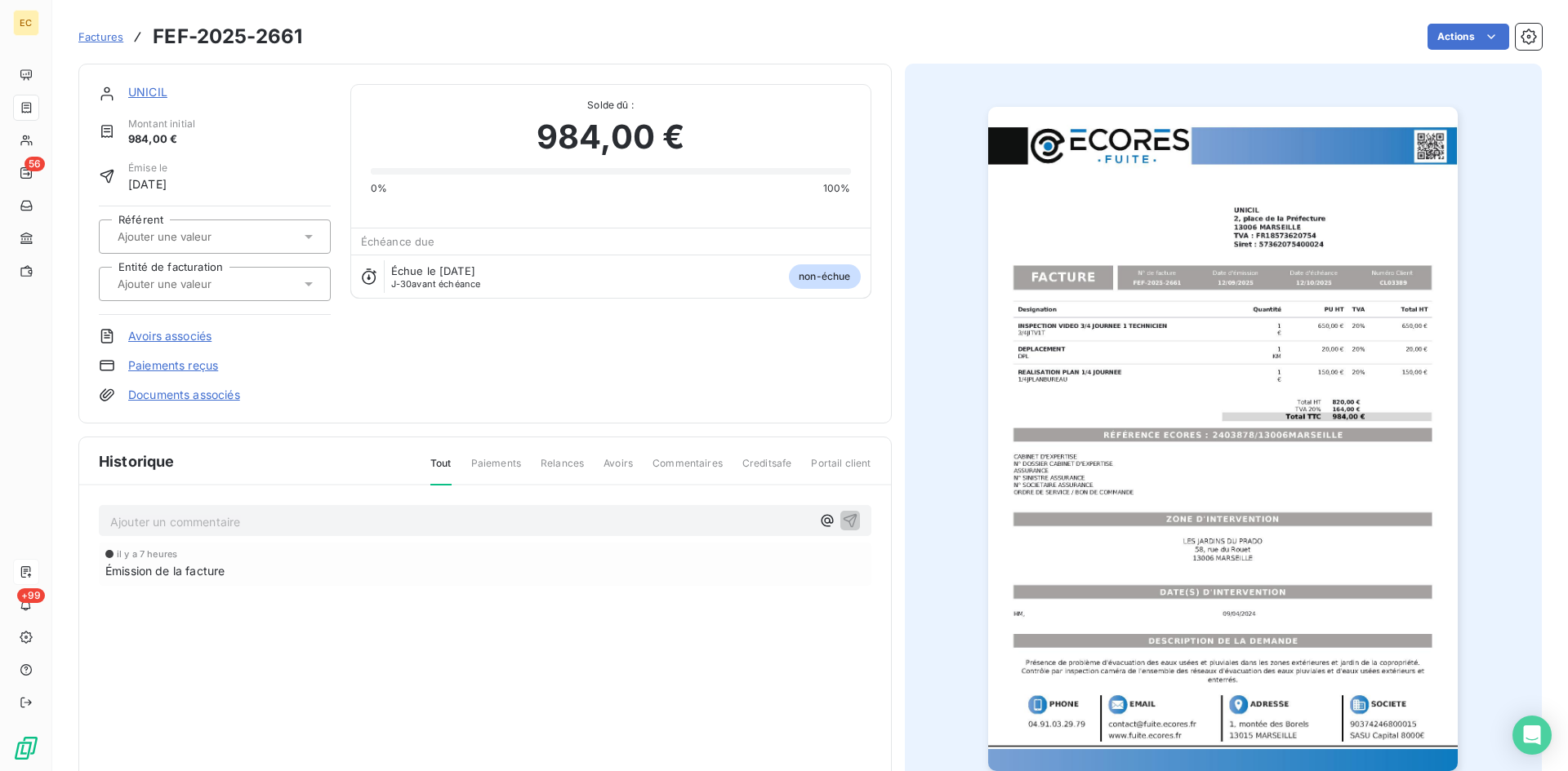
click at [232, 297] on div at bounding box center [215, 284] width 232 height 34
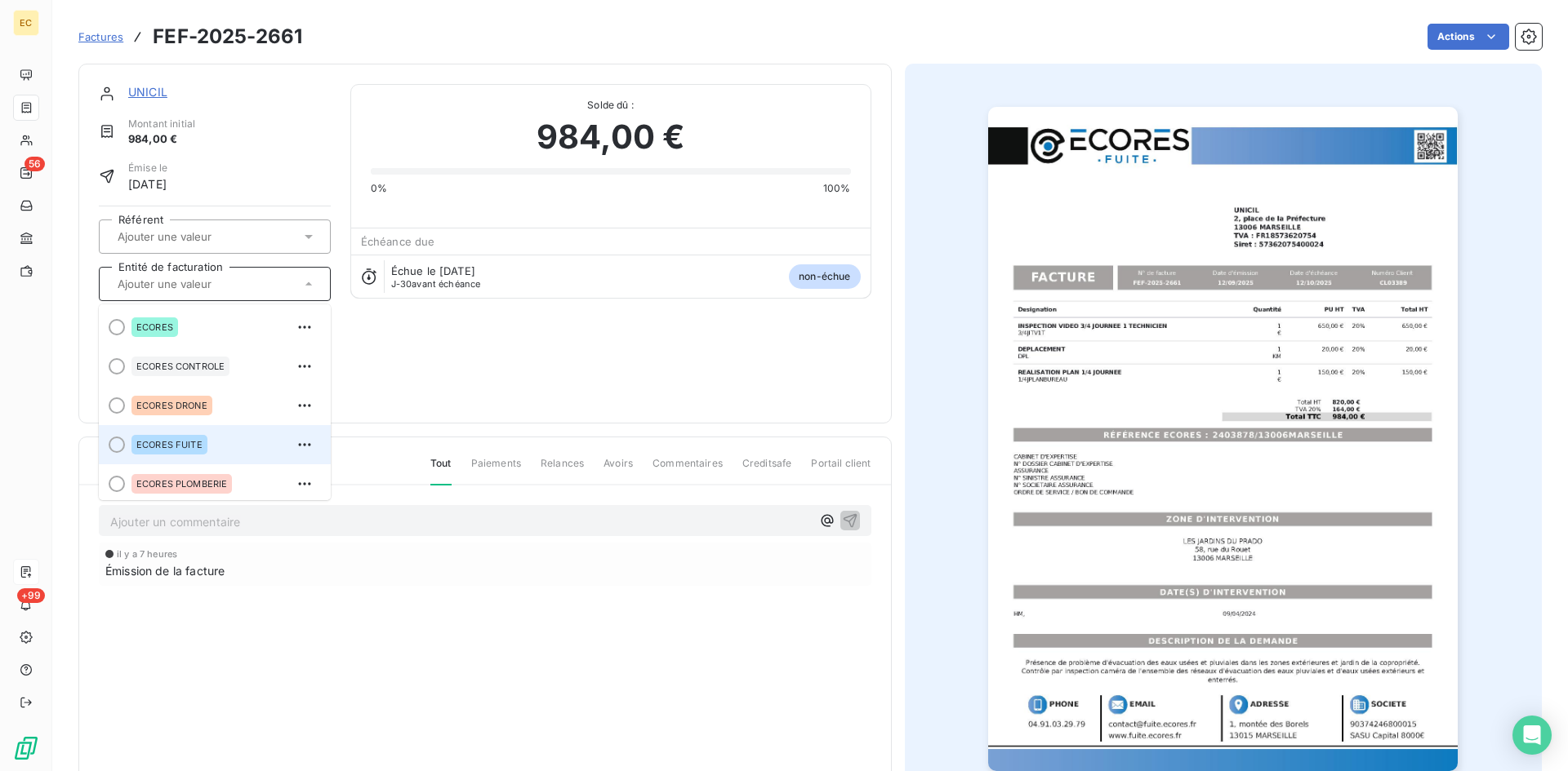
click at [180, 442] on span "ECORES FUITE" at bounding box center [169, 445] width 66 height 10
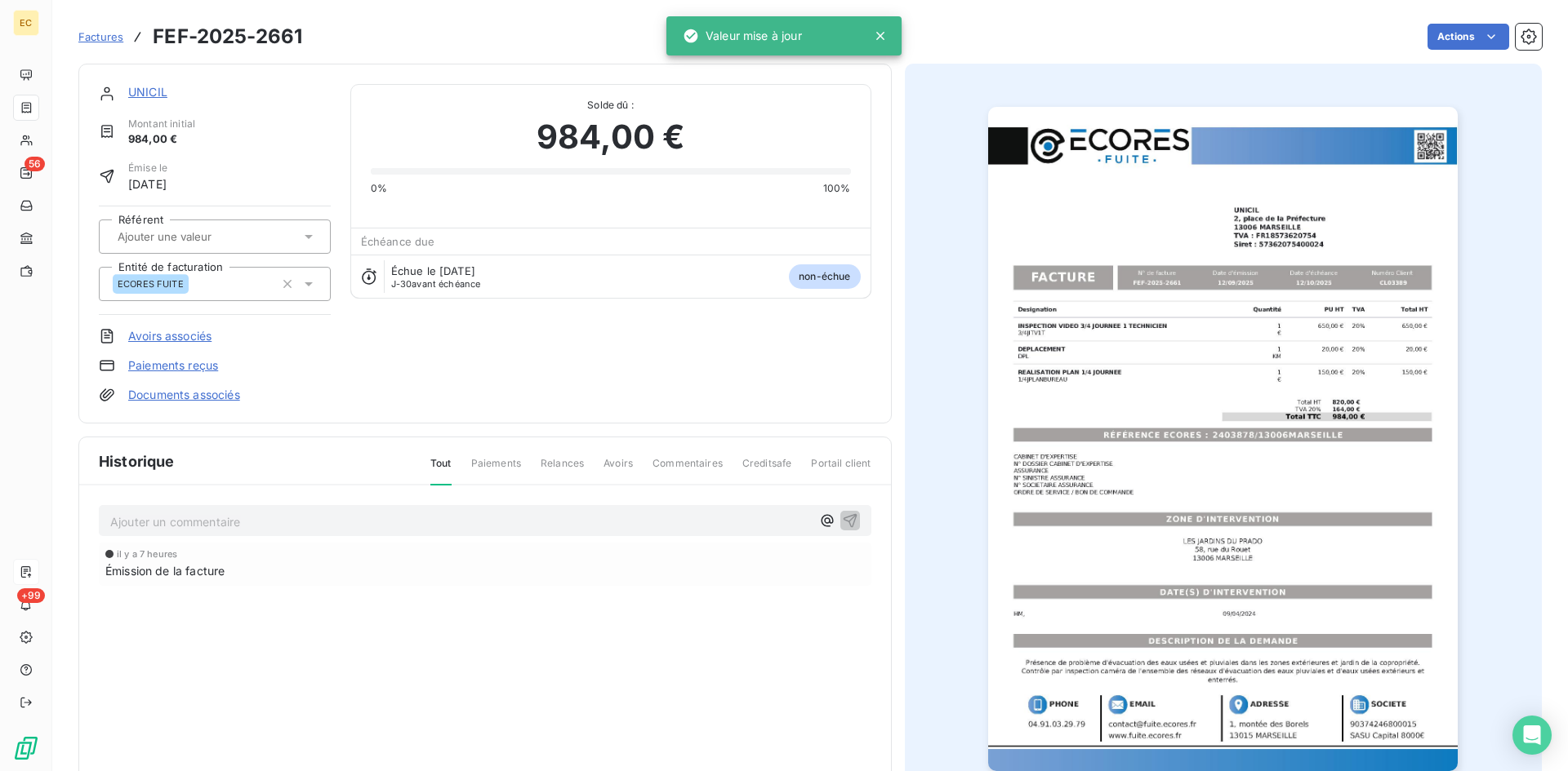
click at [202, 398] on link "Documents associés" at bounding box center [184, 395] width 112 height 16
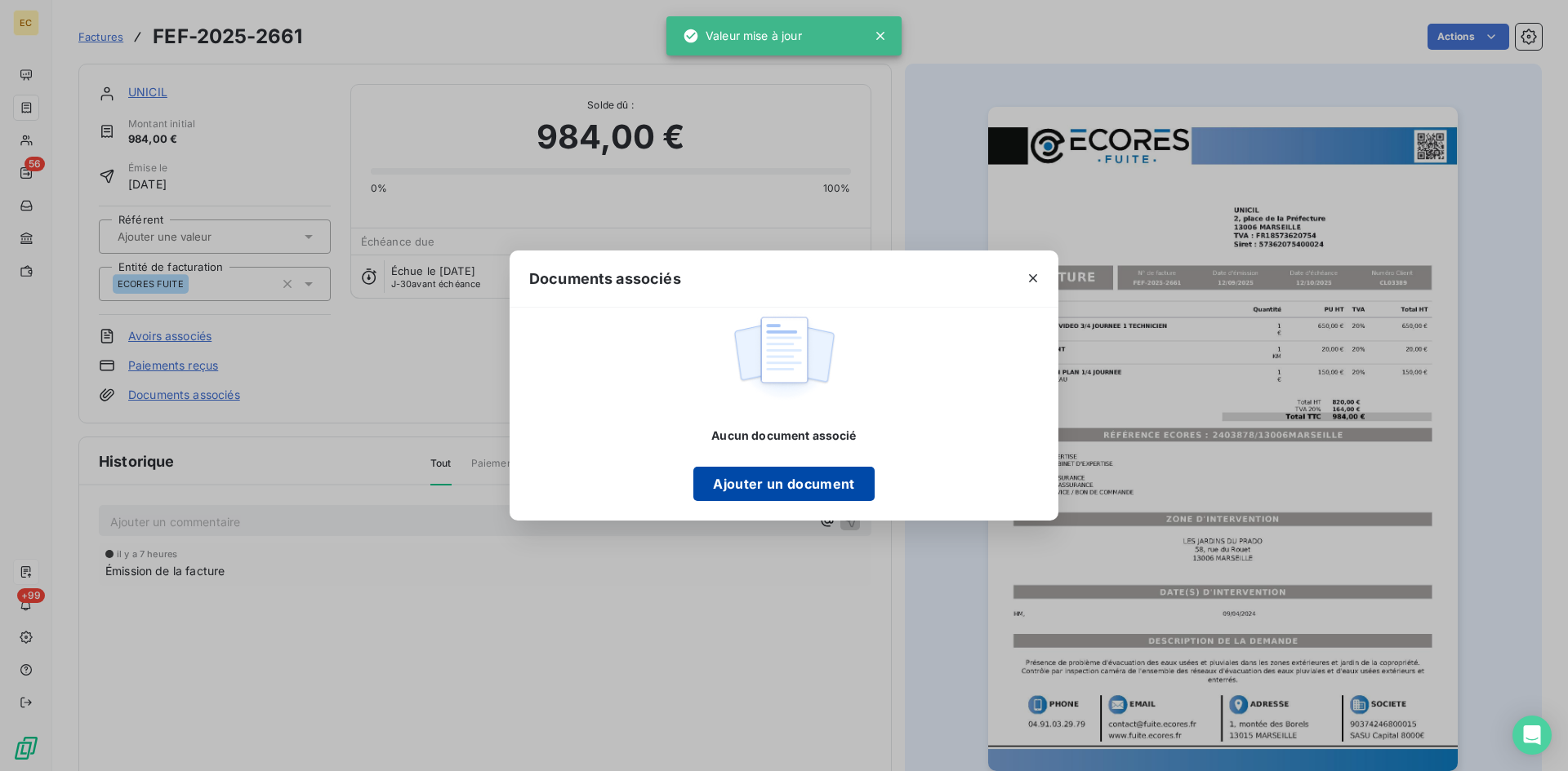
click at [729, 494] on button "Ajouter un document" at bounding box center [783, 484] width 180 height 34
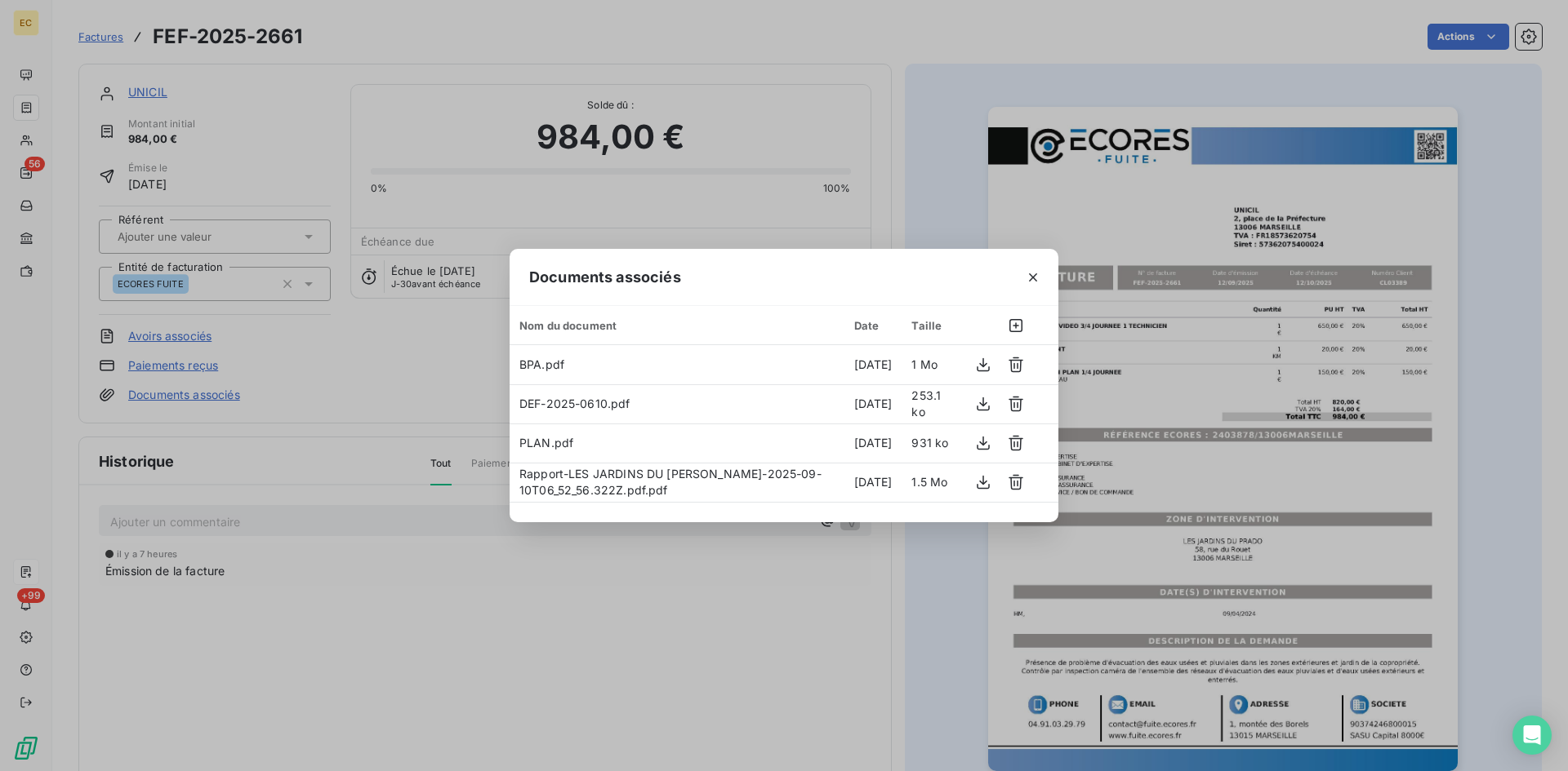
click at [1033, 281] on icon "button" at bounding box center [1032, 277] width 16 height 16
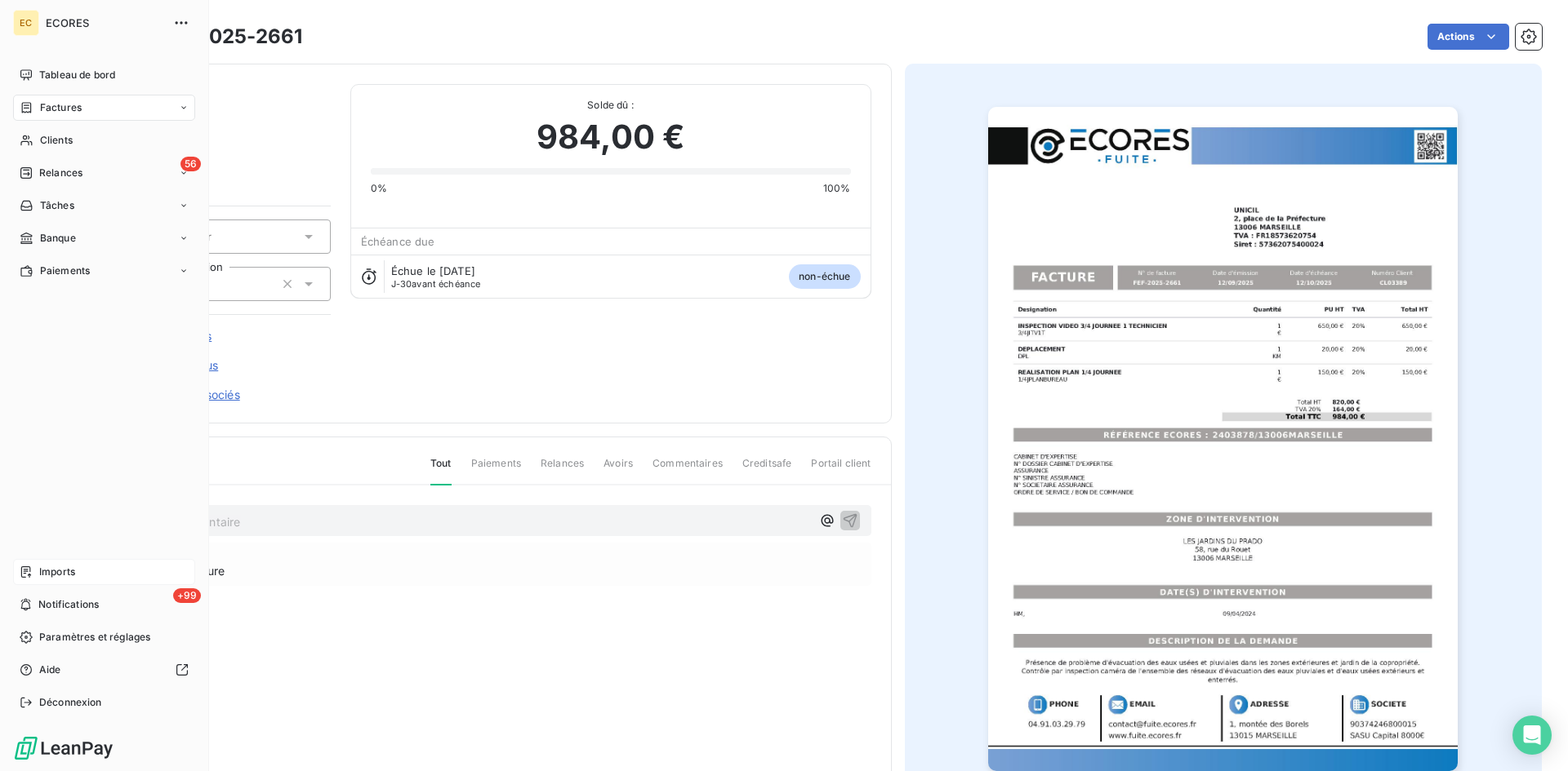
click at [32, 564] on div "Imports" at bounding box center [104, 572] width 182 height 26
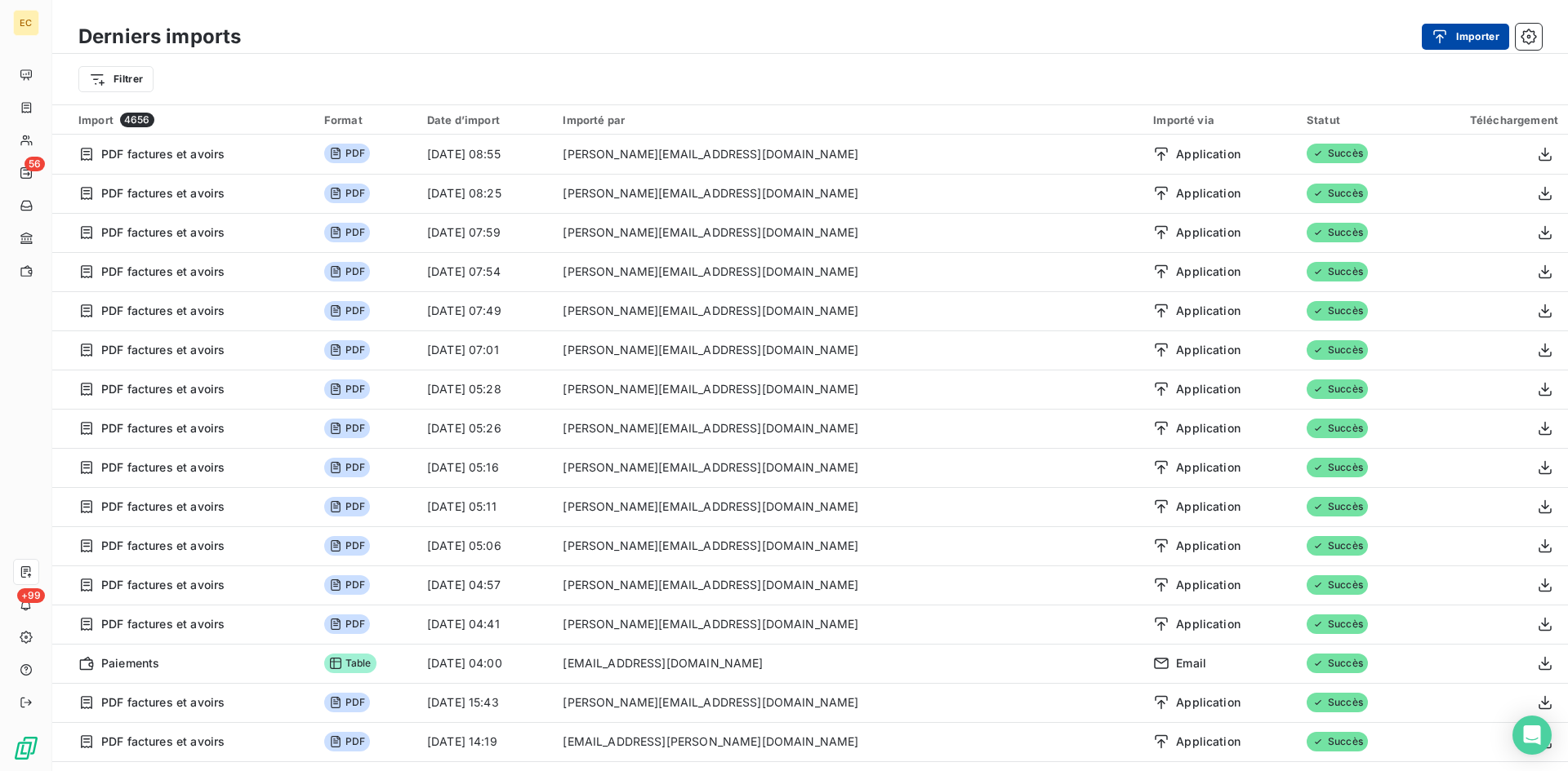
click at [1444, 38] on icon "button" at bounding box center [1440, 36] width 16 height 16
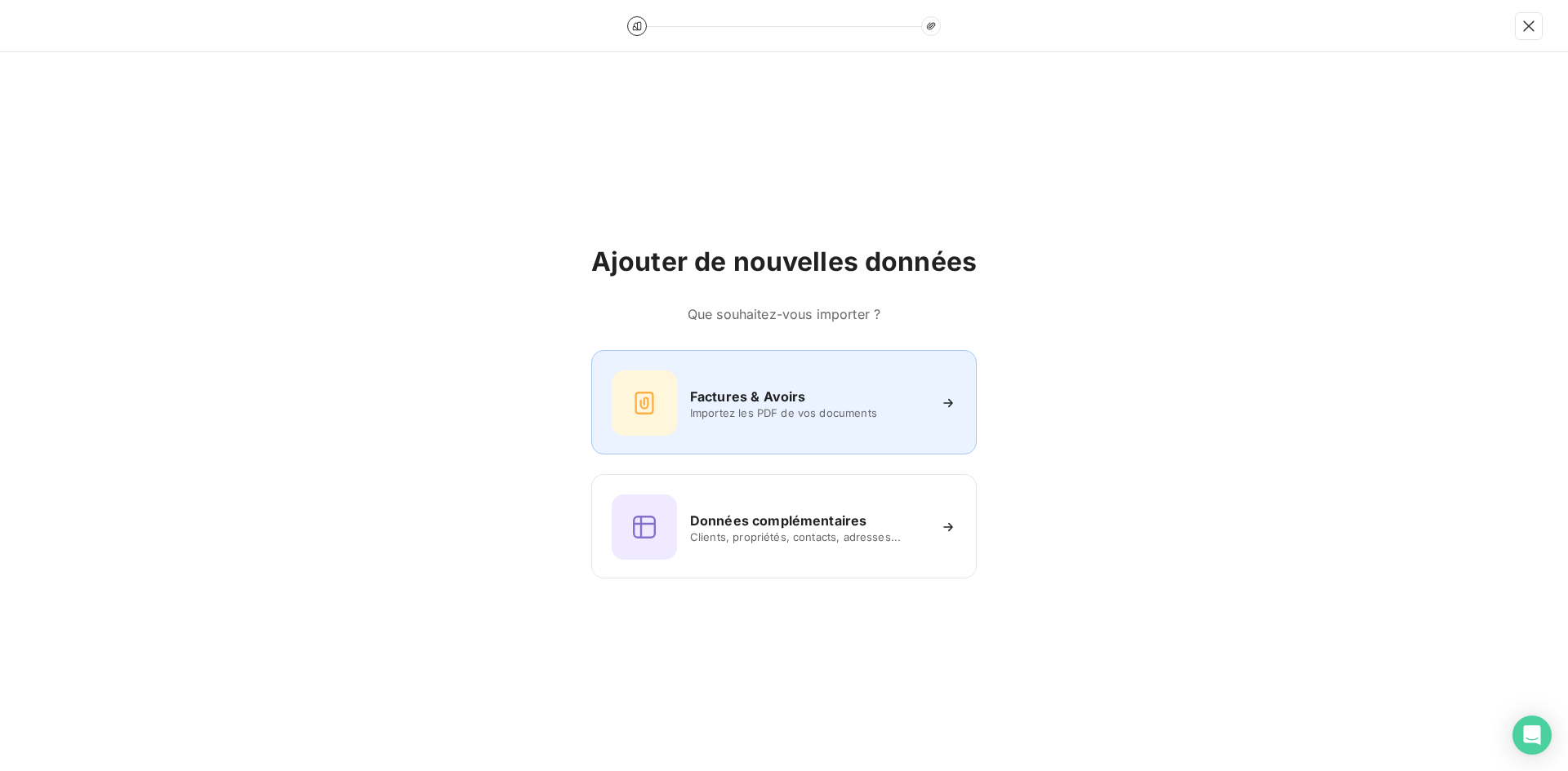
click at [743, 370] on div "Factures & Avoirs Importez les PDF de vos documents" at bounding box center [784, 403] width 345 height 65
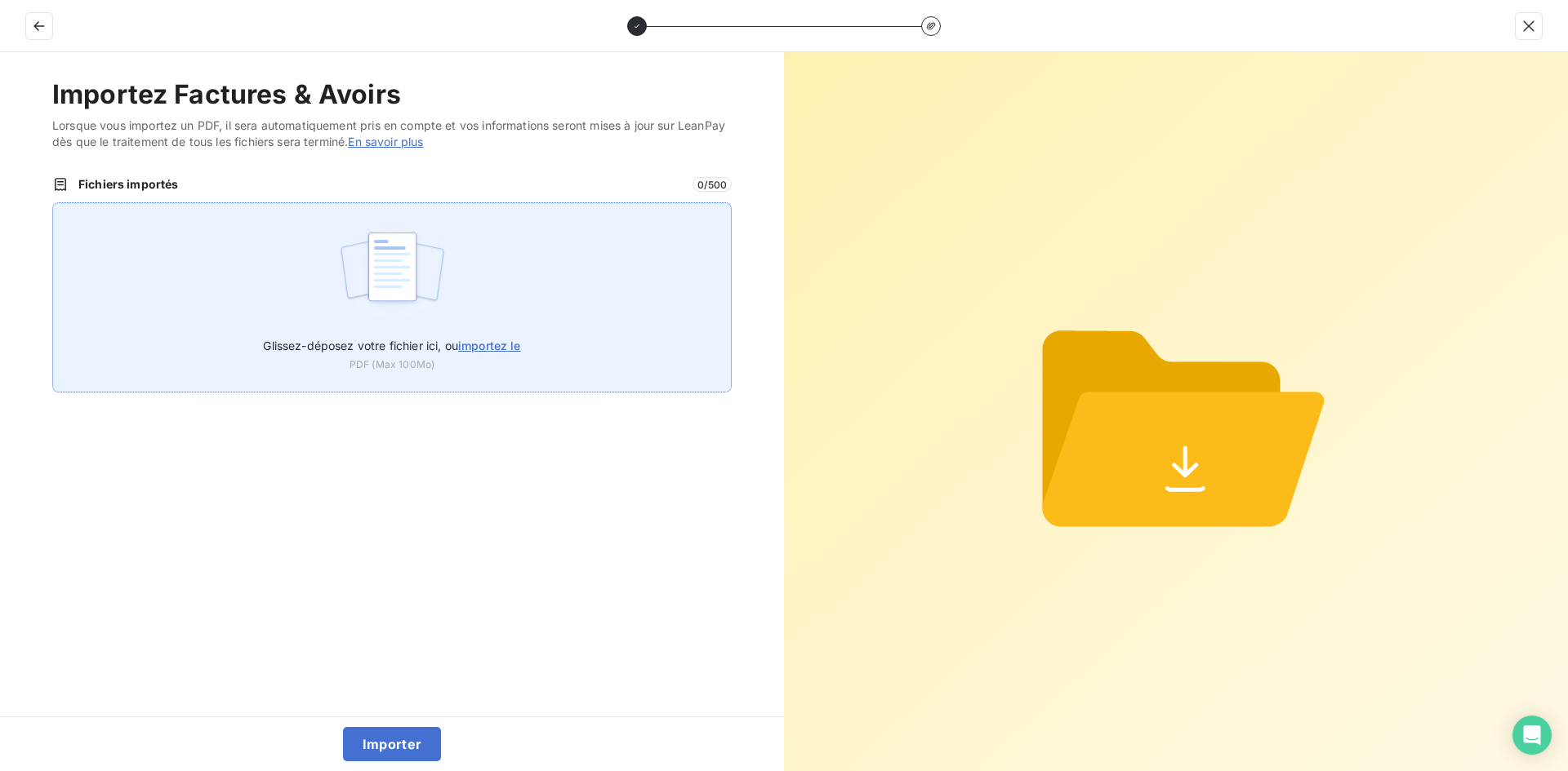
click at [491, 298] on div "Glissez-déposez votre fichier ici, ou importez le PDF (Max 100Mo)" at bounding box center [392, 298] width 679 height 190
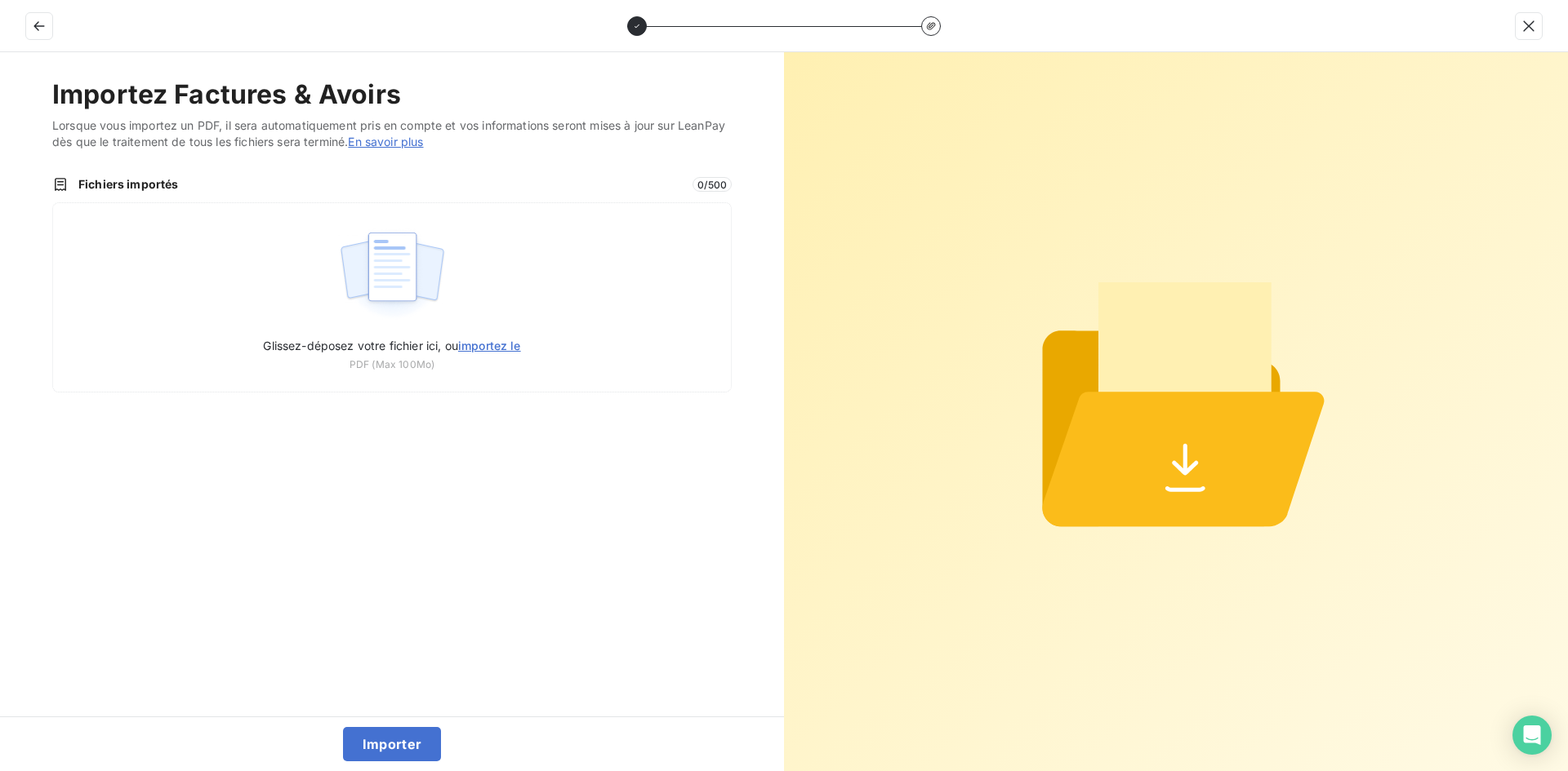
type input "C:\fakepath\FEF-2025-2662.pdf"
click at [411, 744] on button "Importer" at bounding box center [392, 744] width 99 height 34
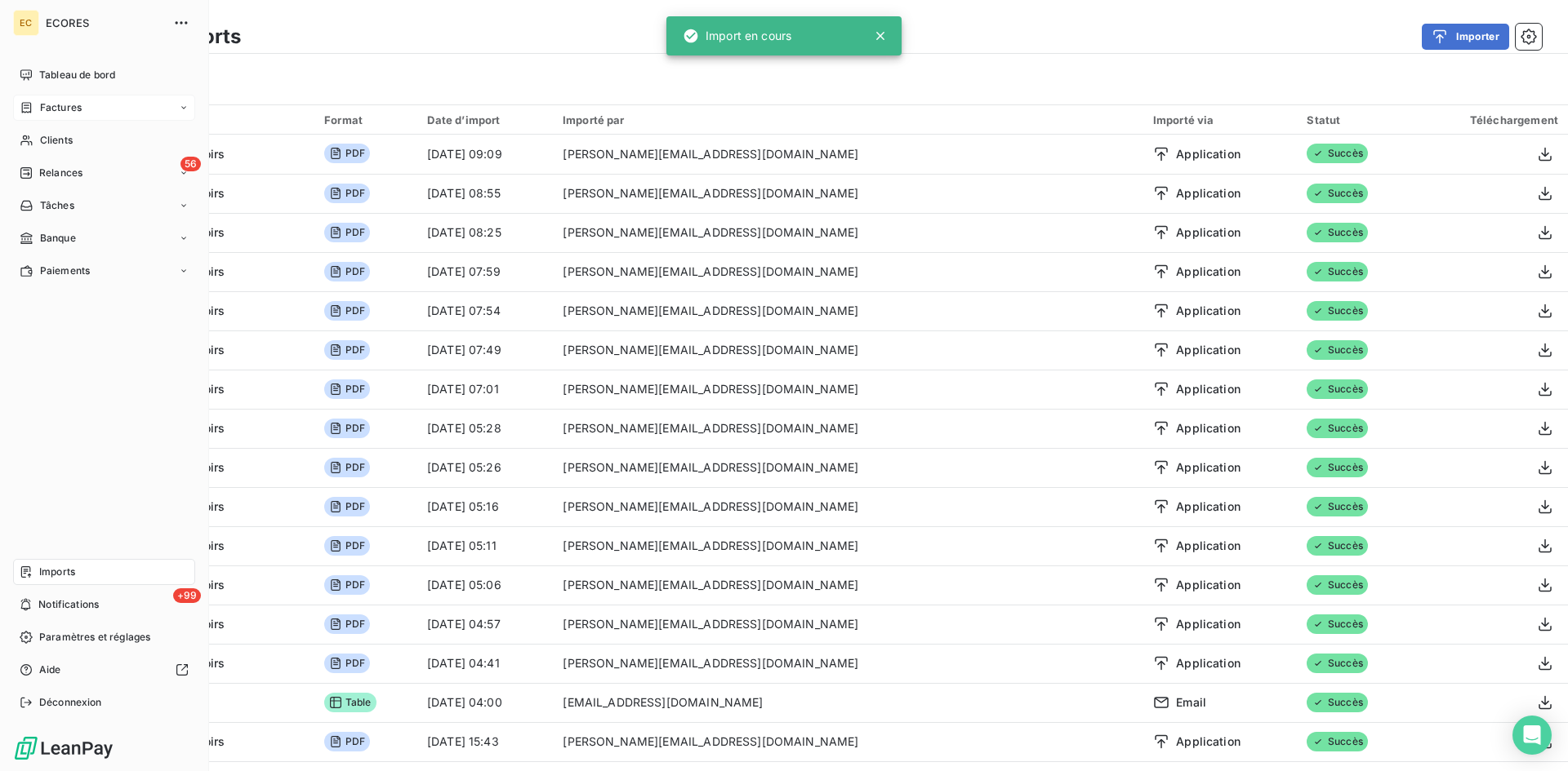
click at [44, 111] on span "Factures" at bounding box center [61, 108] width 42 height 15
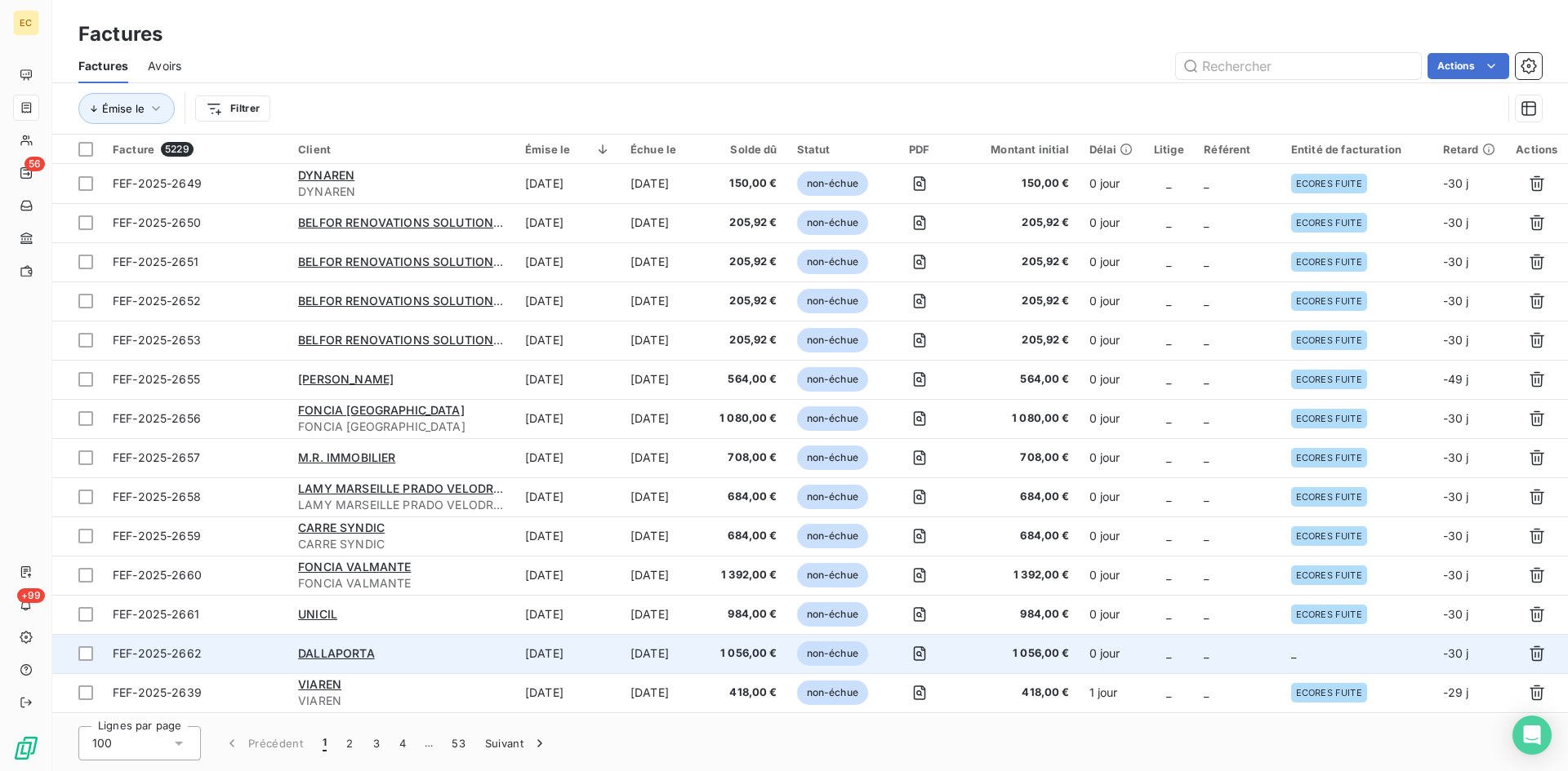
click at [1291, 649] on span "_" at bounding box center [1294, 653] width 5 height 14
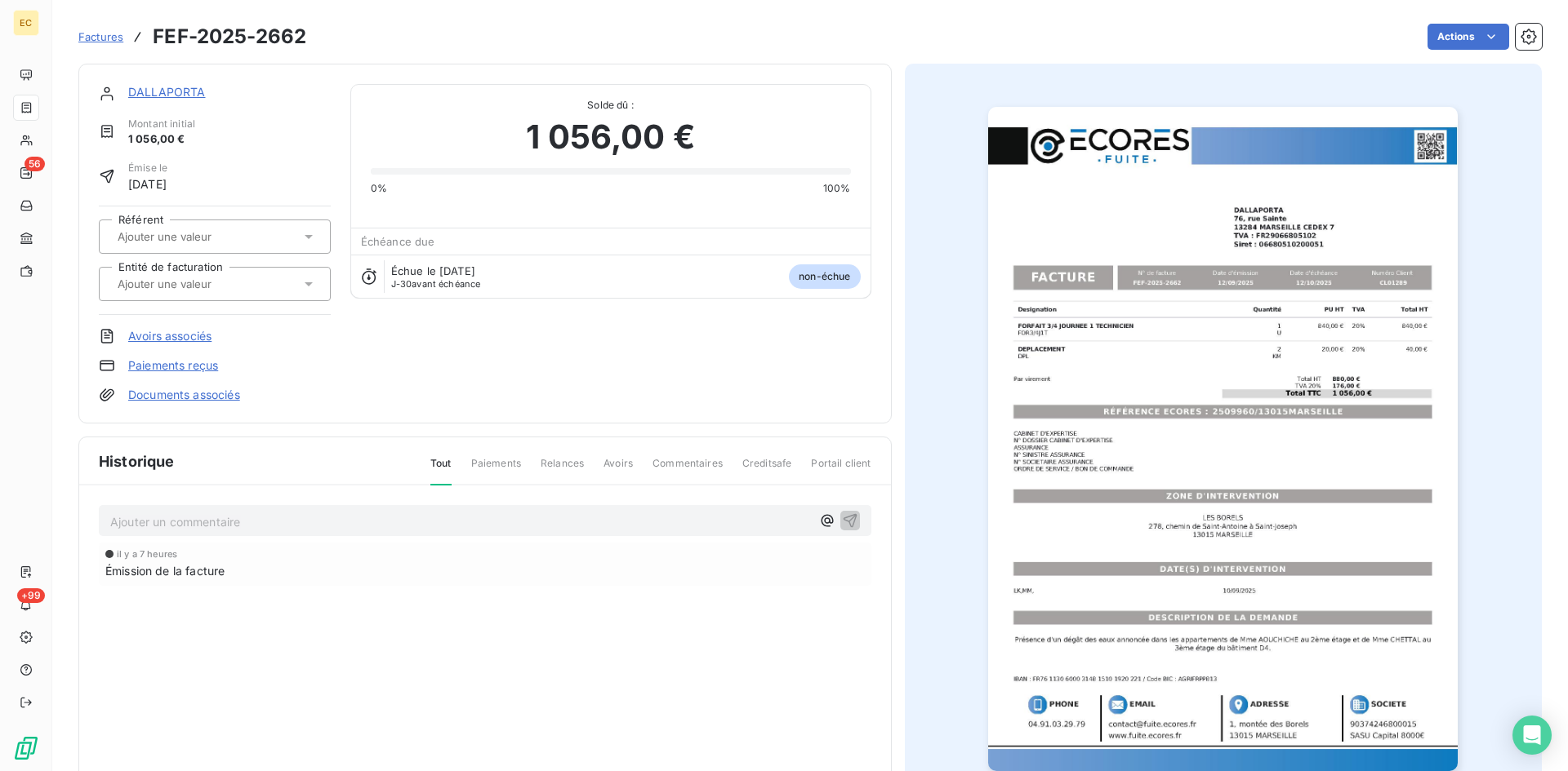
click at [134, 279] on input "text" at bounding box center [198, 284] width 164 height 15
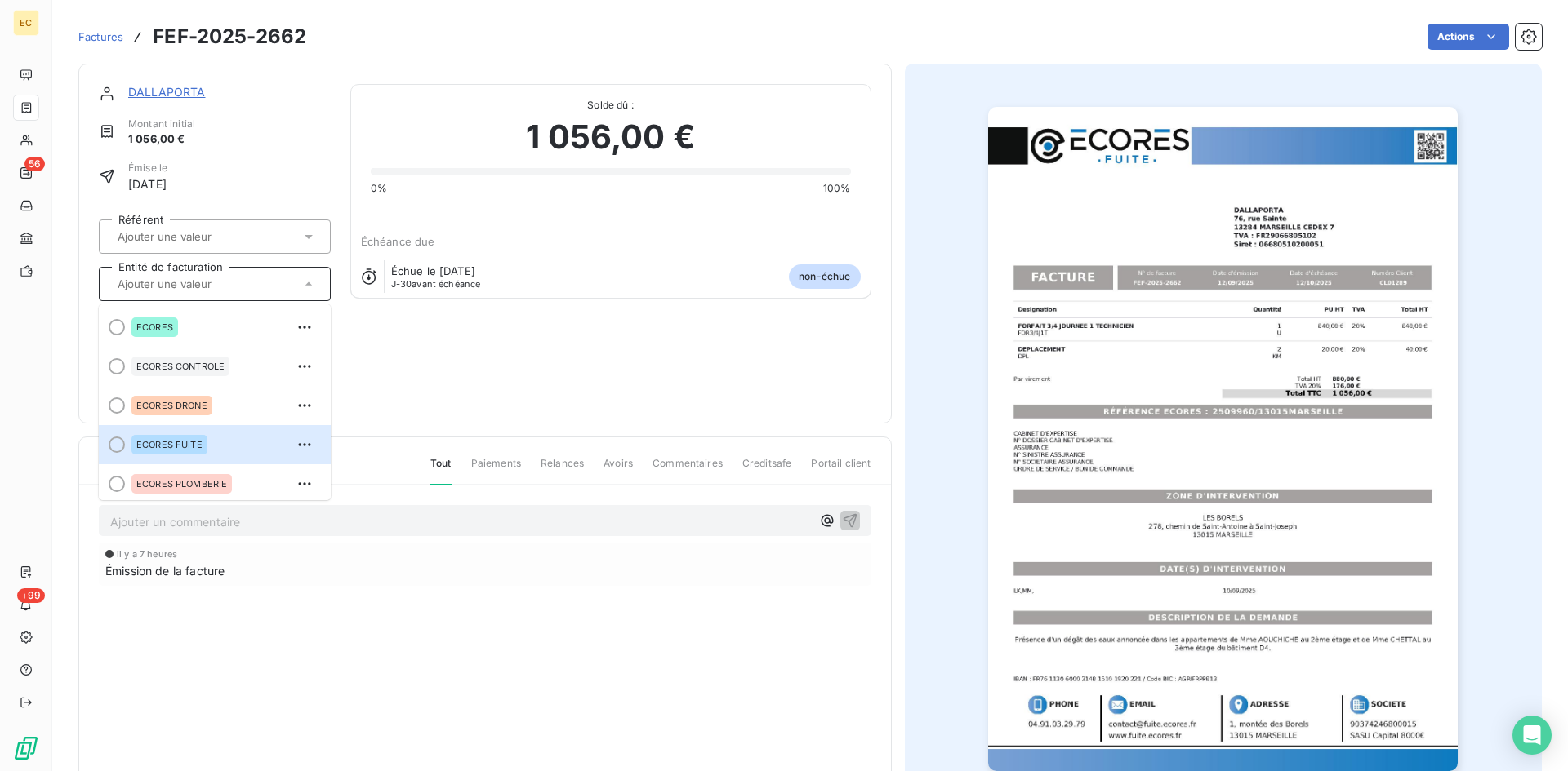
drag, startPoint x: 185, startPoint y: 456, endPoint x: 190, endPoint y: 448, distance: 9.4
click at [186, 456] on div "ECORES FUITE" at bounding box center [225, 444] width 186 height 26
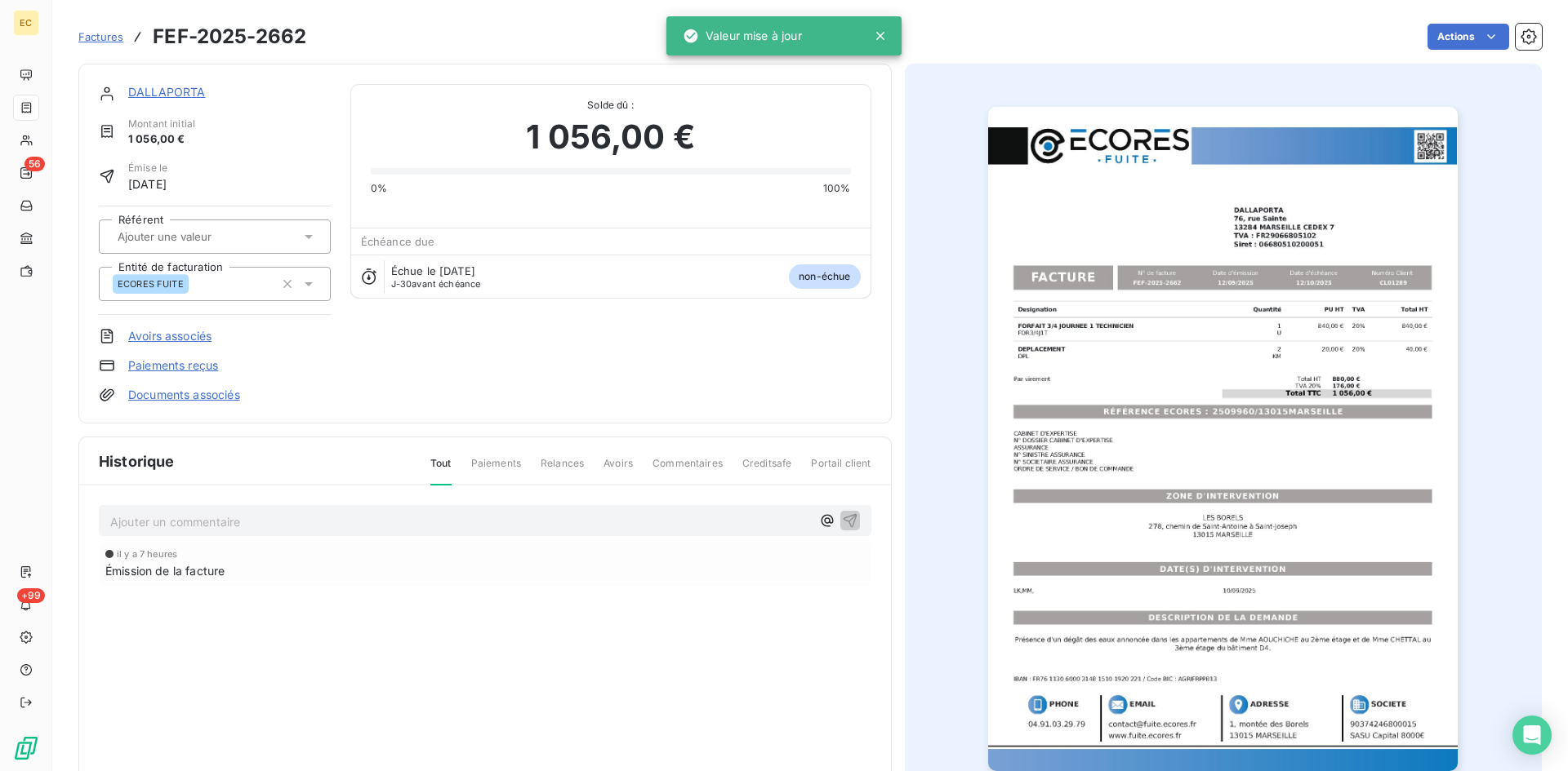
click at [221, 399] on link "Documents associés" at bounding box center [184, 395] width 112 height 16
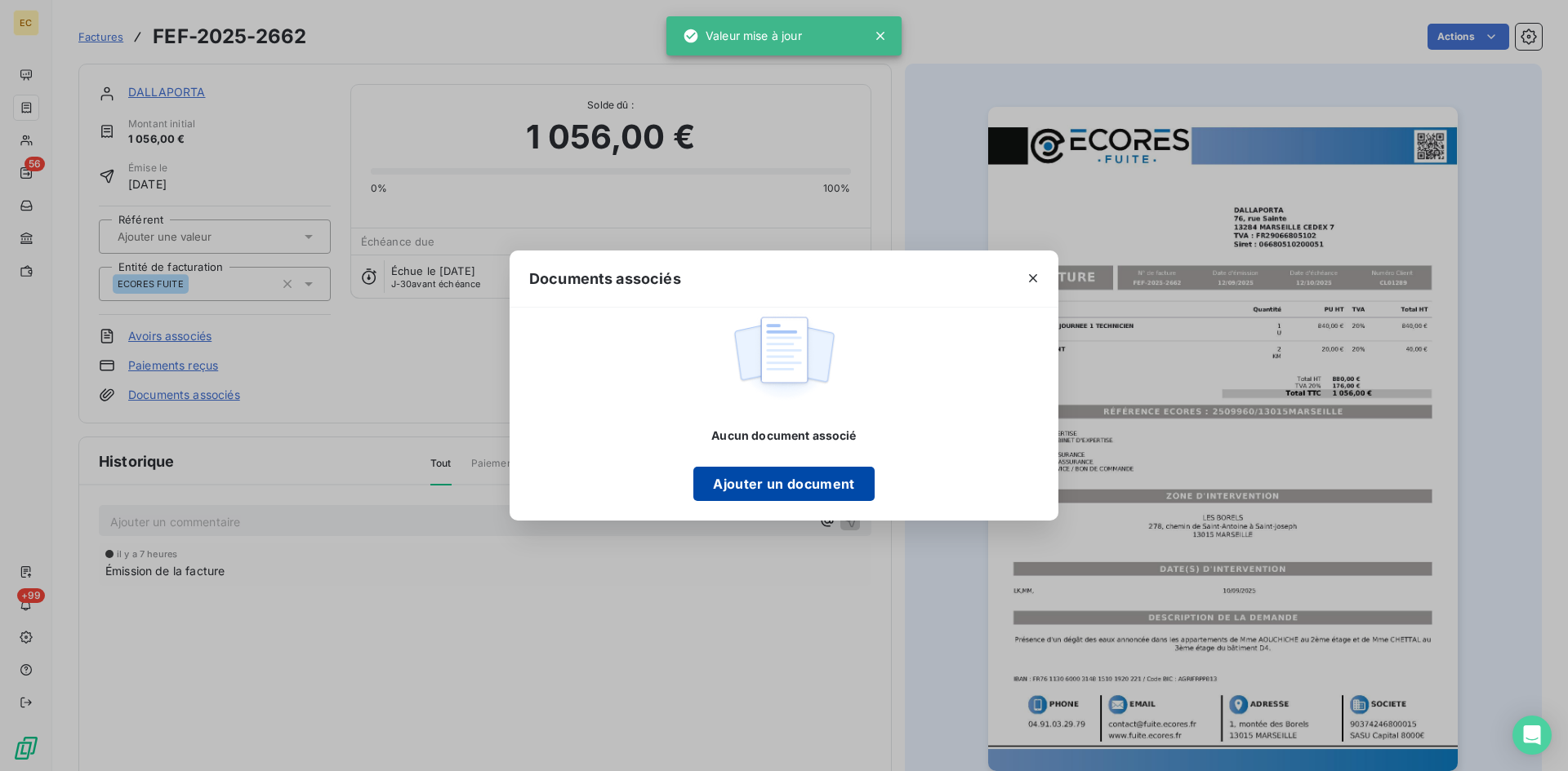
click at [760, 482] on button "Ajouter un document" at bounding box center [783, 484] width 180 height 34
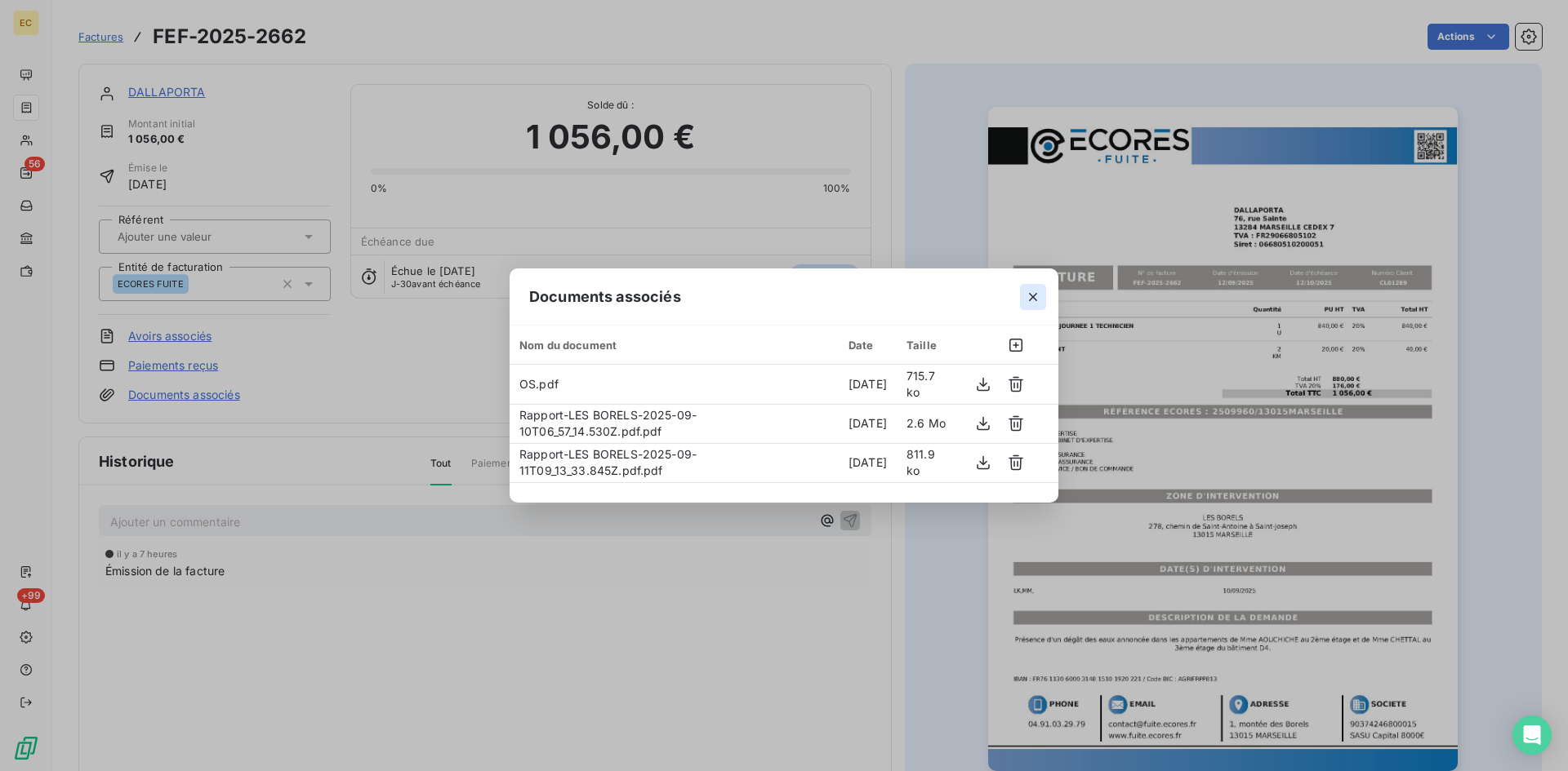
click at [1032, 291] on icon "button" at bounding box center [1032, 297] width 16 height 16
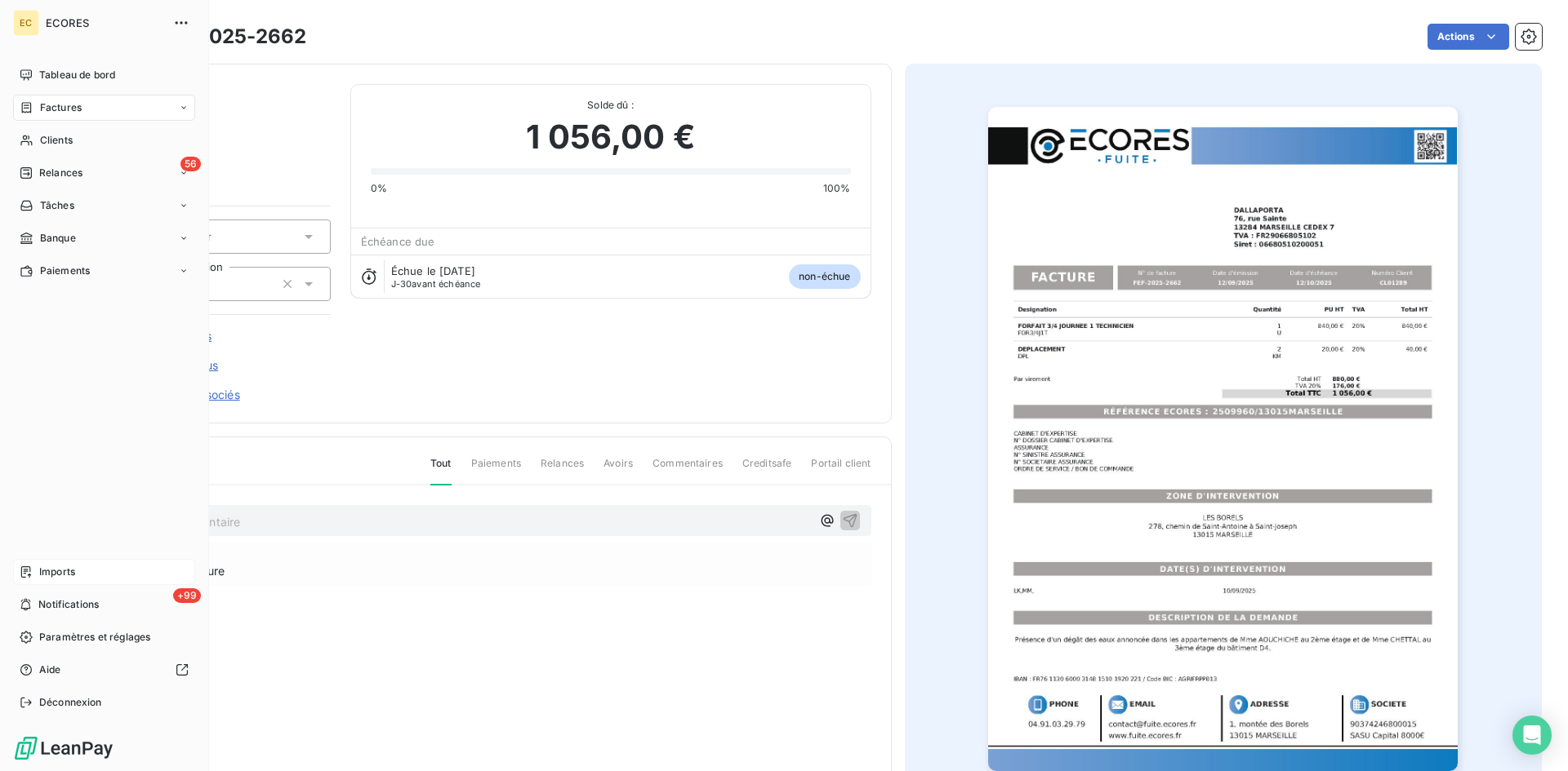
click at [40, 582] on div "Imports" at bounding box center [104, 572] width 182 height 26
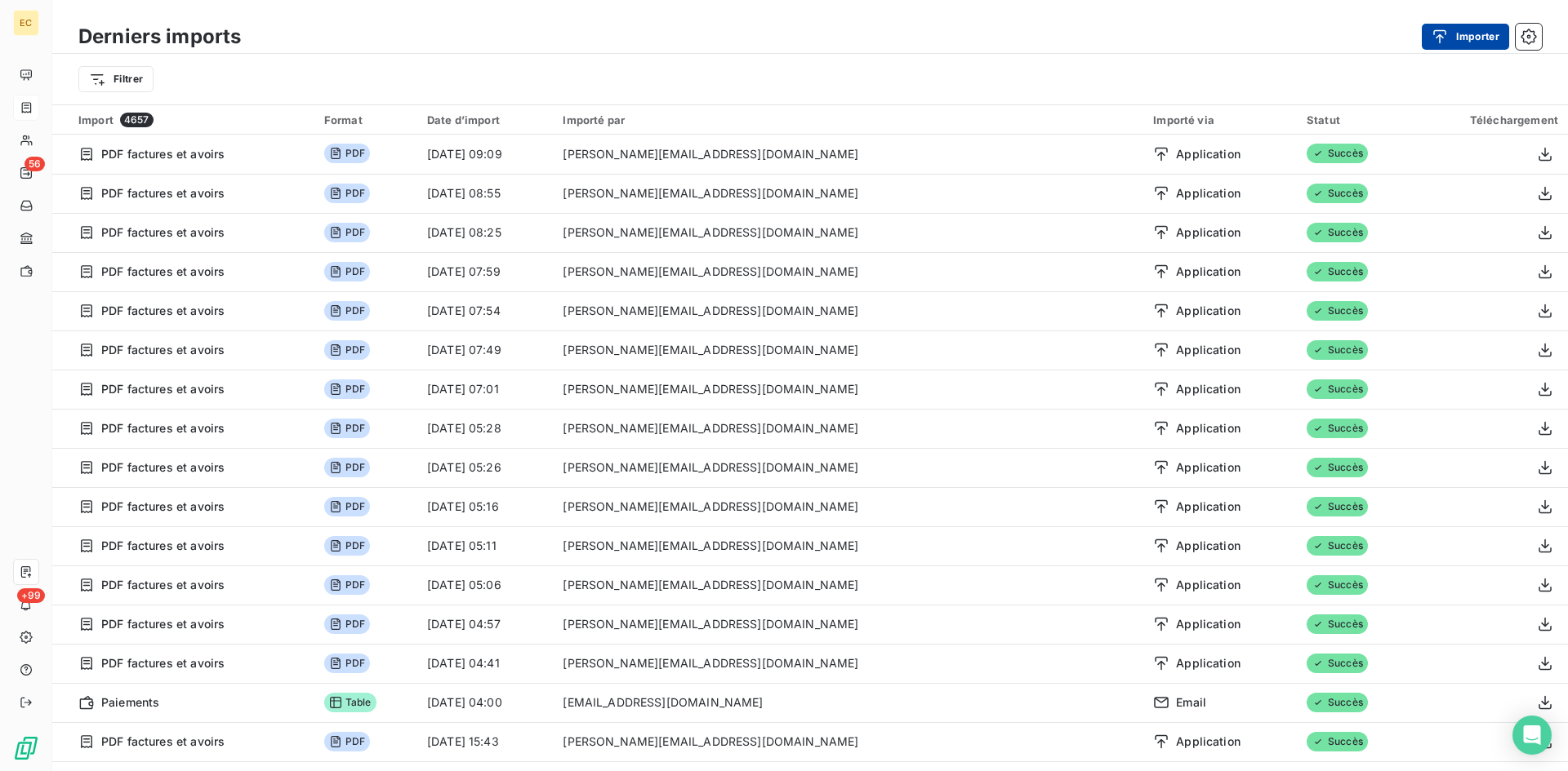
click at [1448, 40] on div "button" at bounding box center [1444, 36] width 24 height 16
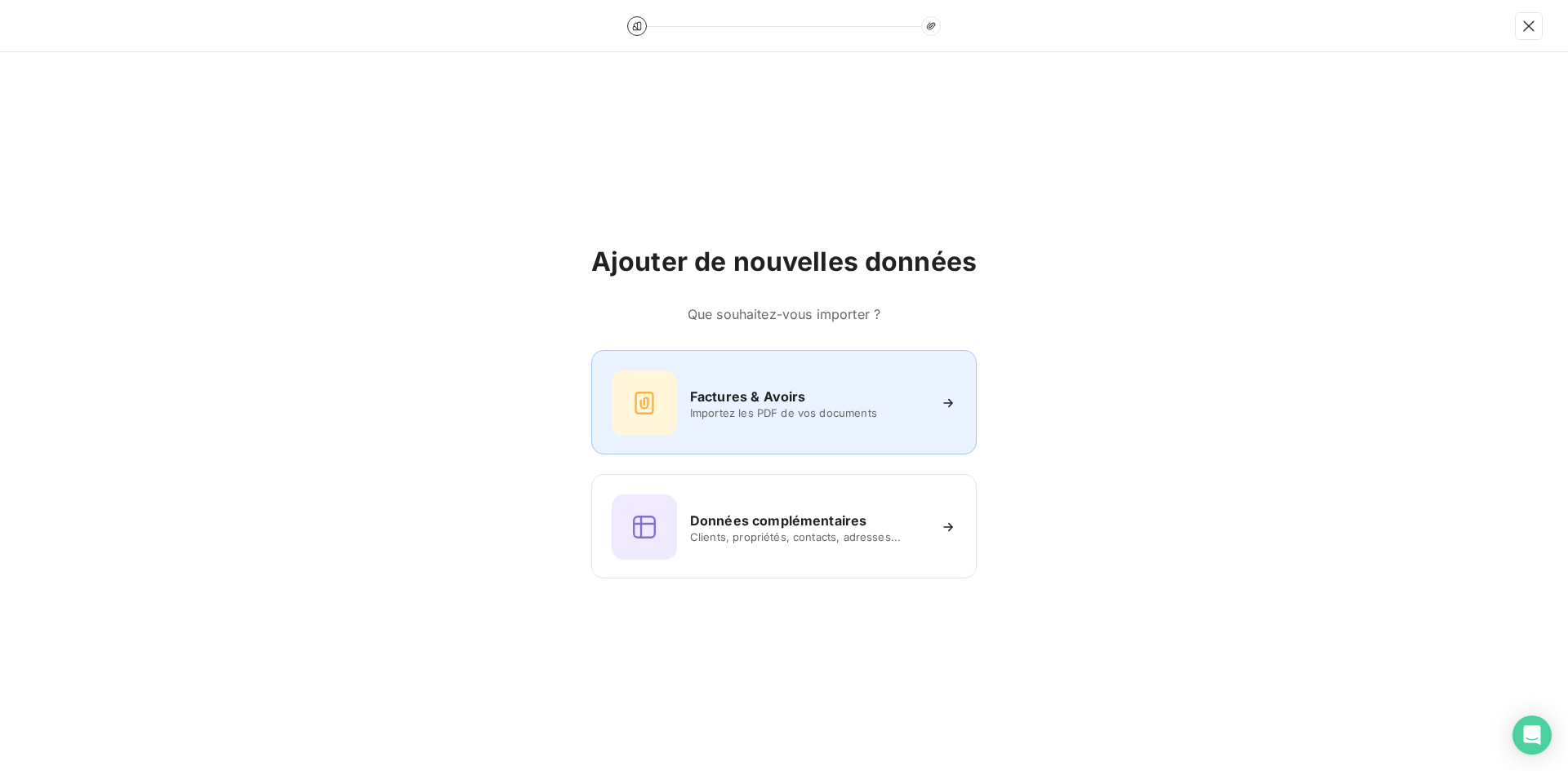
click at [814, 439] on div "Factures & Avoirs Importez les PDF de vos documents" at bounding box center [784, 402] width 386 height 105
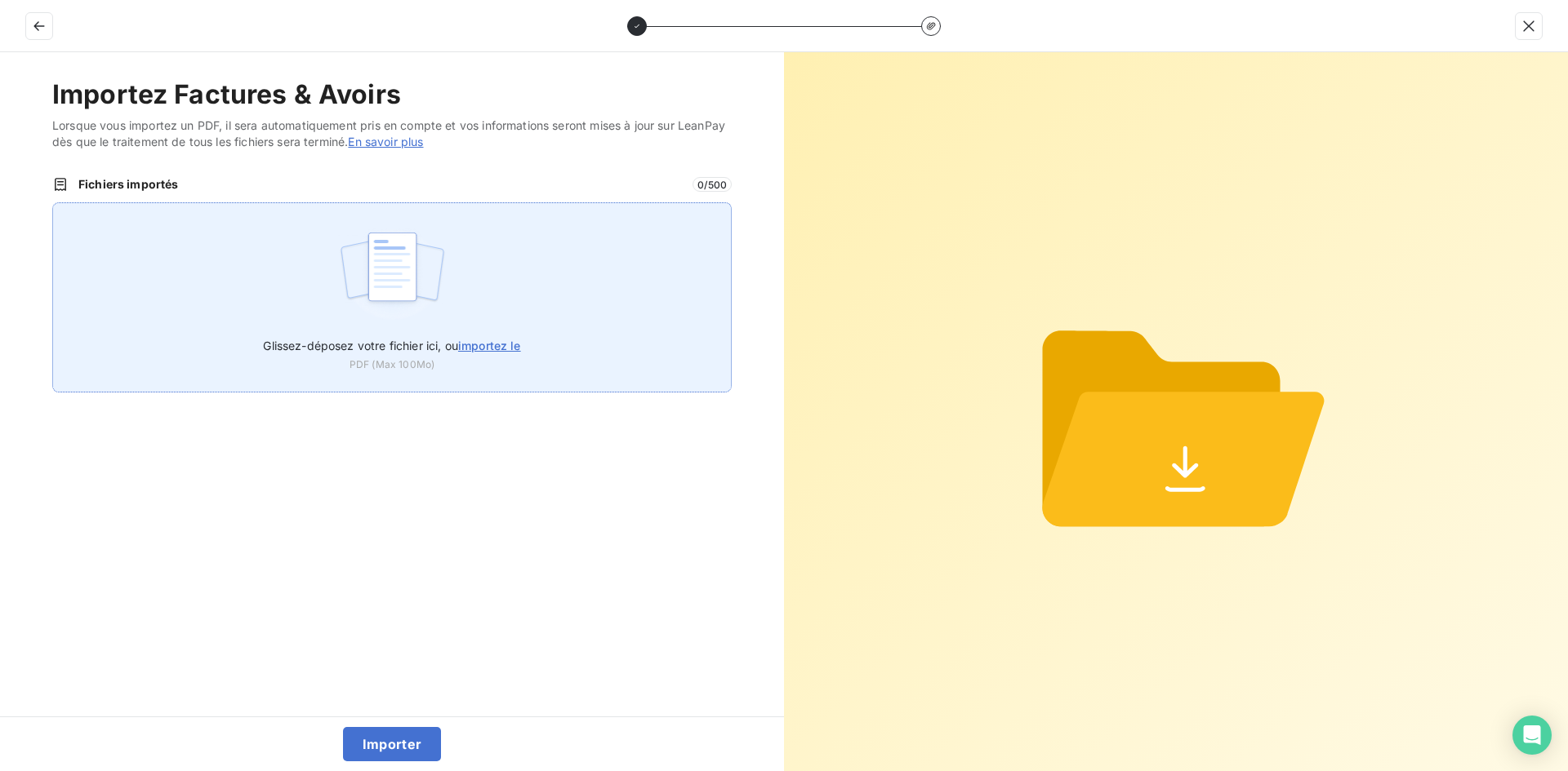
click at [423, 280] on img at bounding box center [392, 275] width 109 height 105
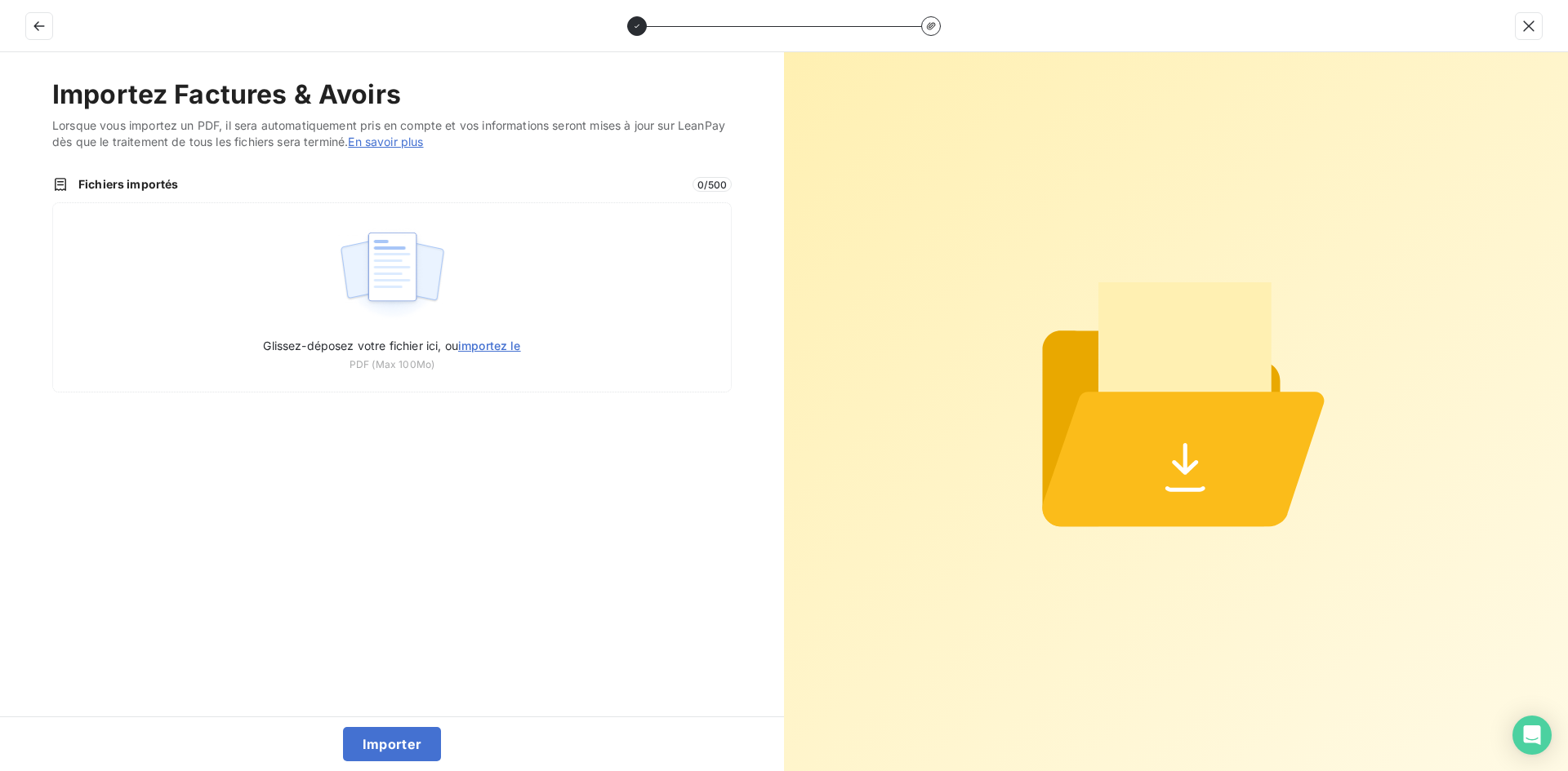
type input "C:\fakepath\FEF-2025-2663.pdf"
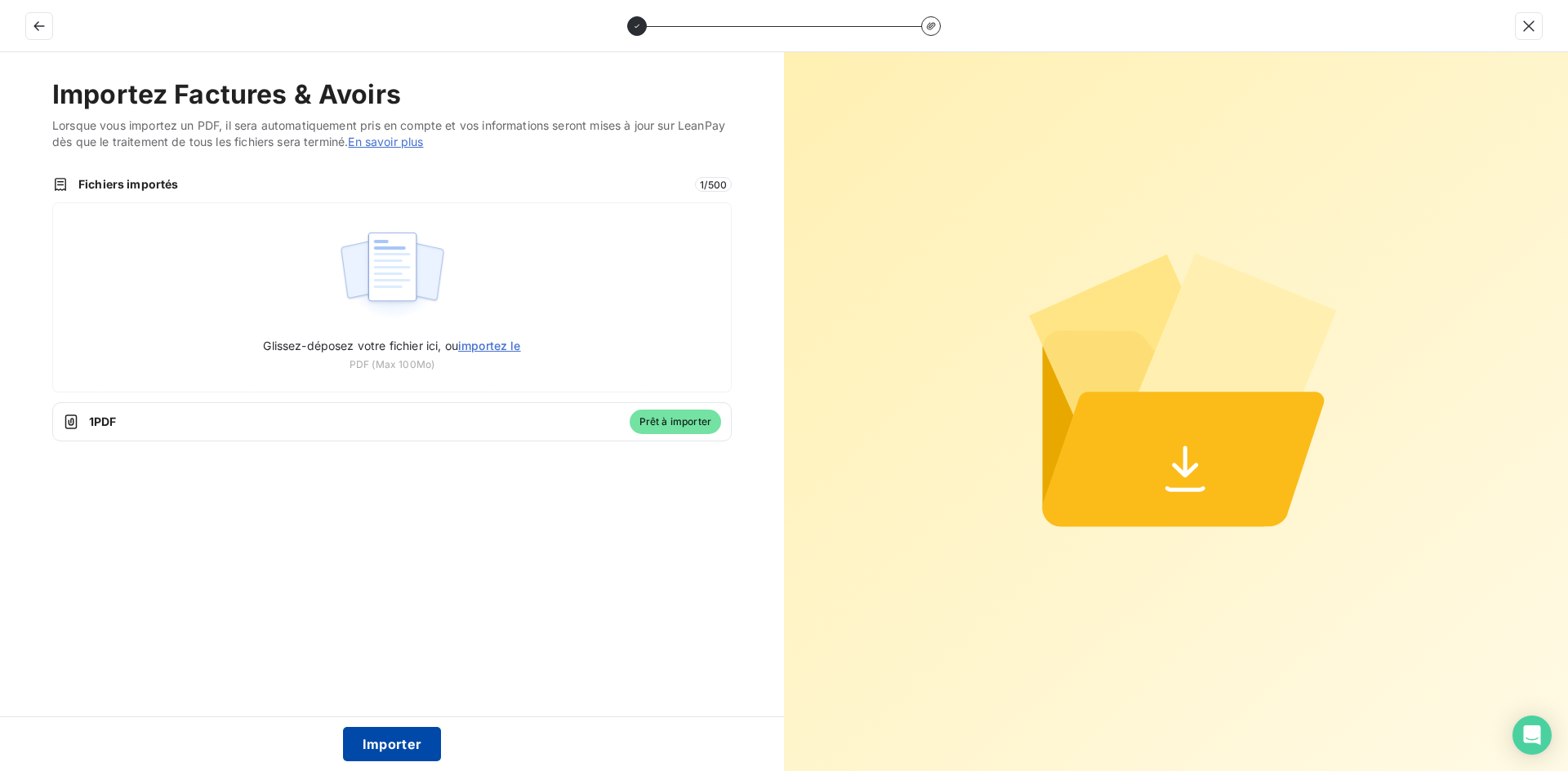
click at [386, 740] on button "Importer" at bounding box center [392, 744] width 99 height 34
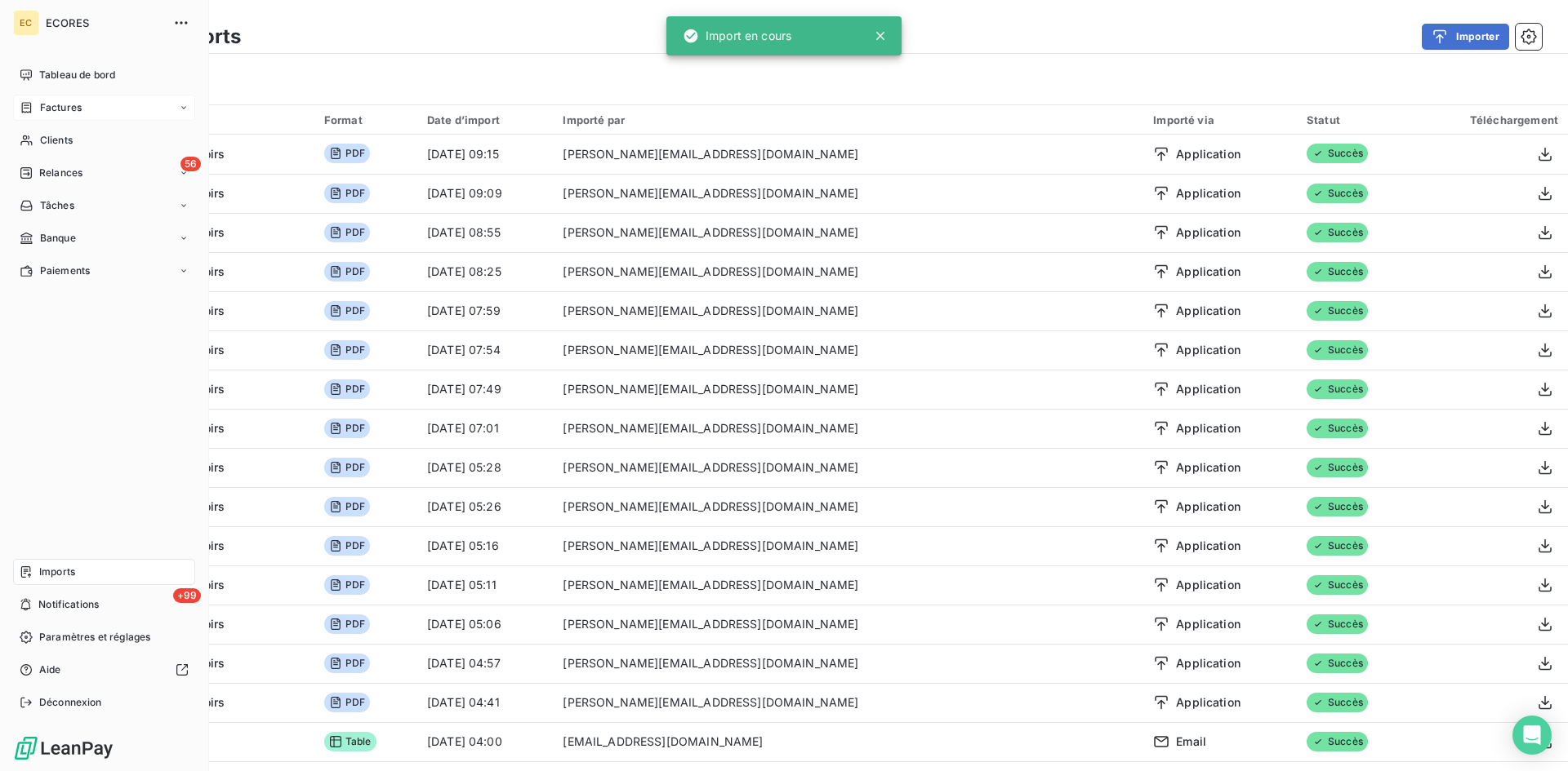
click at [71, 111] on span "Factures" at bounding box center [61, 108] width 42 height 15
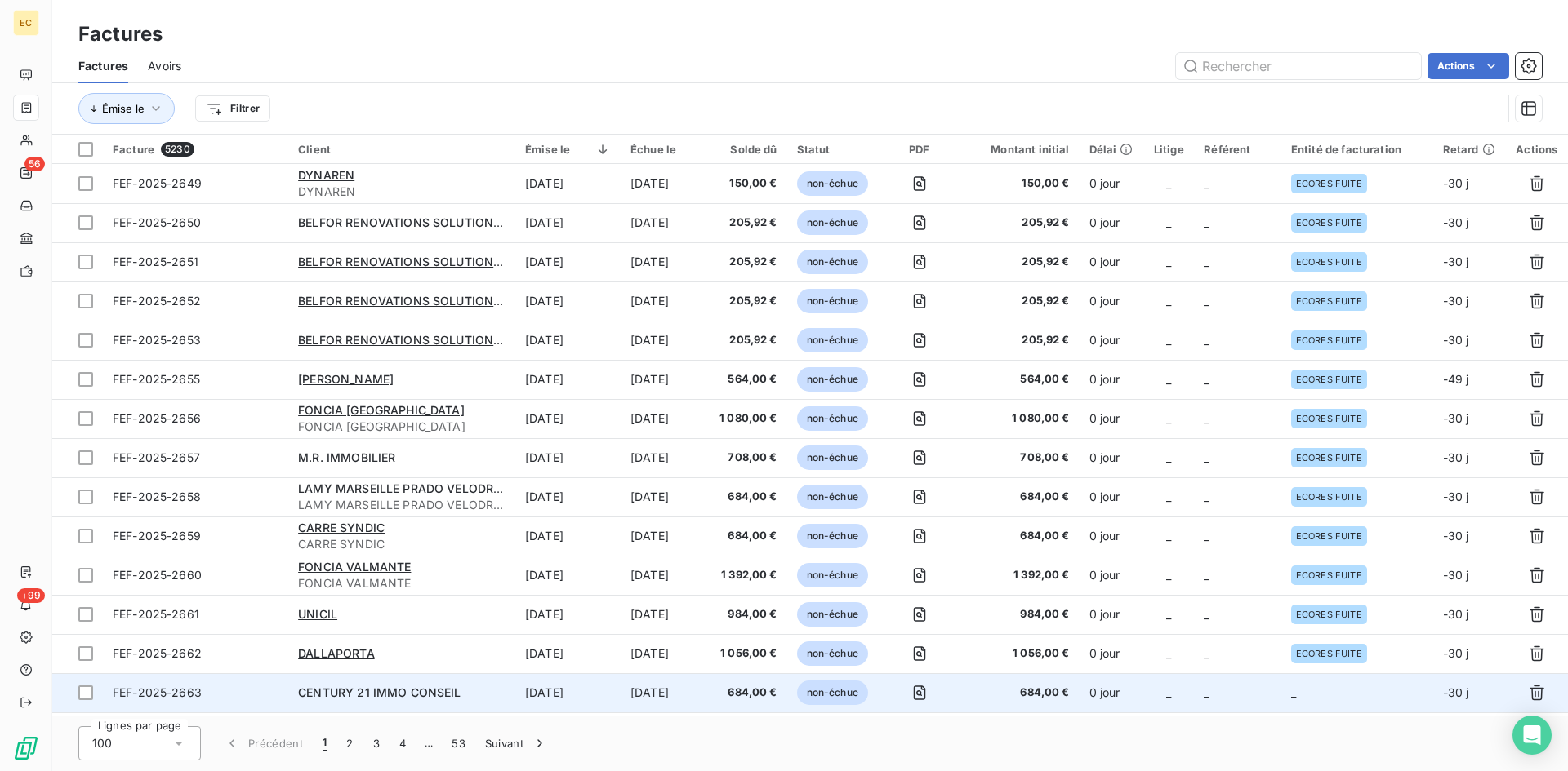
click at [1341, 689] on td "_" at bounding box center [1357, 693] width 152 height 39
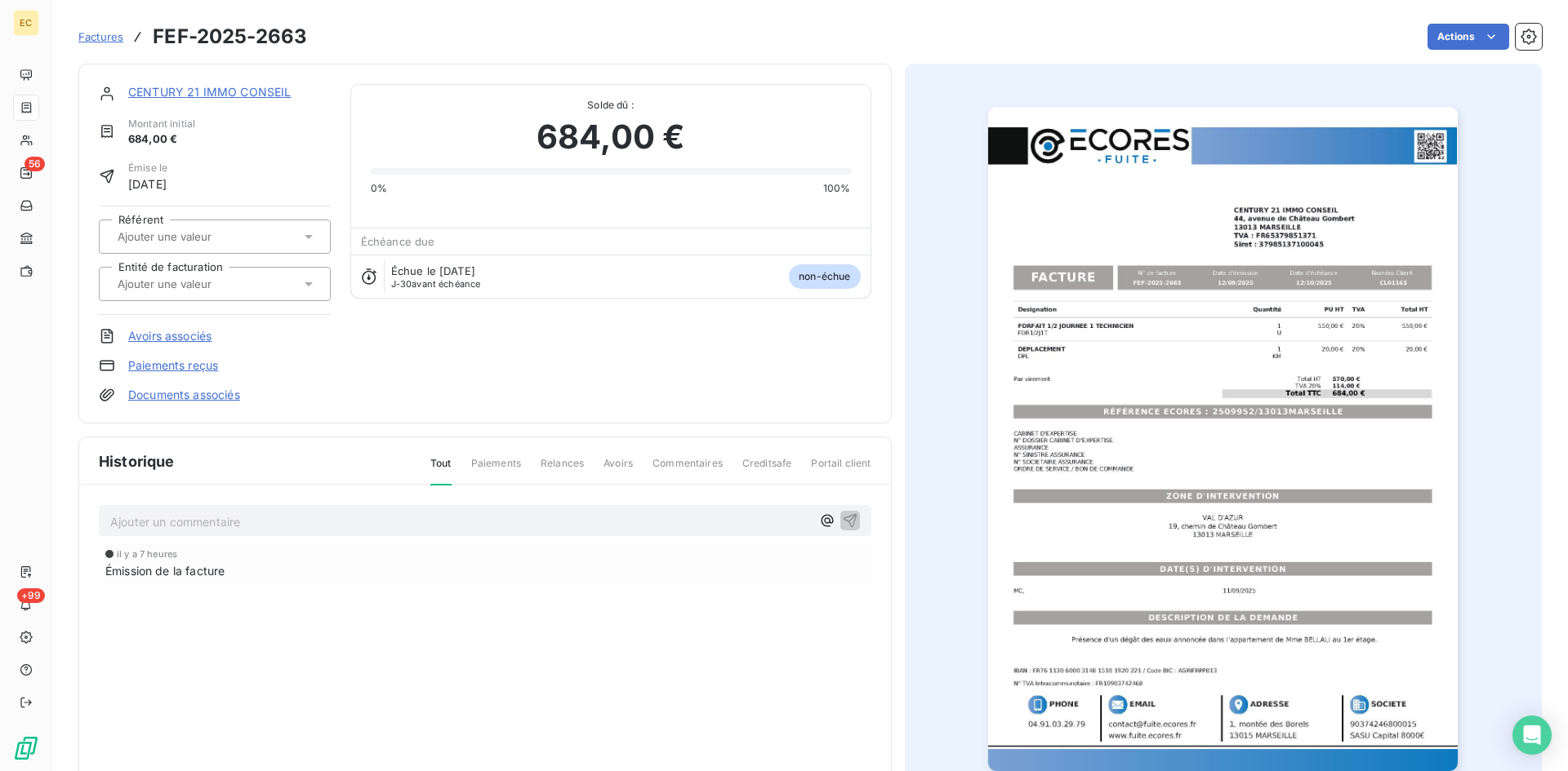
click at [250, 298] on div at bounding box center [215, 284] width 232 height 34
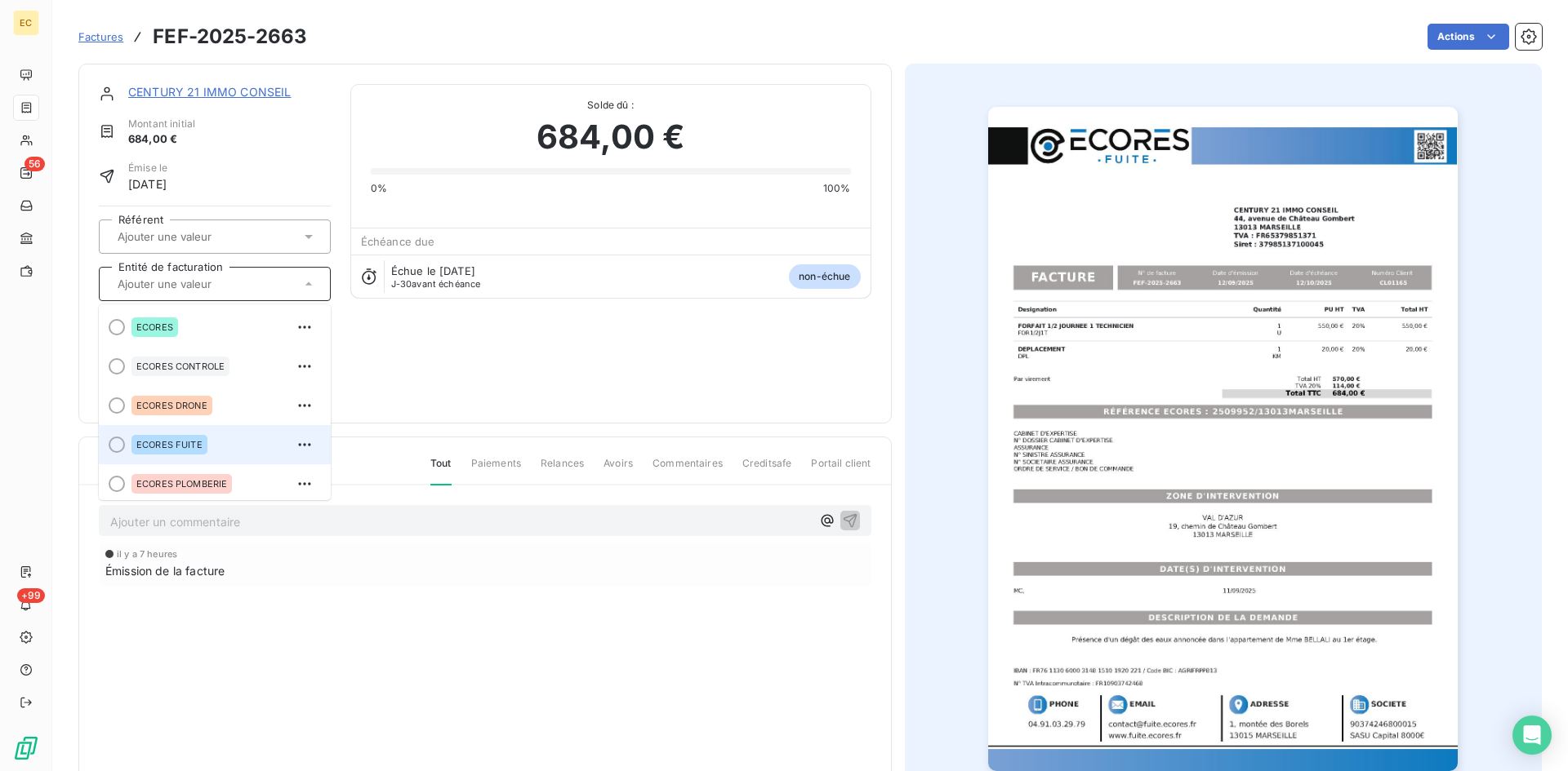
click at [191, 449] on span "ECORES FUITE" at bounding box center [169, 445] width 66 height 10
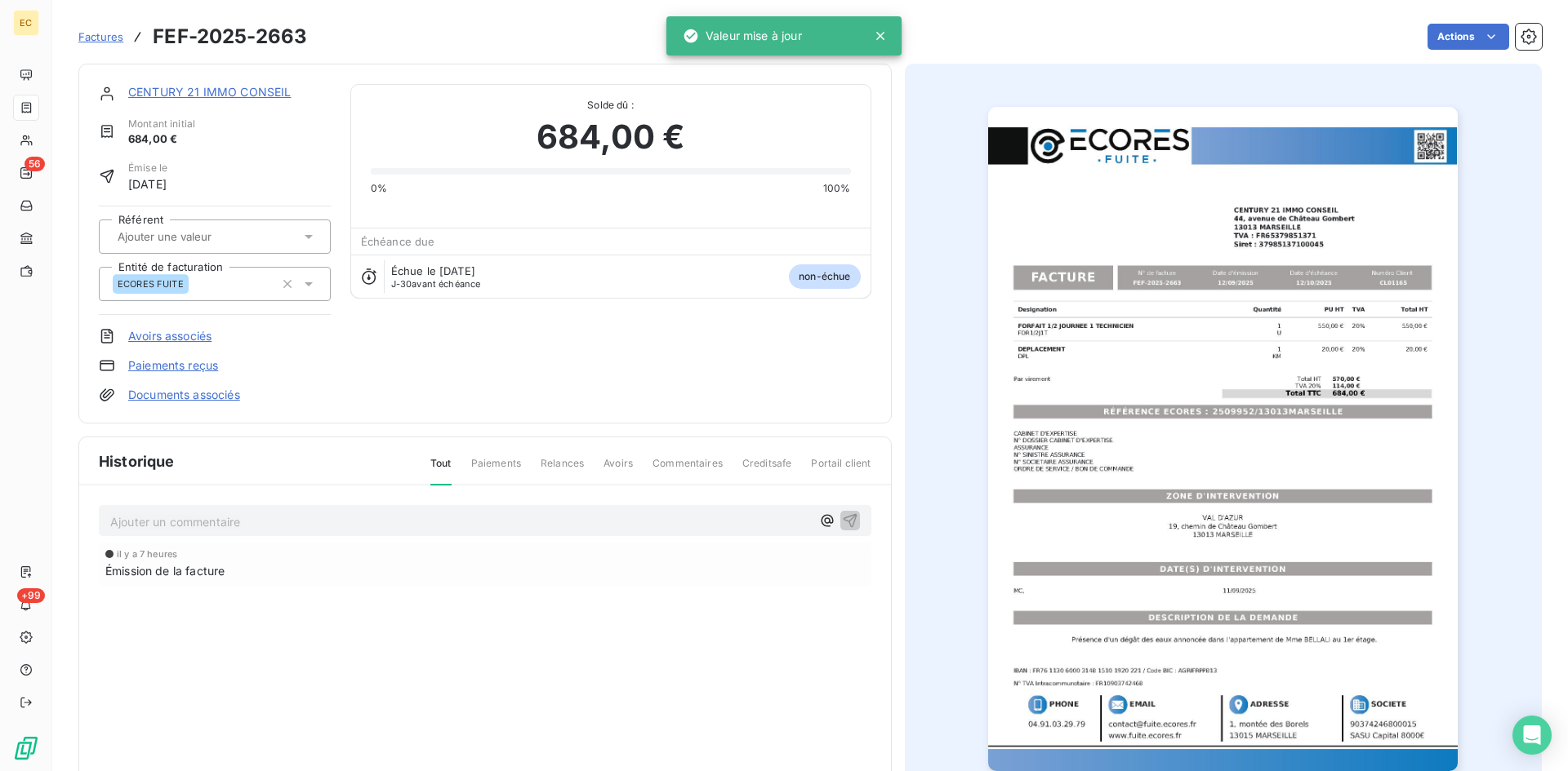
click at [230, 395] on link "Documents associés" at bounding box center [184, 395] width 112 height 16
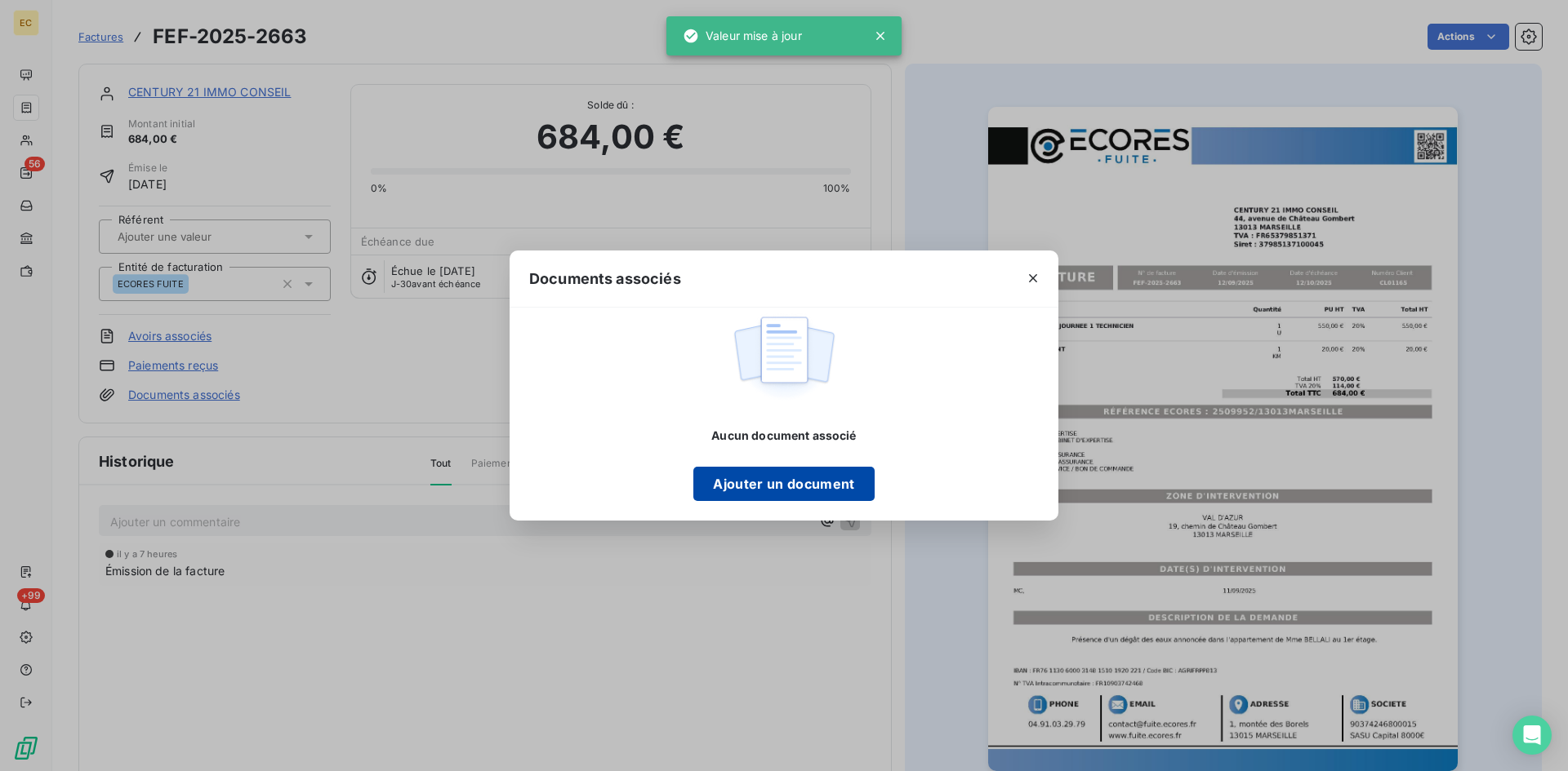
click at [771, 489] on button "Ajouter un document" at bounding box center [783, 484] width 180 height 34
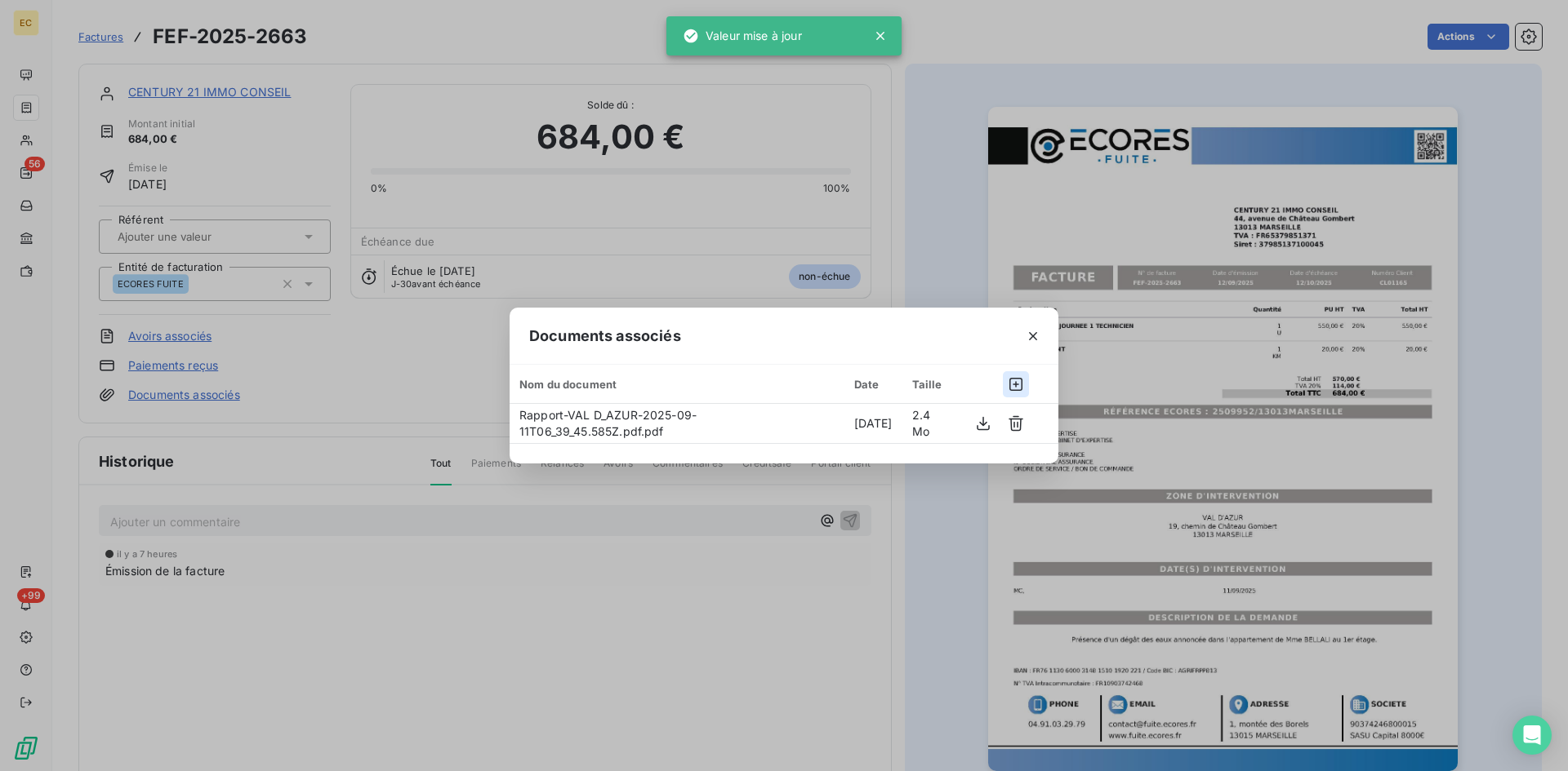
click at [1021, 380] on icon "button" at bounding box center [1016, 385] width 13 height 13
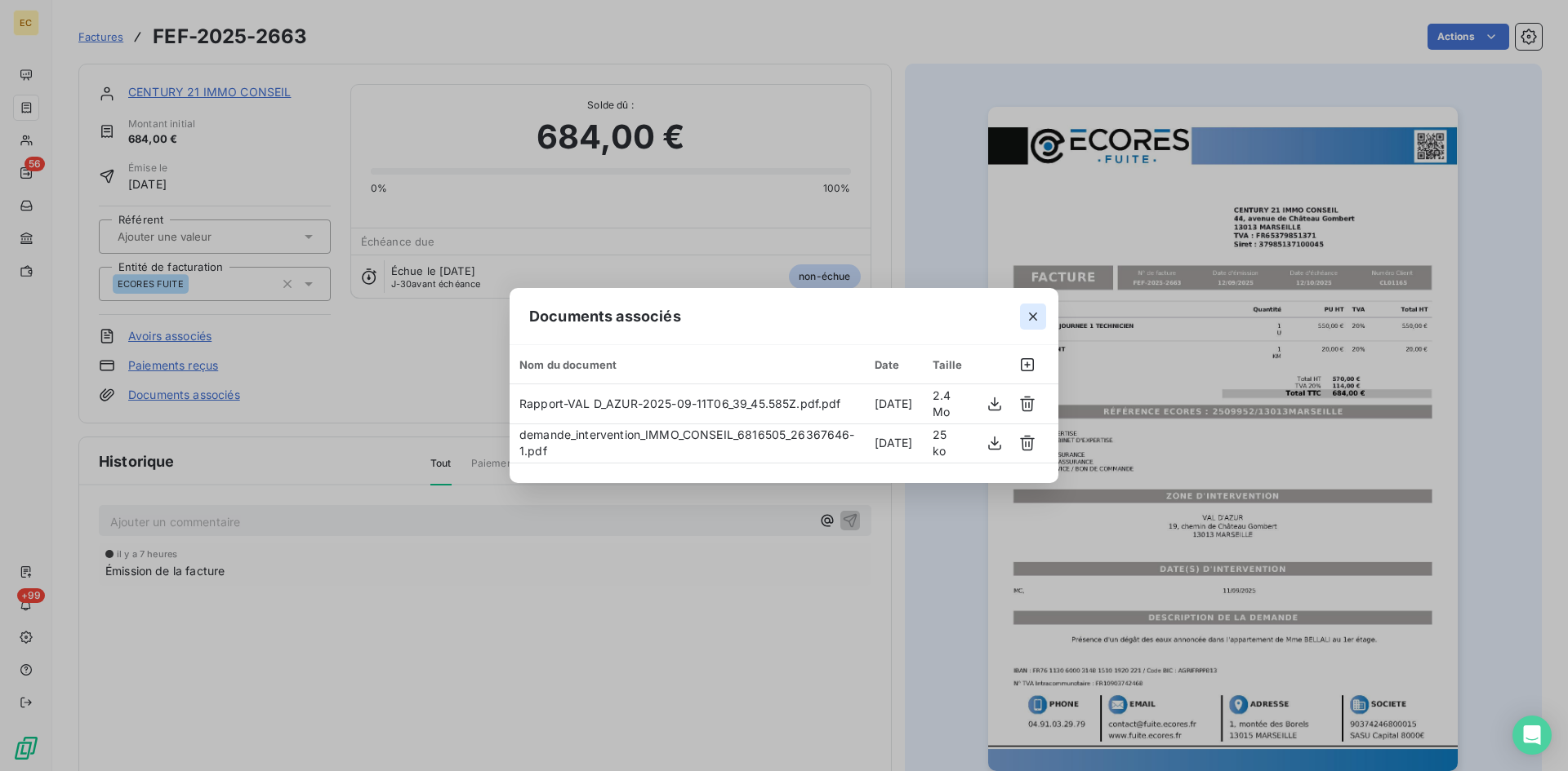
click at [1036, 308] on icon "button" at bounding box center [1032, 316] width 16 height 16
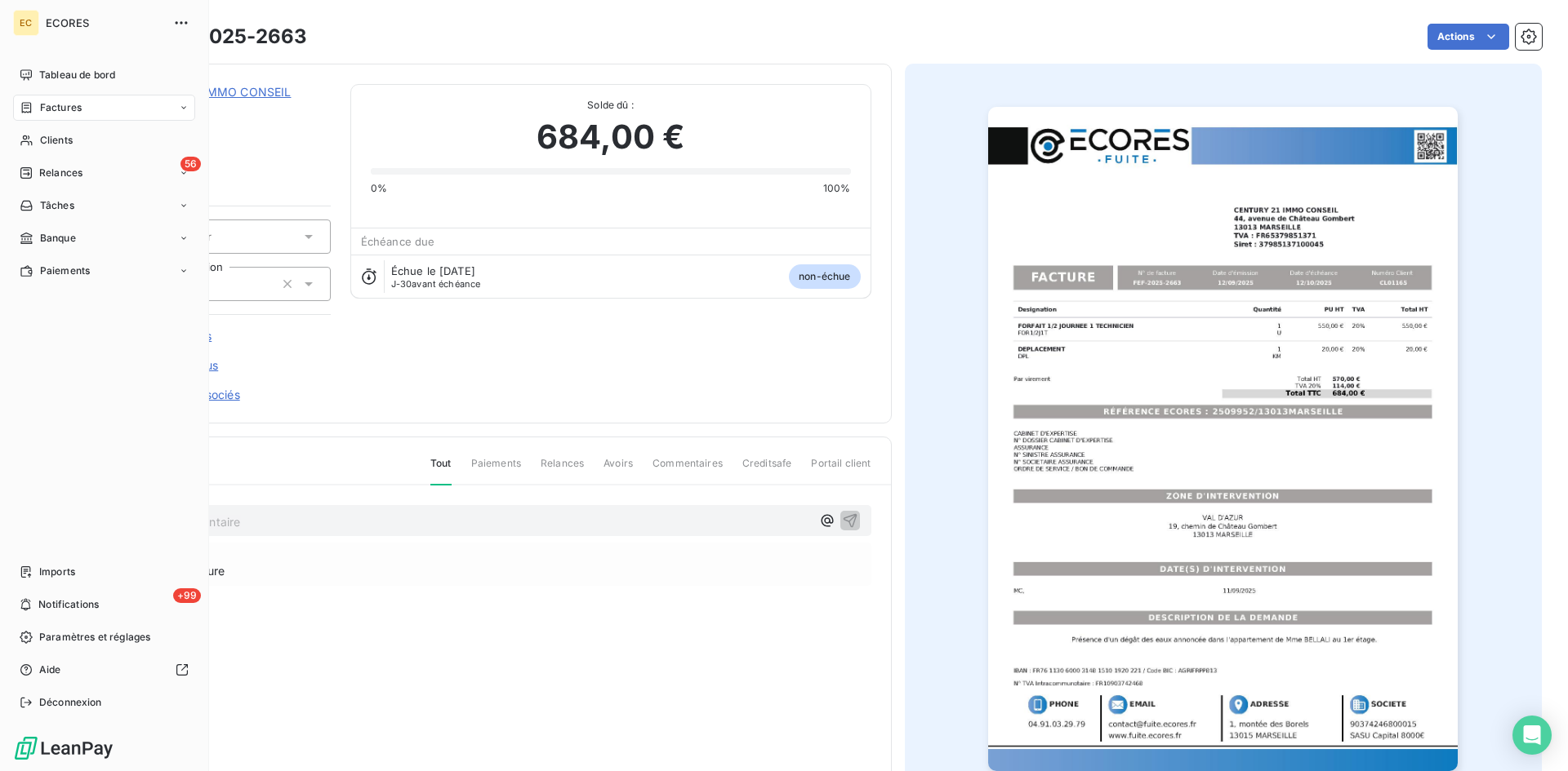
click at [59, 105] on span "Factures" at bounding box center [61, 108] width 42 height 15
click at [66, 111] on span "Factures" at bounding box center [61, 108] width 42 height 15
click at [72, 136] on span "Factures" at bounding box center [60, 141] width 42 height 15
